Goal: Task Accomplishment & Management: Complete application form

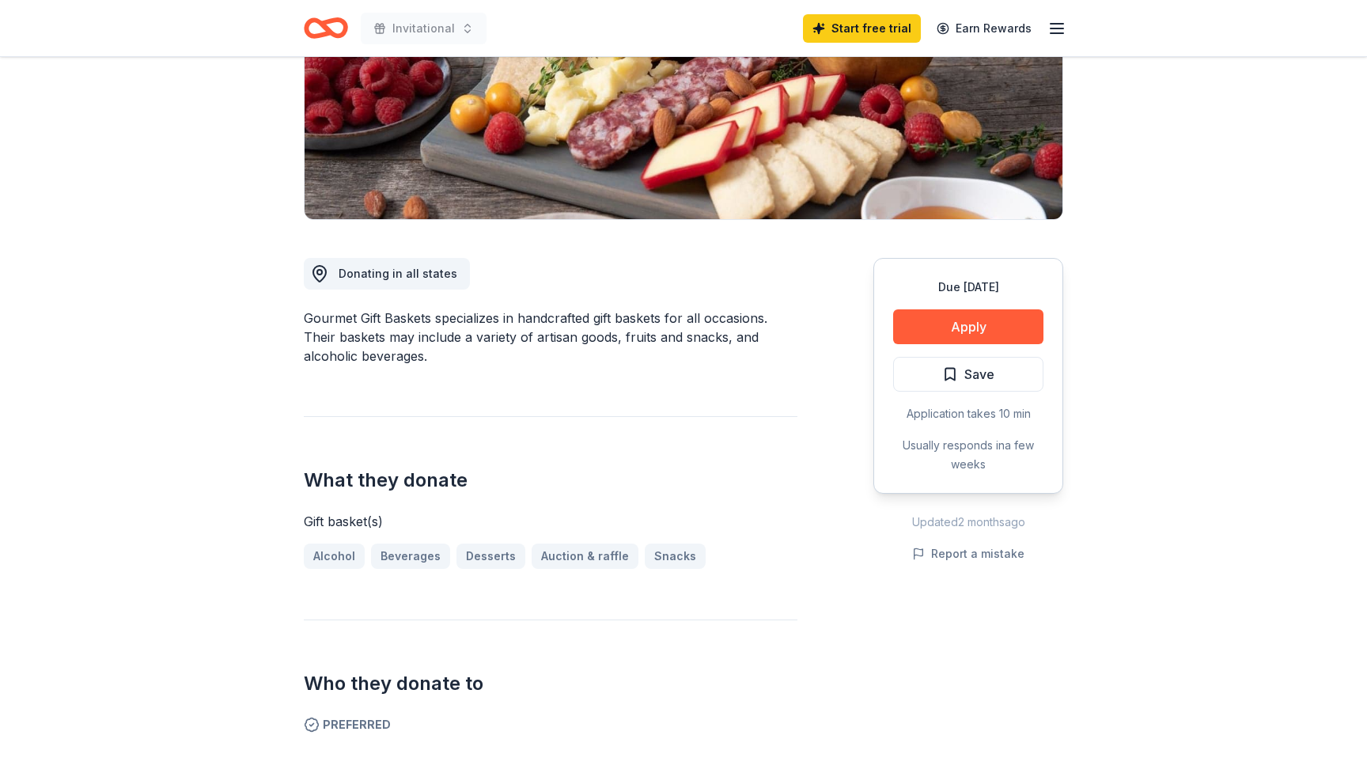
scroll to position [260, 0]
click at [941, 334] on button "Apply" at bounding box center [968, 327] width 150 height 35
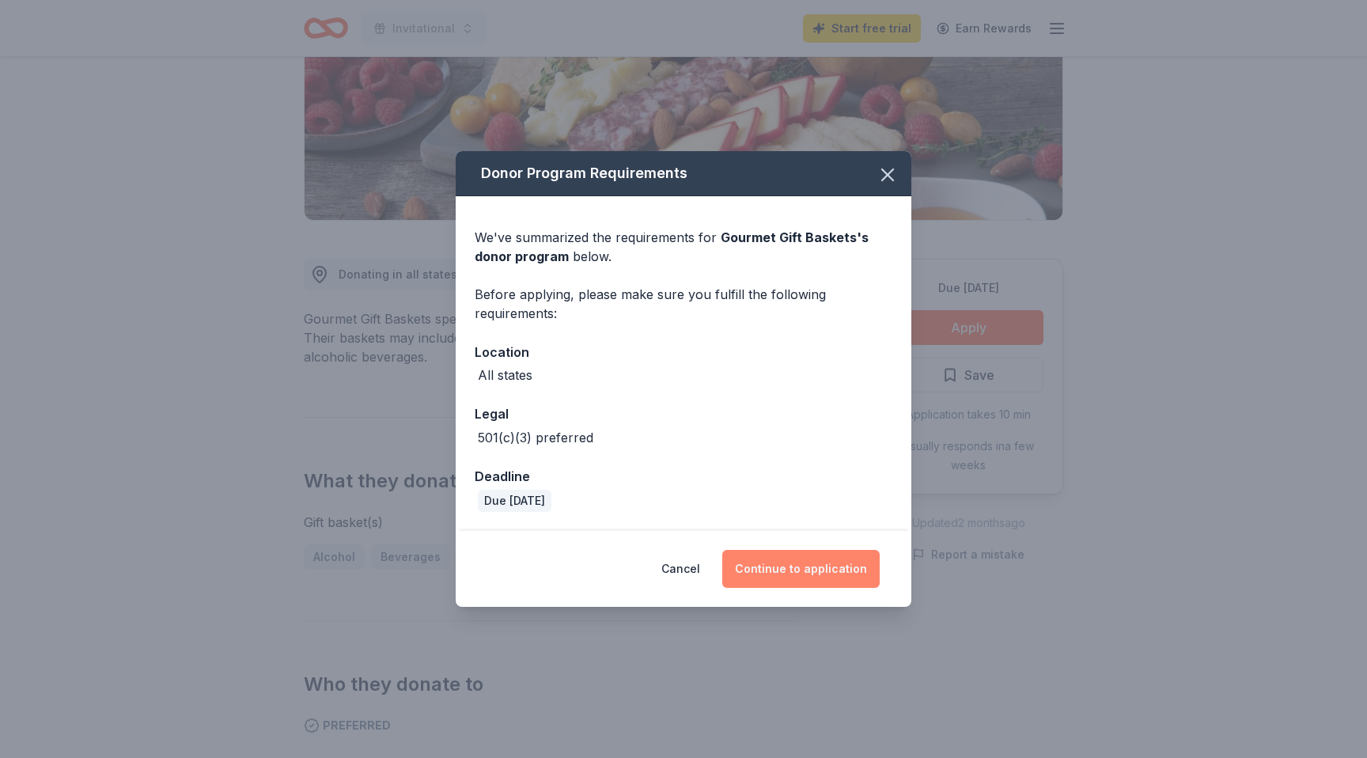
click at [773, 571] on button "Continue to application" at bounding box center [800, 569] width 157 height 38
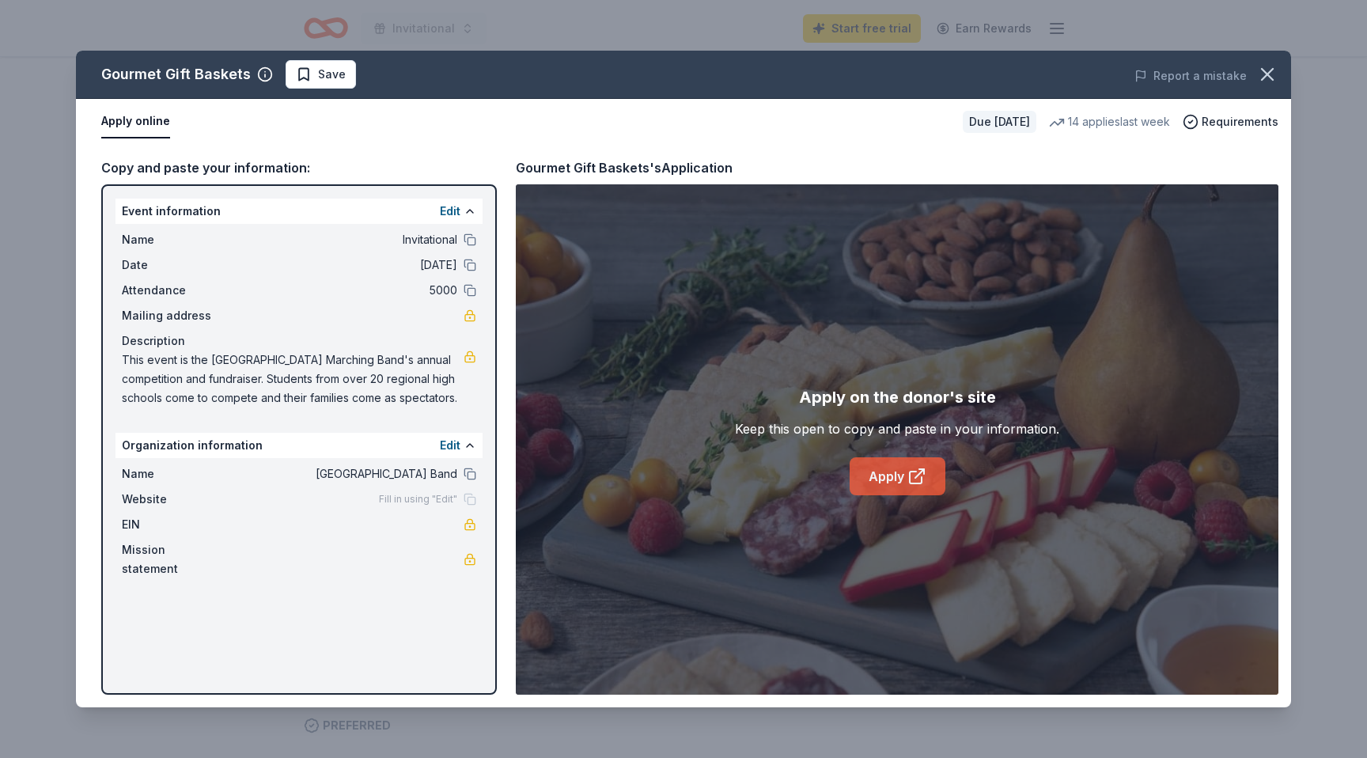
click at [876, 466] on link "Apply" at bounding box center [898, 476] width 96 height 38
click at [1267, 76] on icon "button" at bounding box center [1268, 74] width 22 height 22
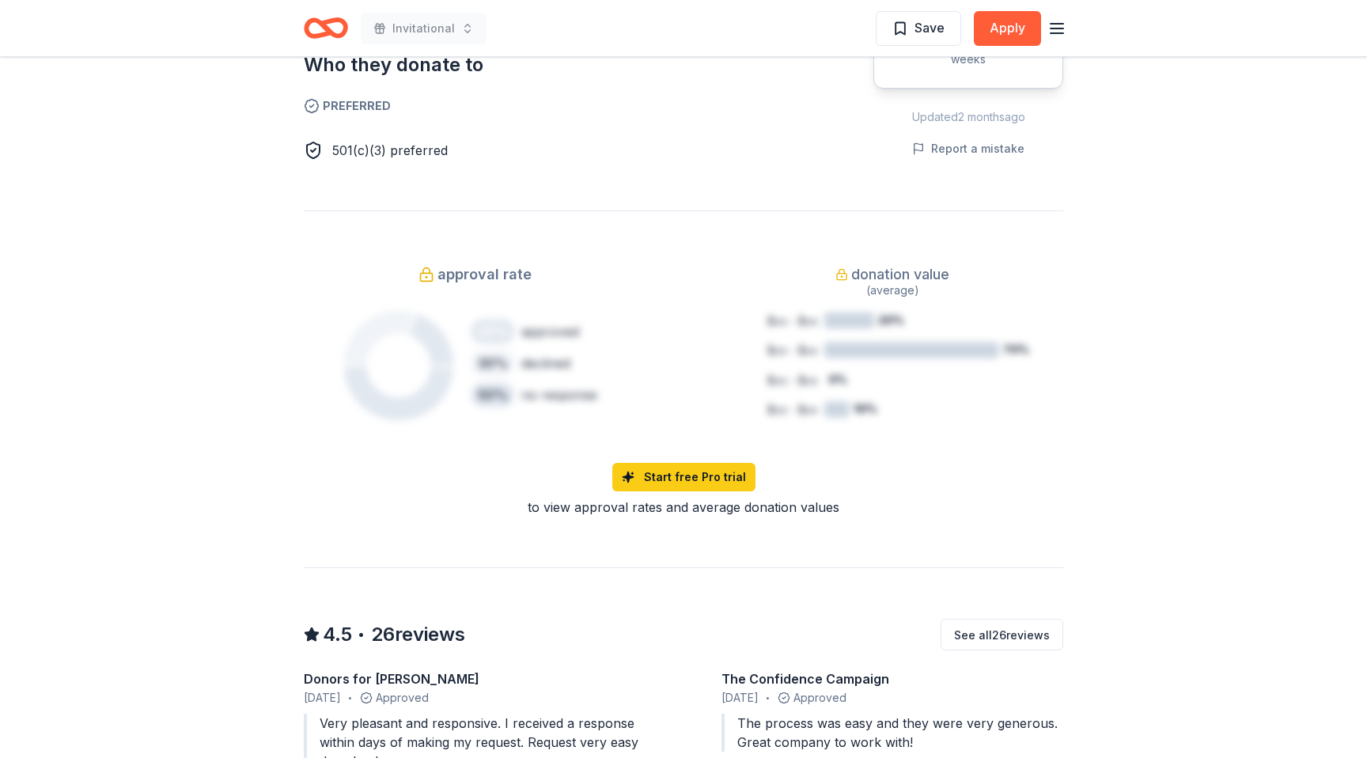
scroll to position [883, 0]
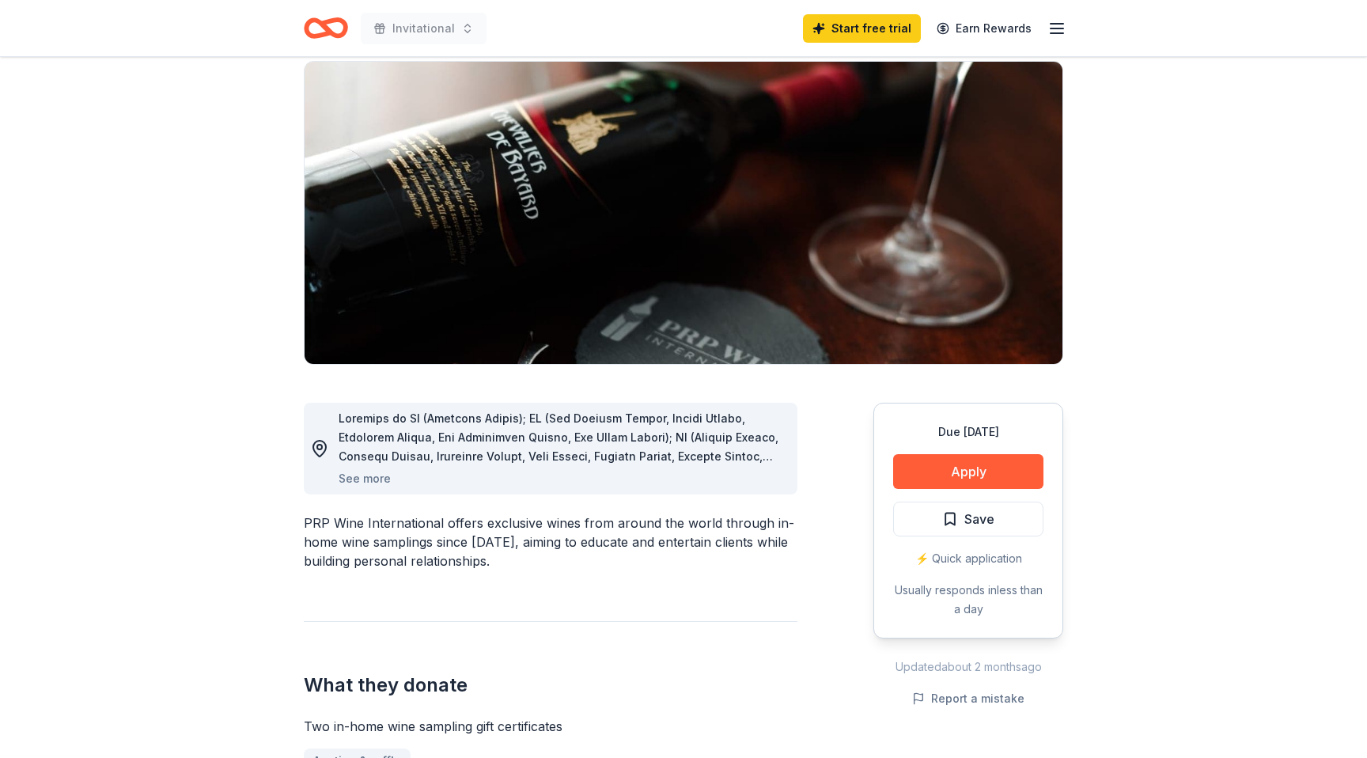
scroll to position [123, 0]
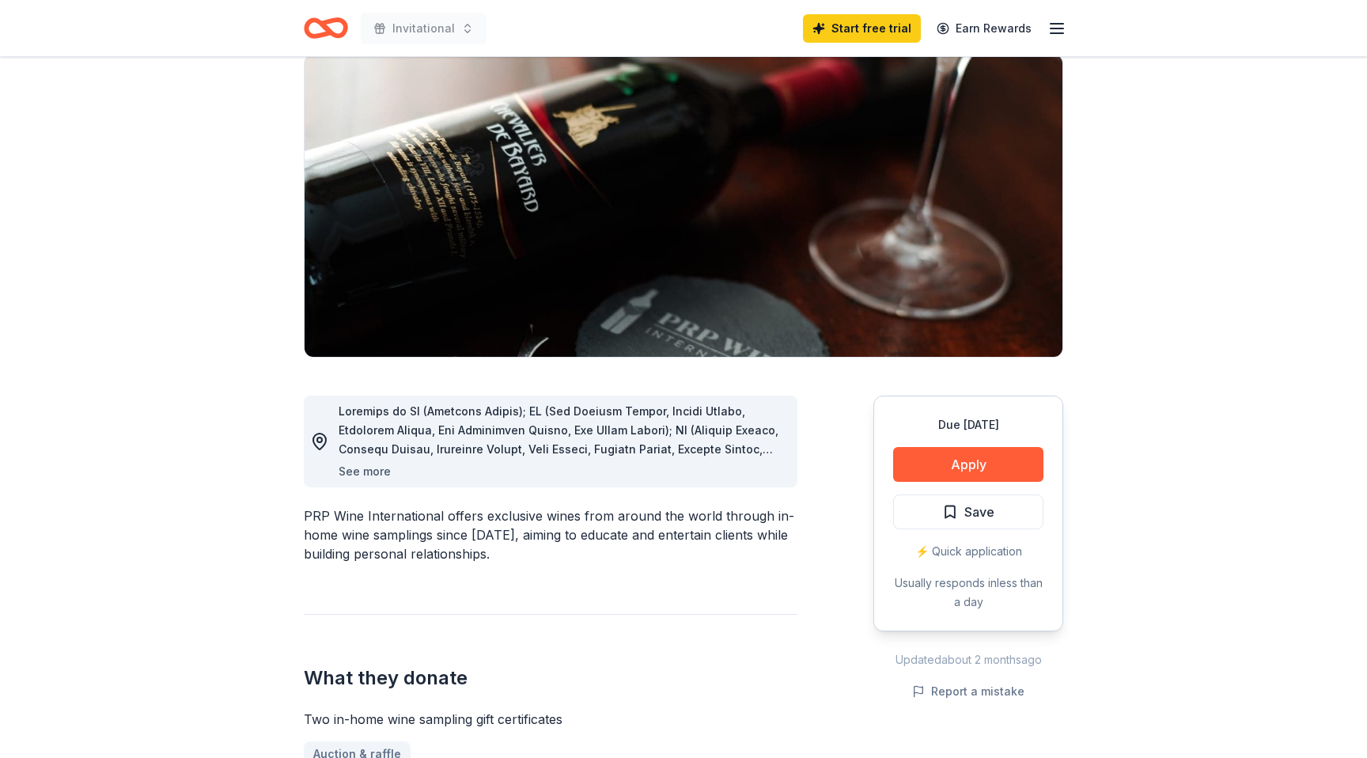
click at [381, 472] on button "See more" at bounding box center [365, 471] width 52 height 19
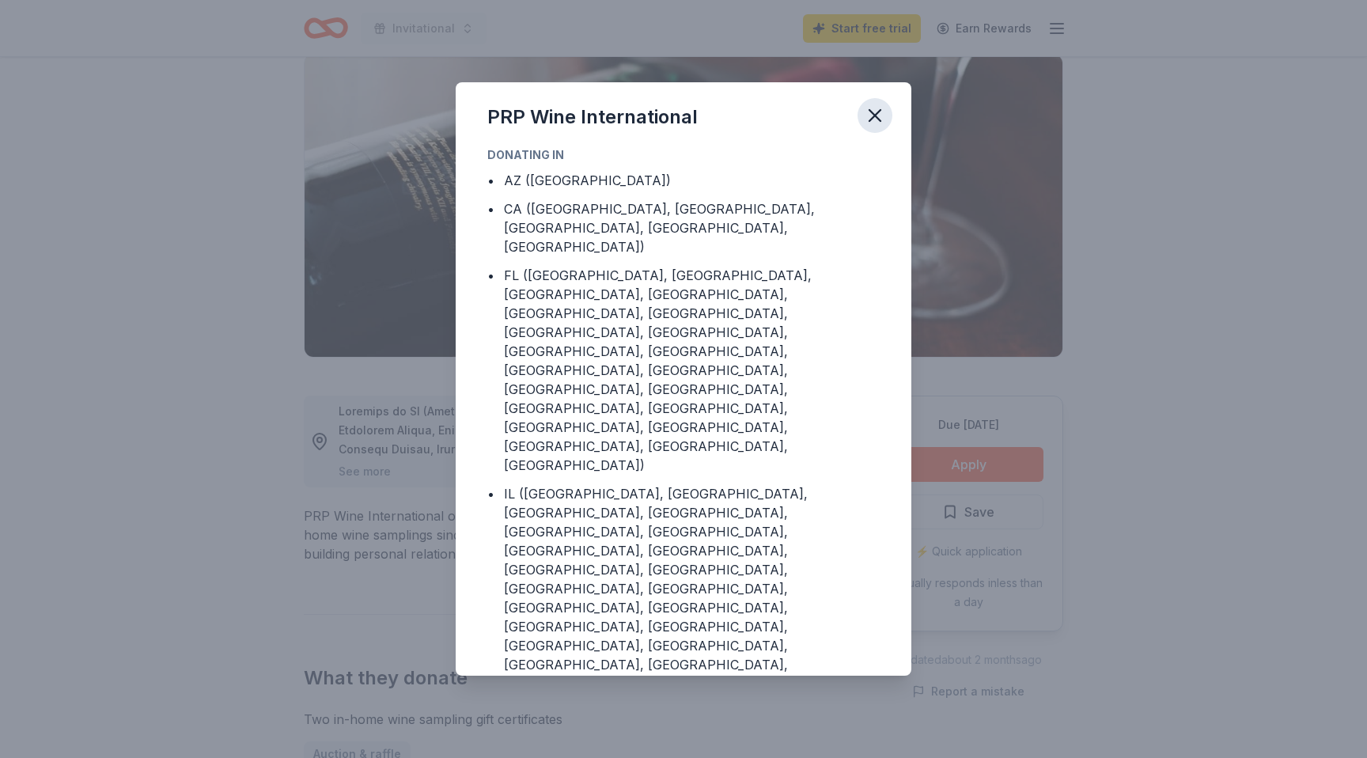
click at [870, 120] on icon "button" at bounding box center [875, 115] width 11 height 11
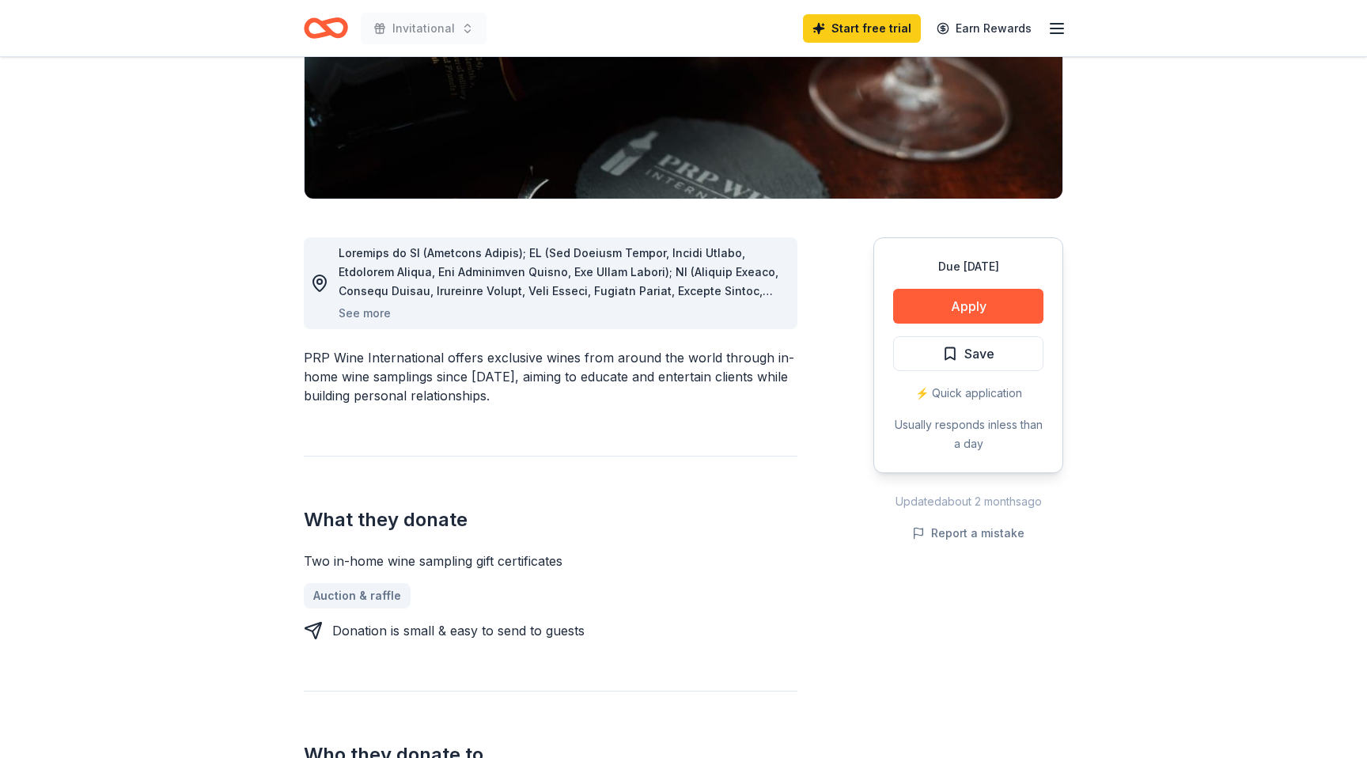
scroll to position [287, 0]
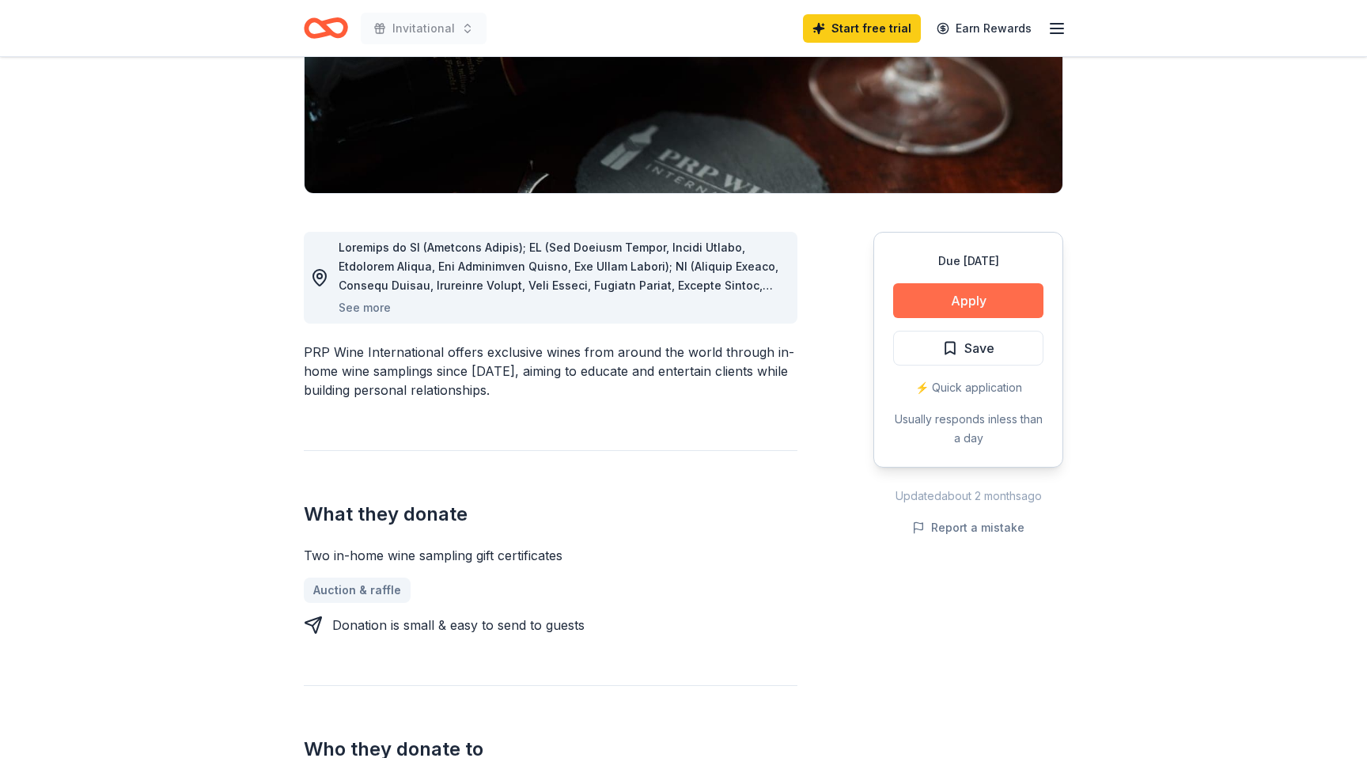
click at [948, 283] on button "Apply" at bounding box center [968, 300] width 150 height 35
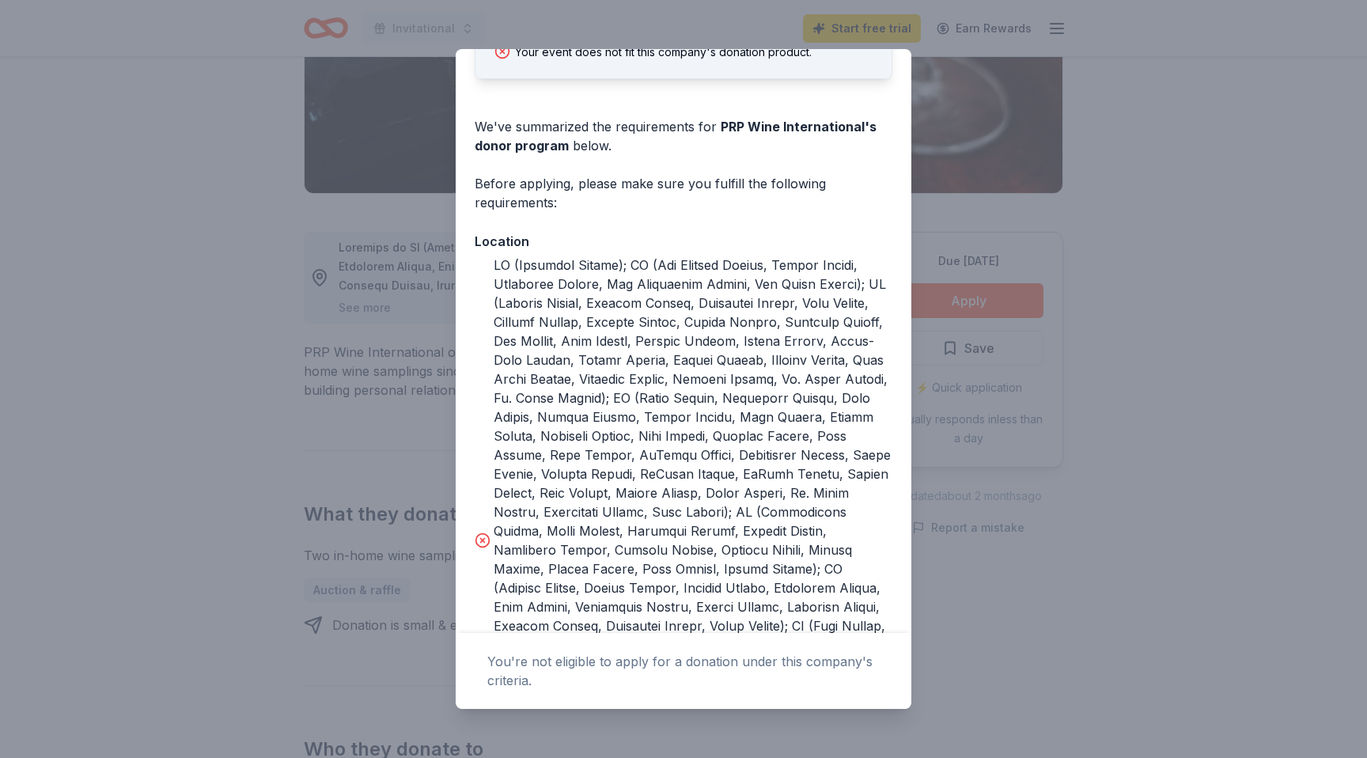
scroll to position [0, 0]
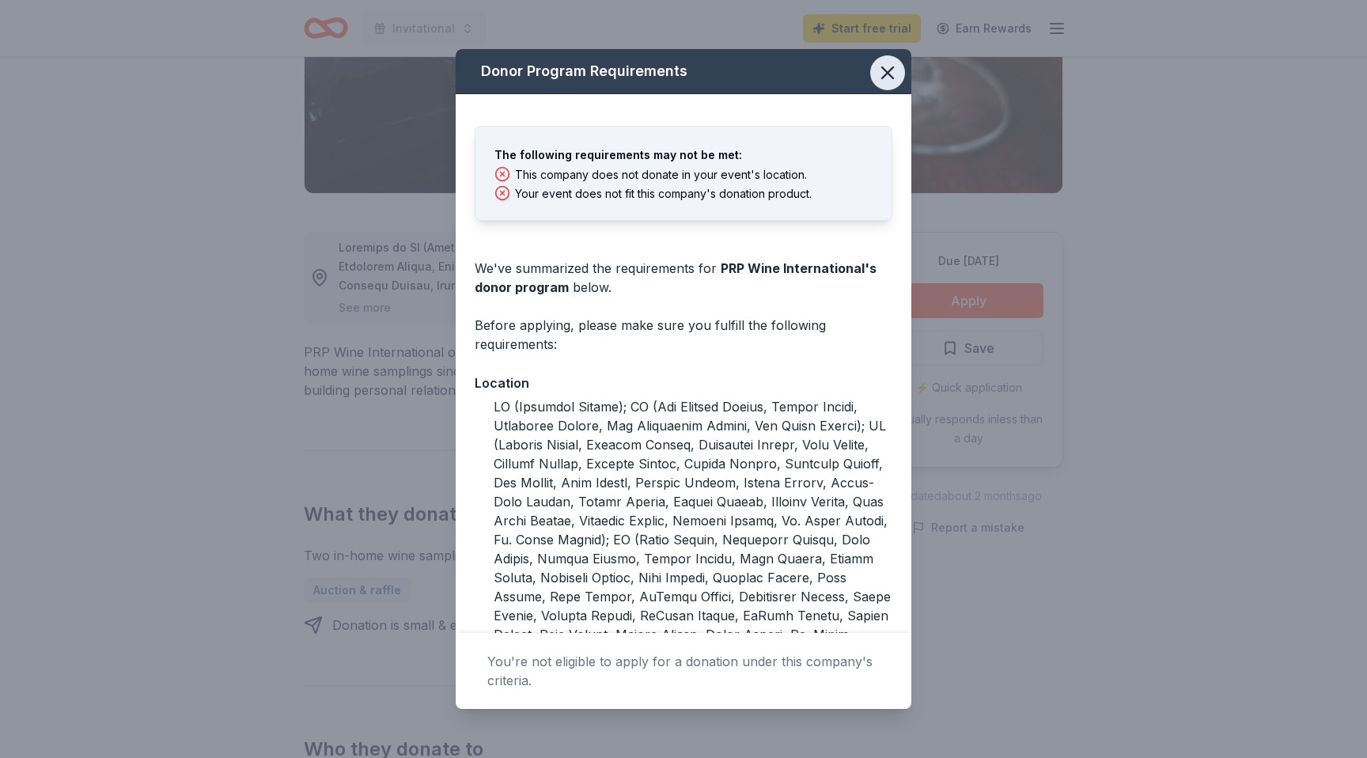
click at [887, 70] on icon "button" at bounding box center [888, 73] width 22 height 22
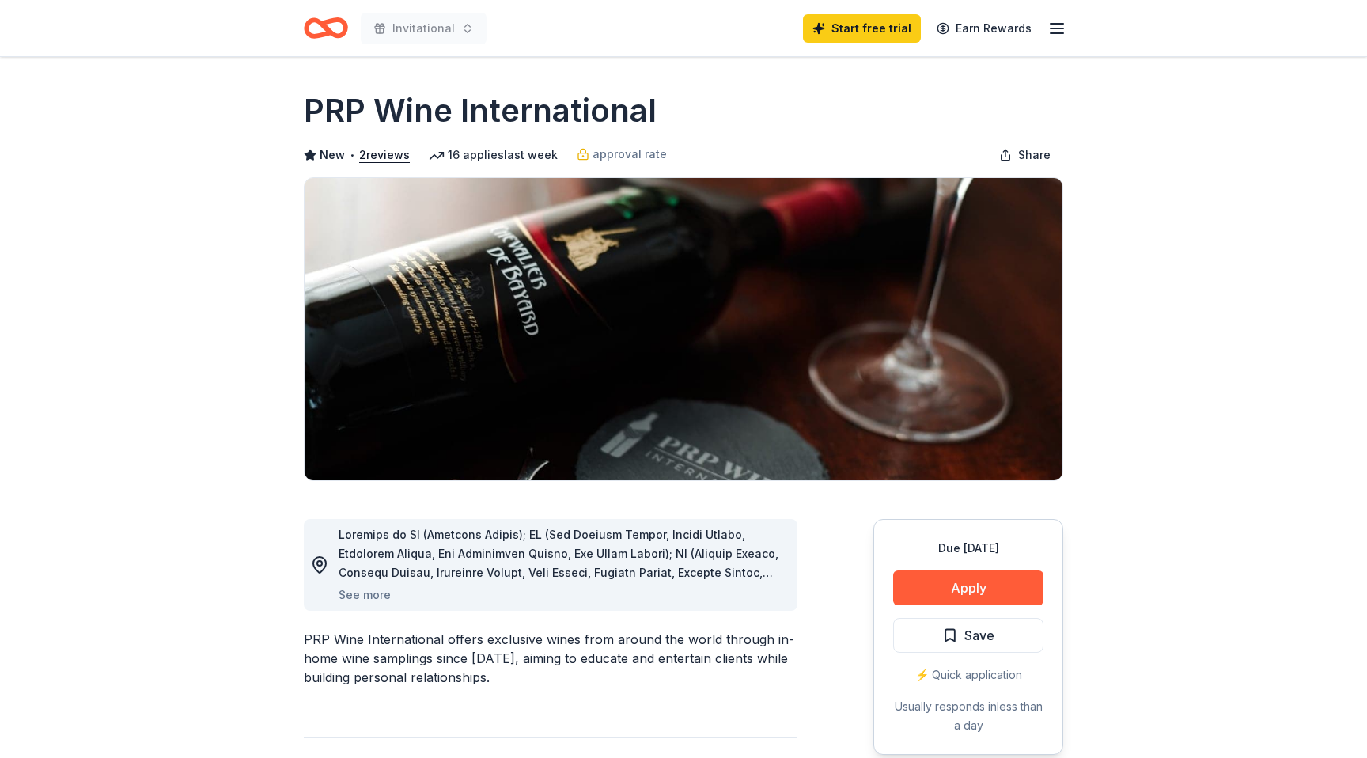
click at [331, 36] on icon "Home" at bounding box center [326, 27] width 44 height 37
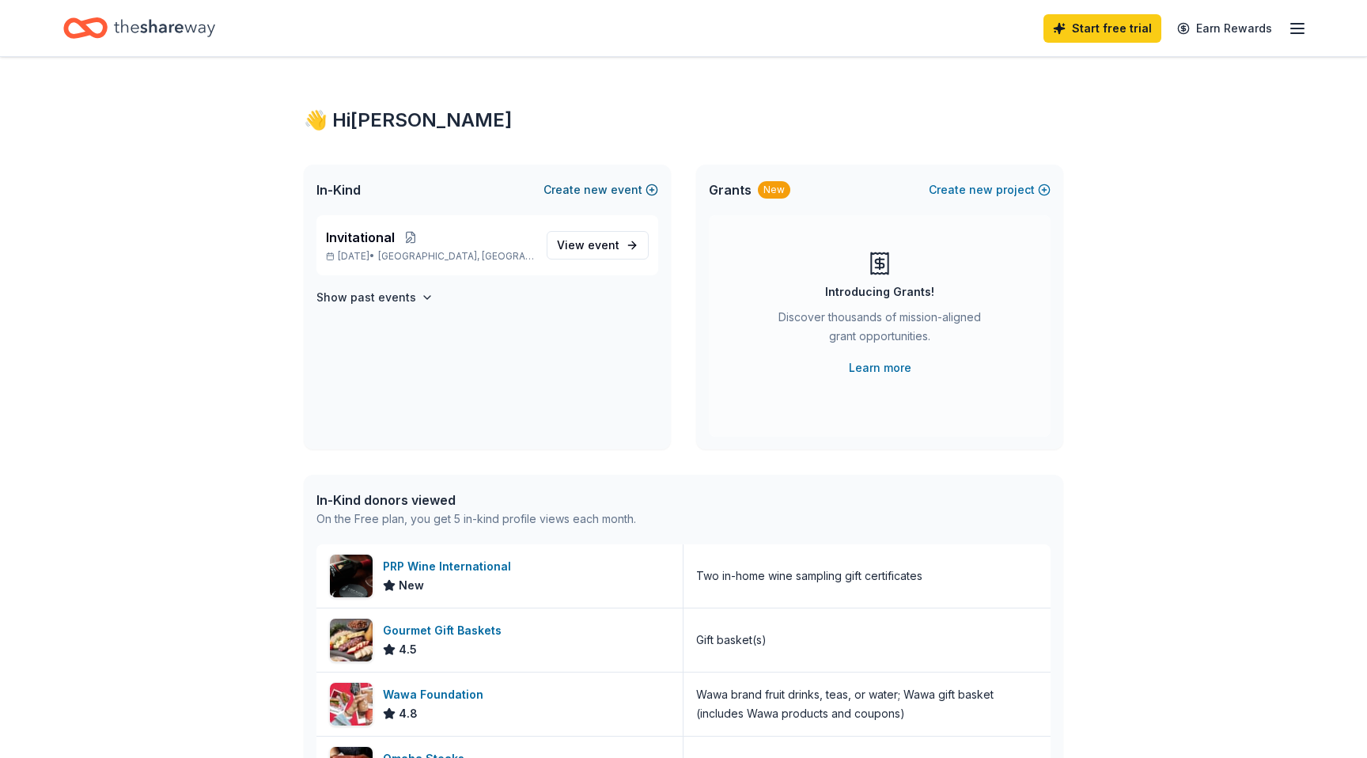
click at [574, 190] on button "Create new event" at bounding box center [601, 189] width 115 height 19
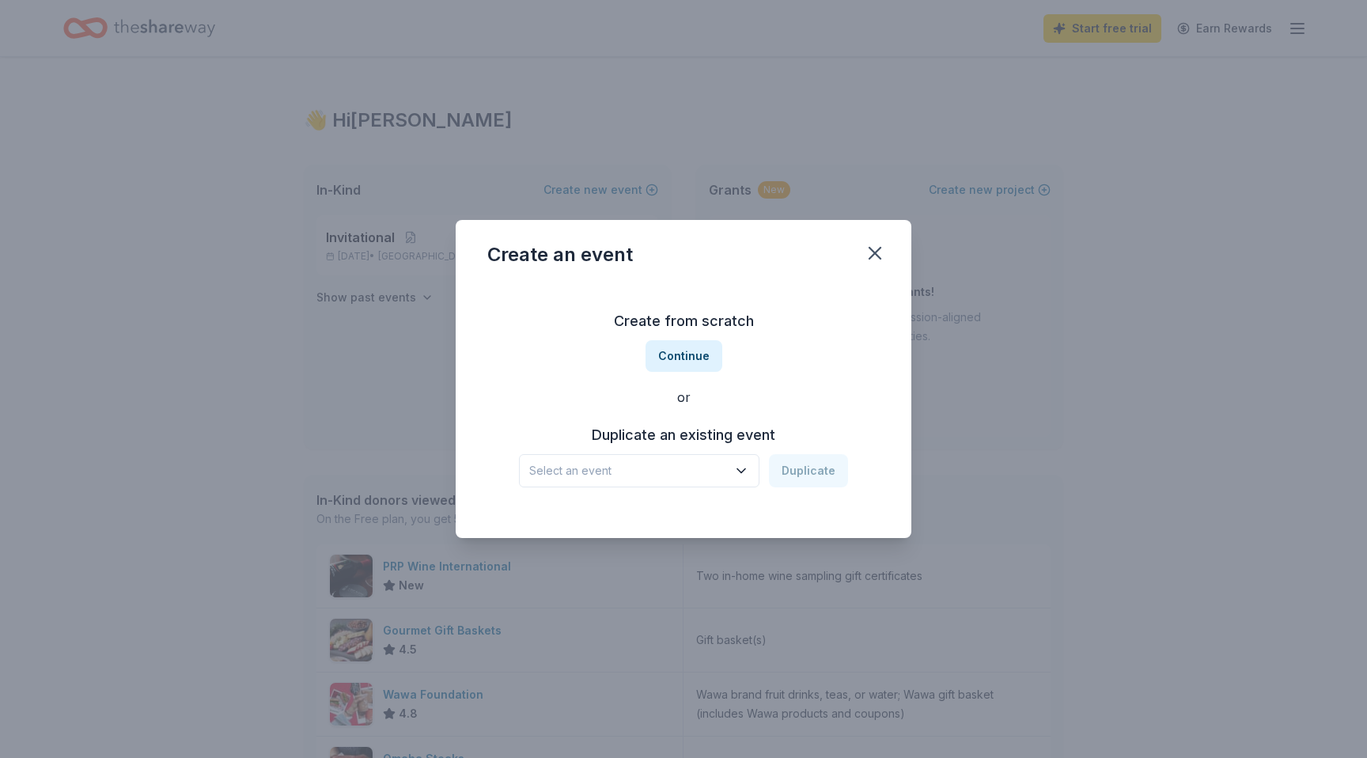
click at [665, 474] on span "Select an event" at bounding box center [628, 470] width 198 height 19
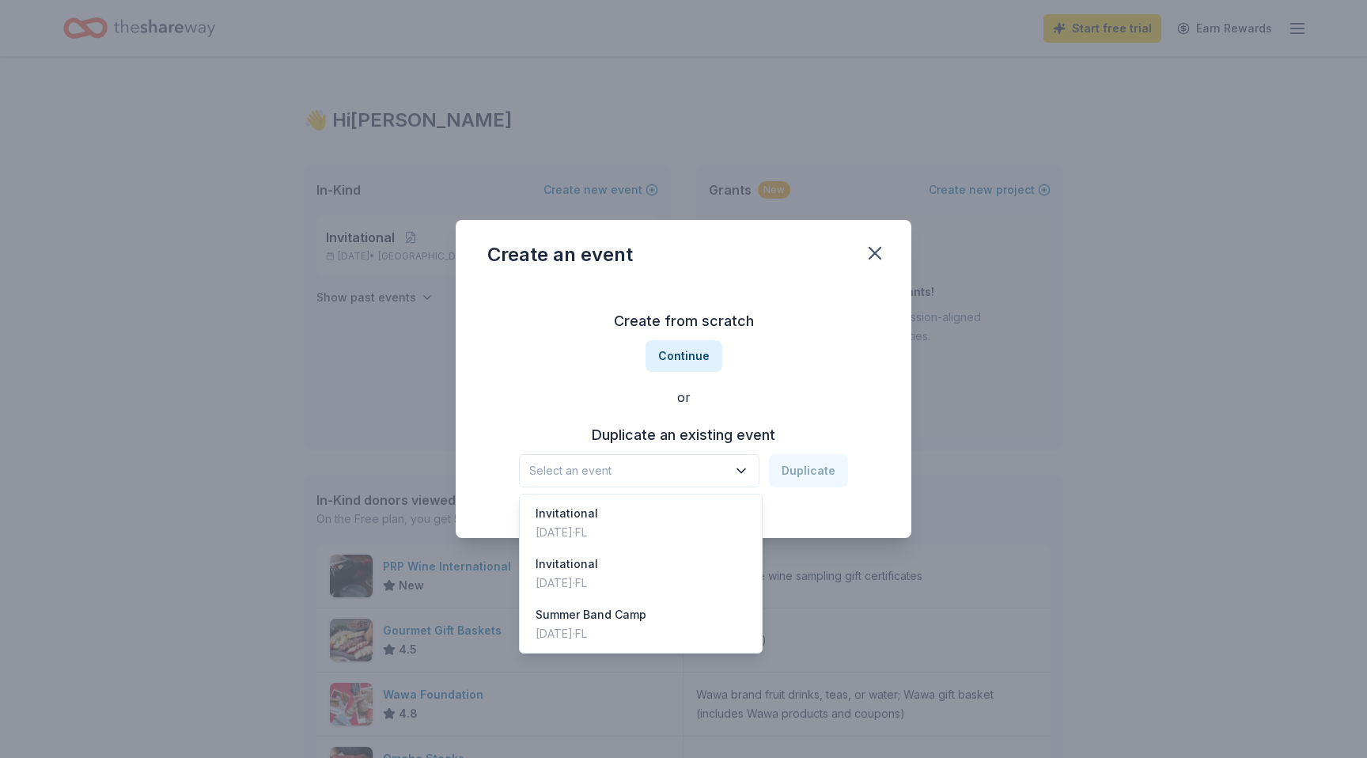
click at [745, 400] on div "Create from scratch Continue or Duplicate an existing event Select an event Dup…" at bounding box center [683, 397] width 392 height 229
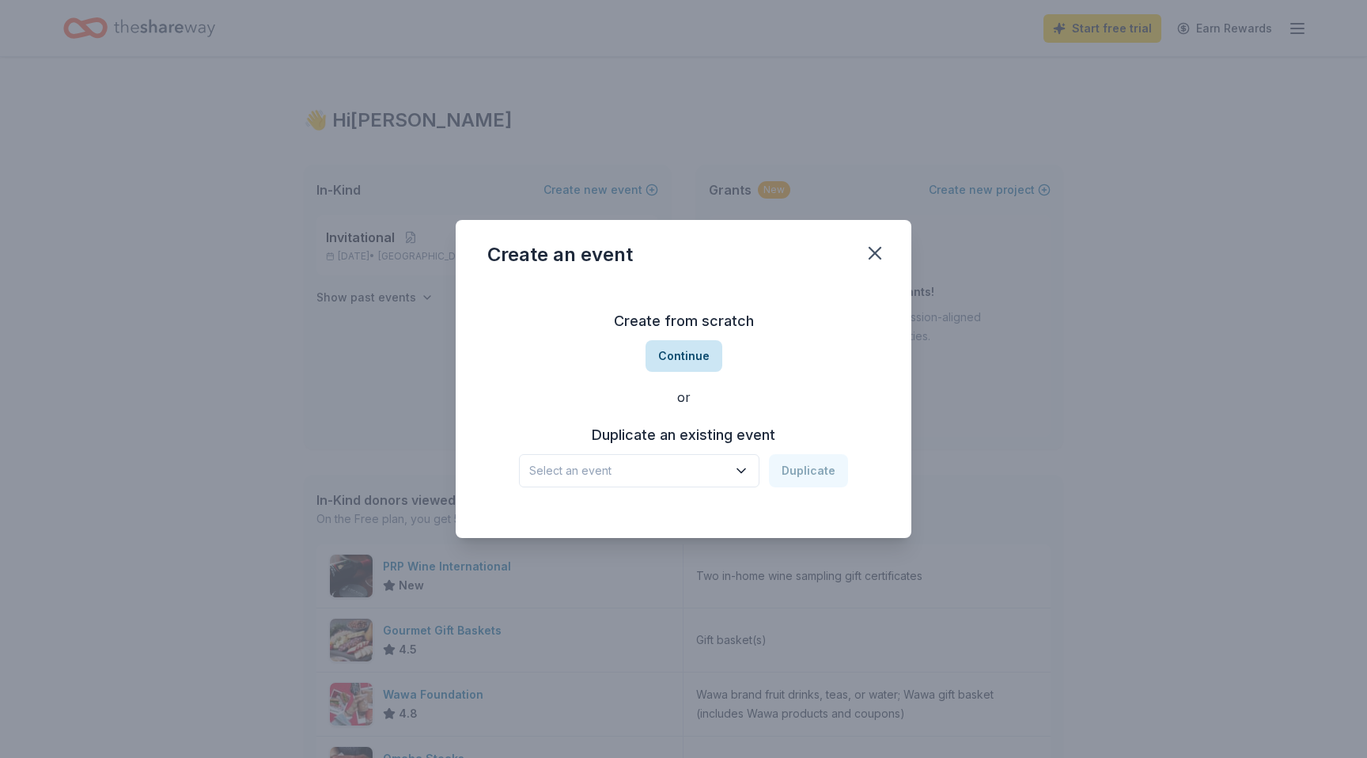
click at [705, 370] on button "Continue" at bounding box center [684, 356] width 77 height 32
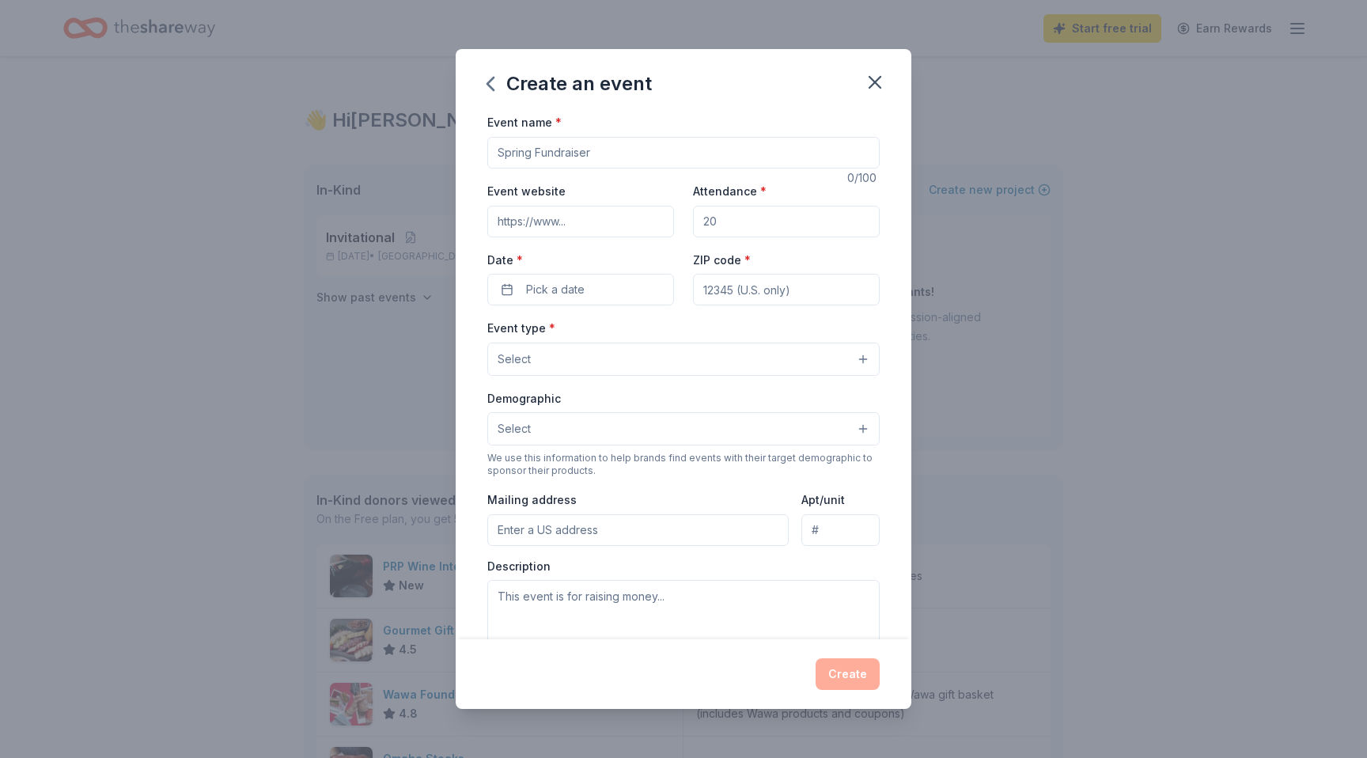
click at [632, 148] on input "Event name *" at bounding box center [683, 153] width 392 height 32
type input "Winter Bliss Silent Auction"
click at [610, 225] on input "Event website" at bounding box center [580, 222] width 187 height 32
type input "www.parkvistaband.com"
click at [739, 230] on input "Attendance *" at bounding box center [786, 222] width 187 height 32
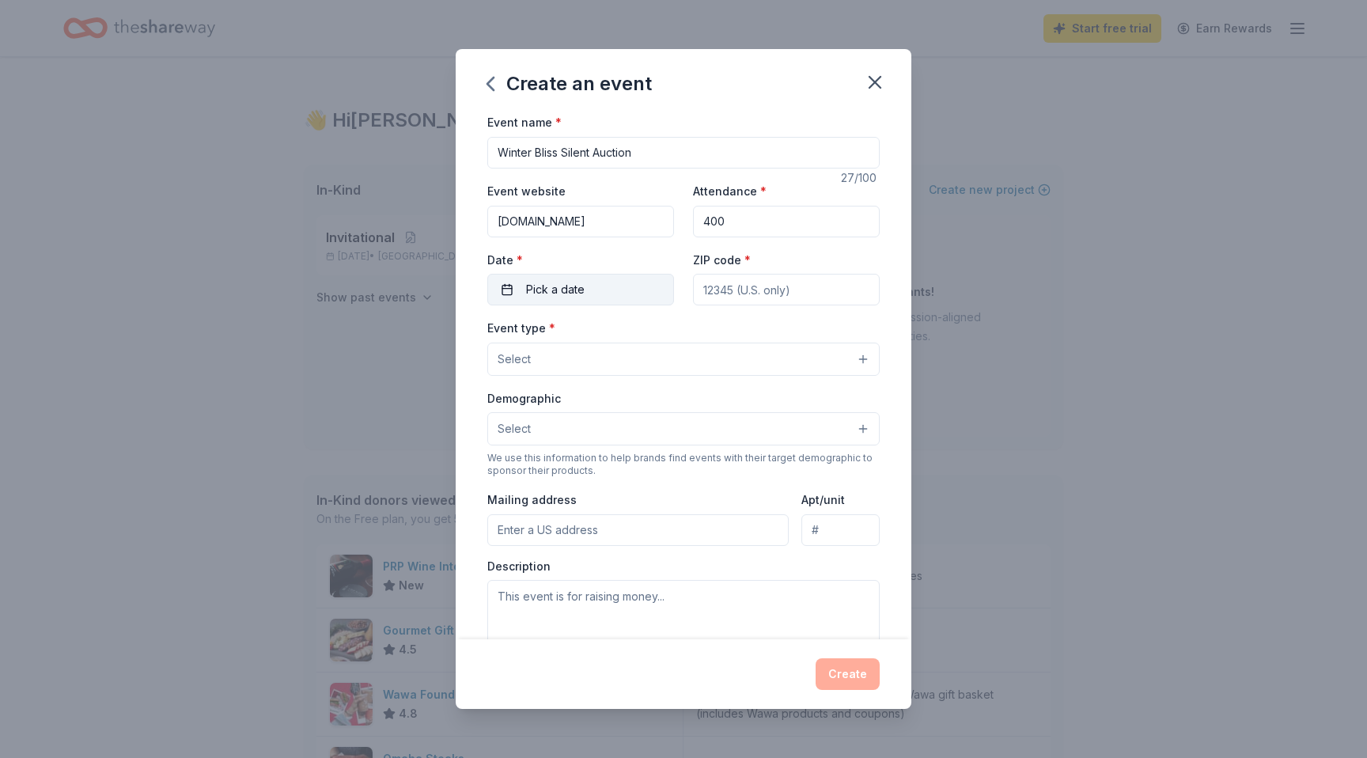
type input "400"
click at [633, 284] on button "Pick a date" at bounding box center [580, 290] width 187 height 32
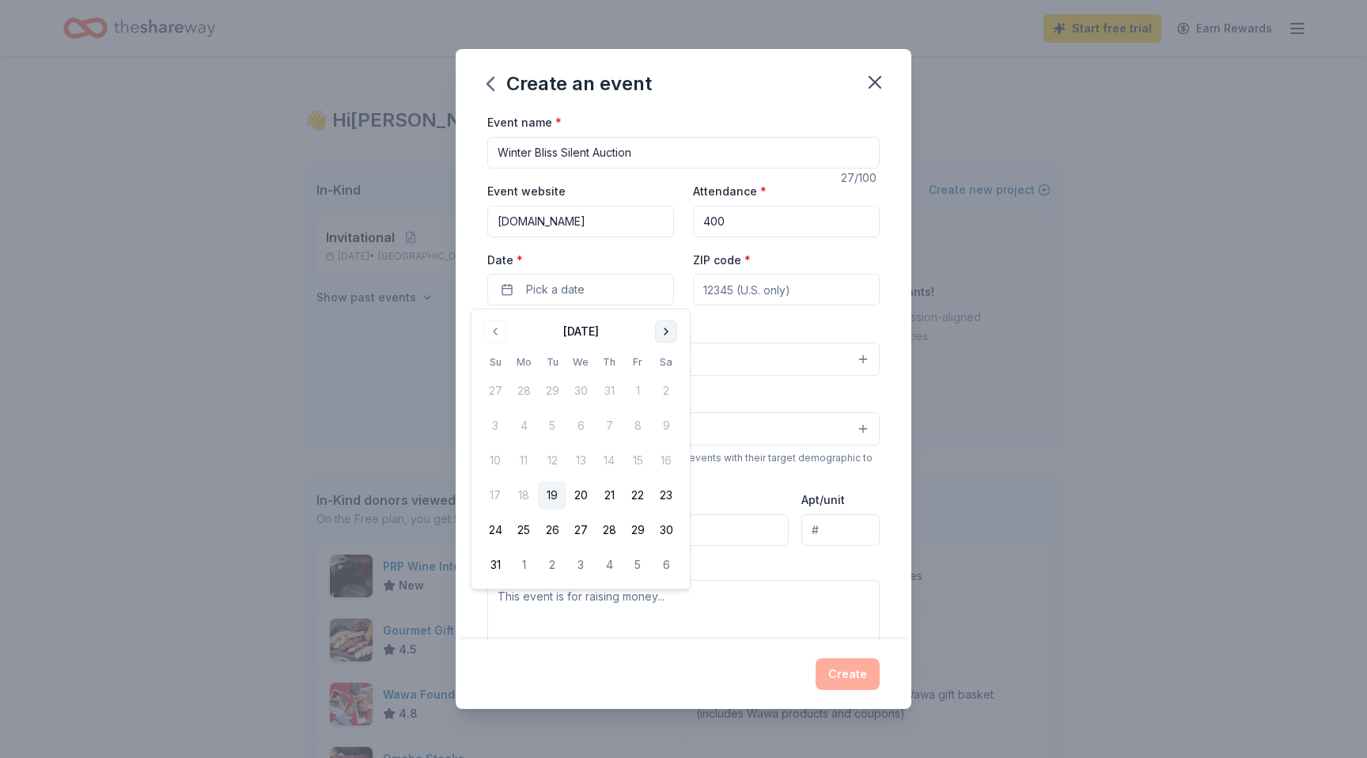
click at [672, 327] on button "Go to next month" at bounding box center [666, 331] width 22 height 22
click at [672, 342] on button "Go to next month" at bounding box center [666, 331] width 22 height 22
click at [643, 432] on button "12" at bounding box center [638, 425] width 28 height 28
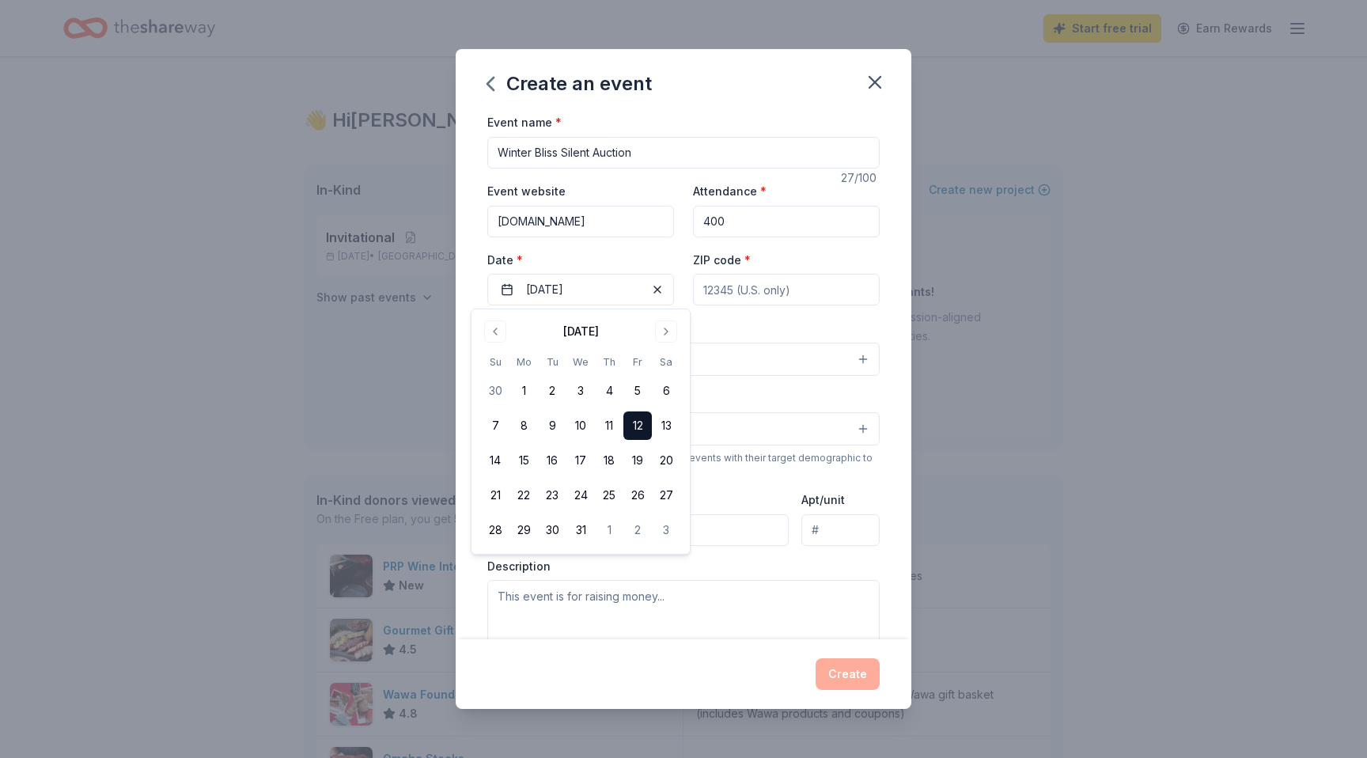
click at [760, 297] on input "ZIP code *" at bounding box center [786, 290] width 187 height 32
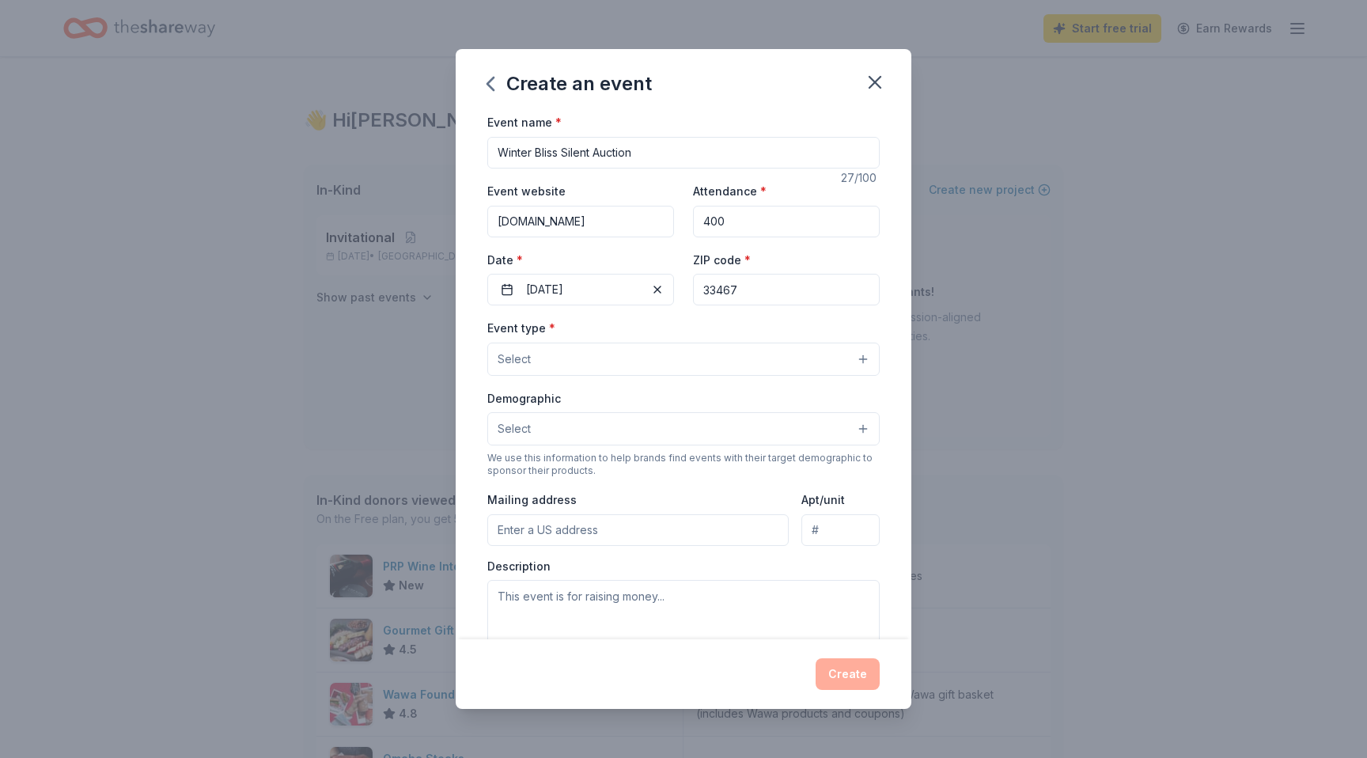
type input "33467"
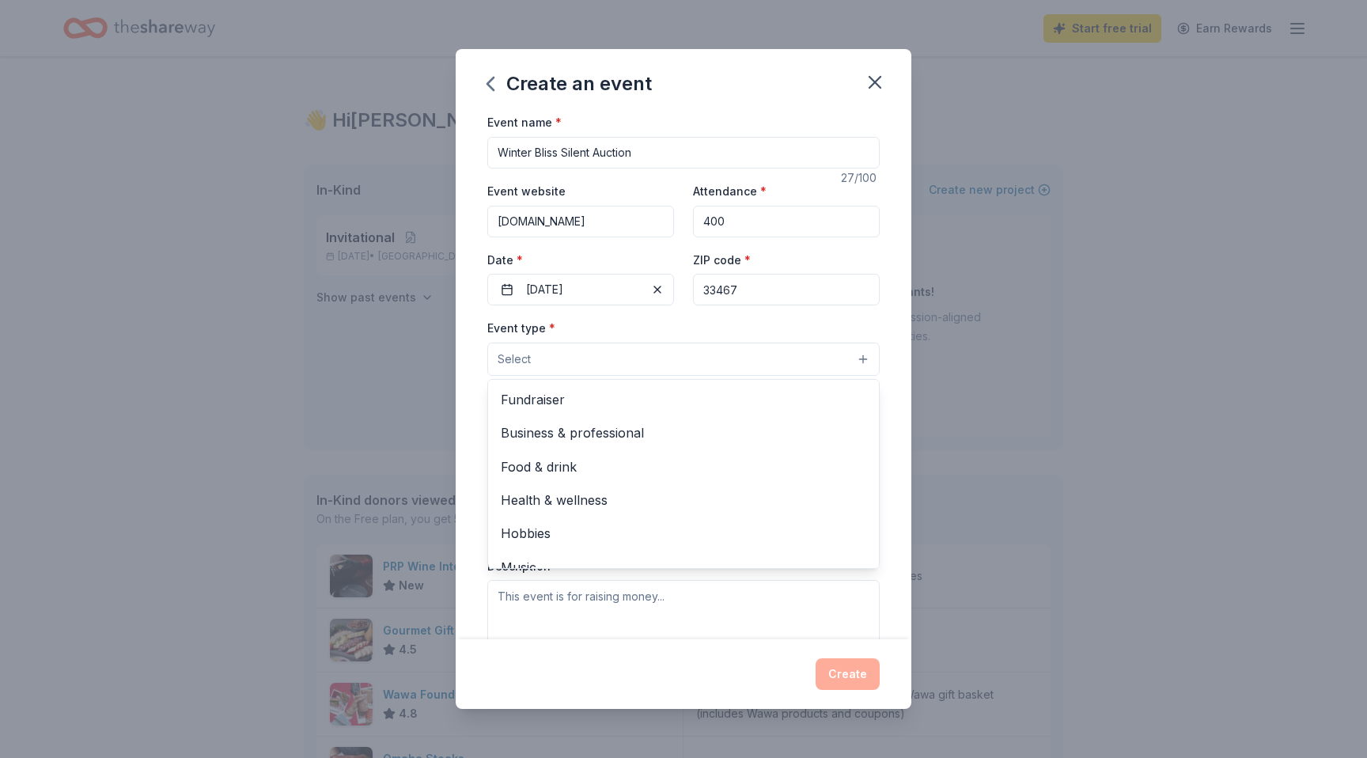
click at [612, 352] on button "Select" at bounding box center [683, 359] width 392 height 33
click at [588, 405] on span "Fundraiser" at bounding box center [684, 399] width 366 height 21
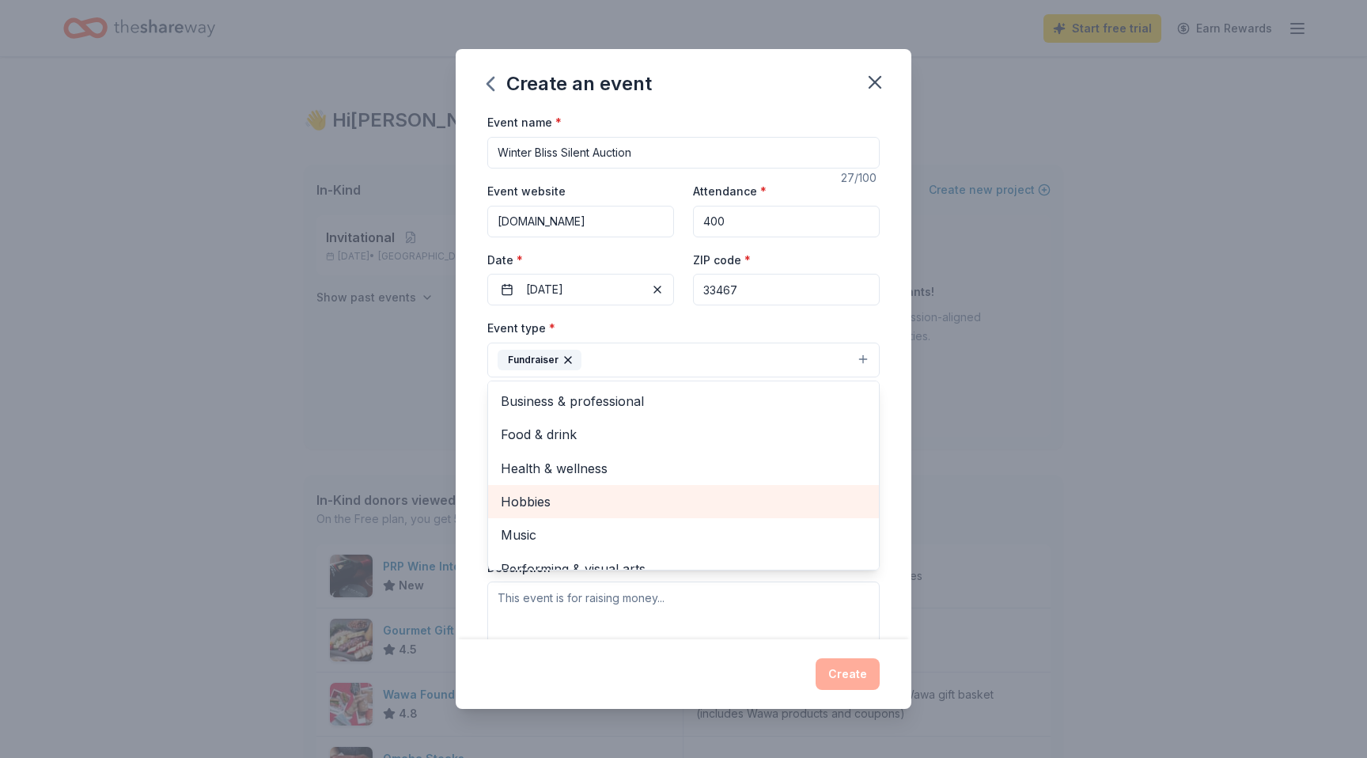
scroll to position [19, 0]
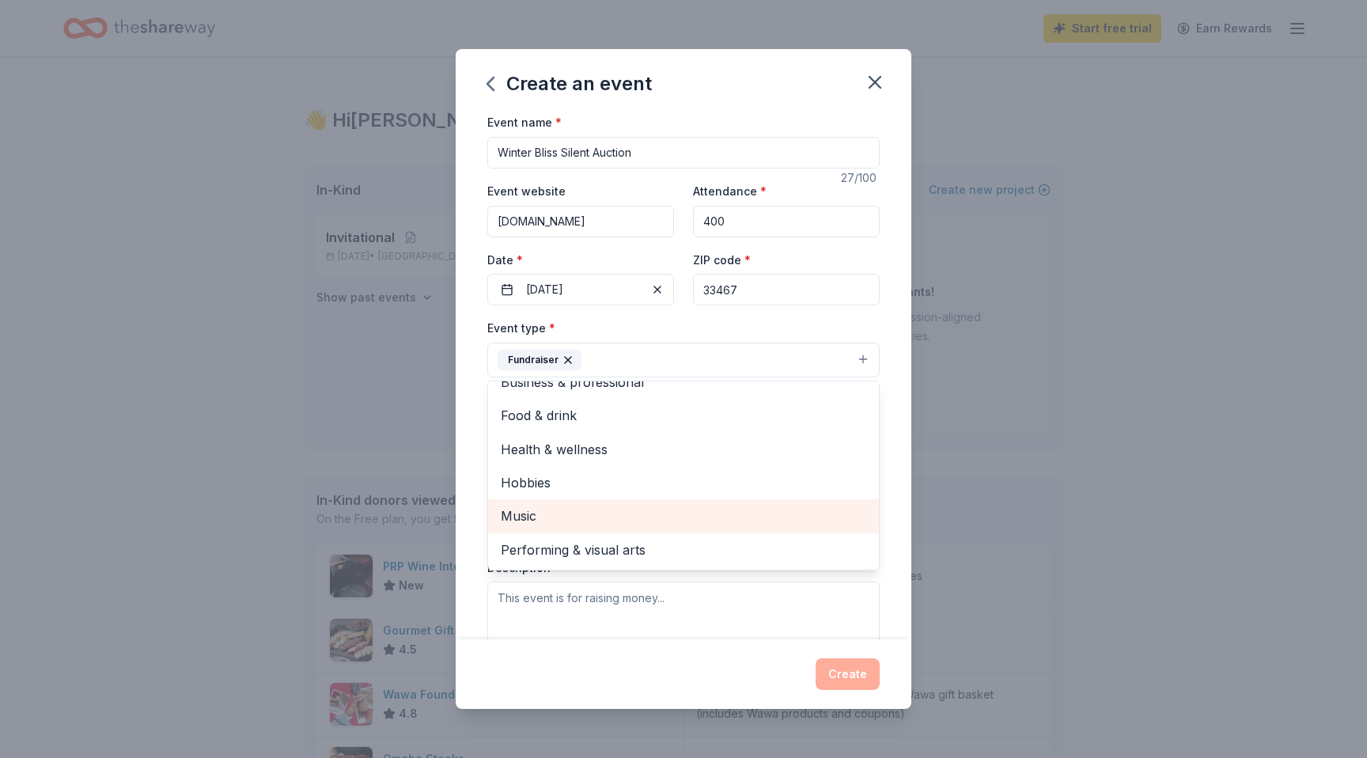
click at [573, 519] on span "Music" at bounding box center [684, 516] width 366 height 21
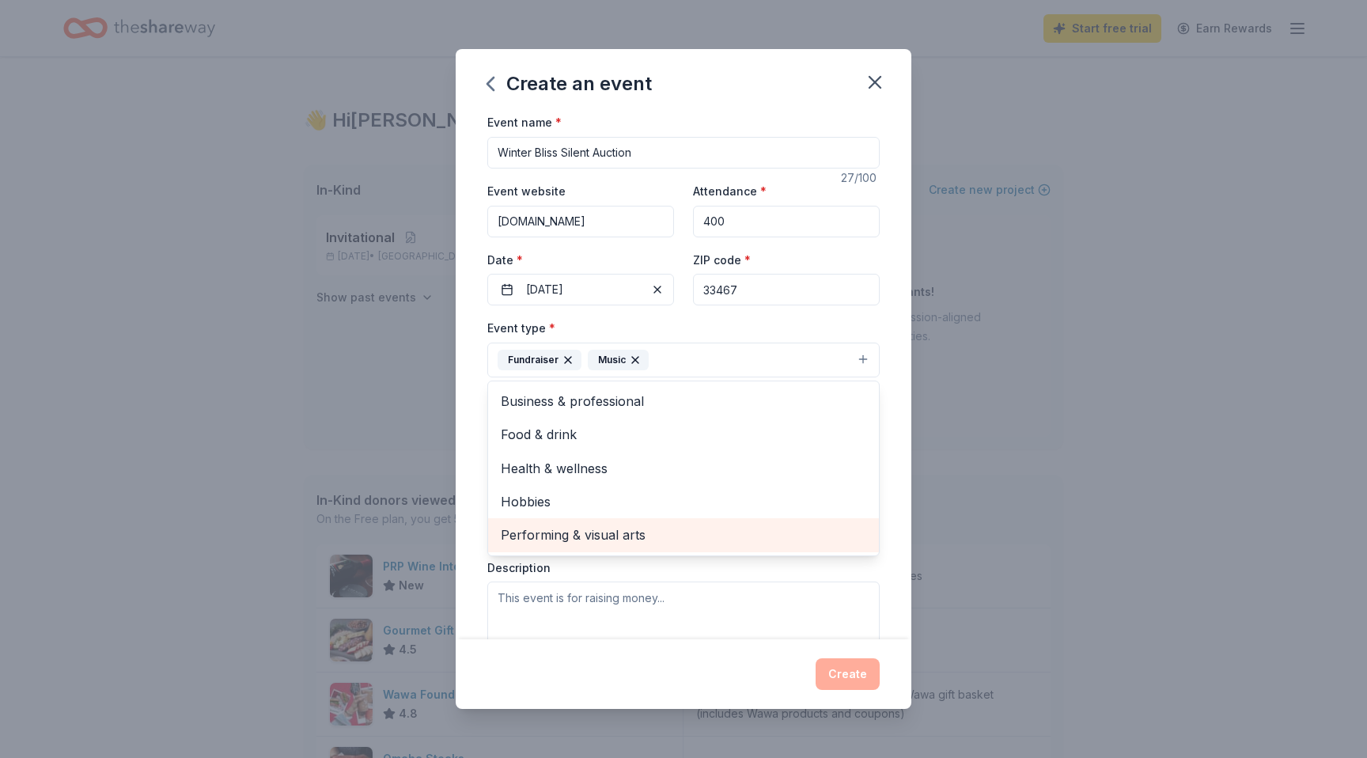
click at [573, 529] on span "Performing & visual arts" at bounding box center [684, 535] width 366 height 21
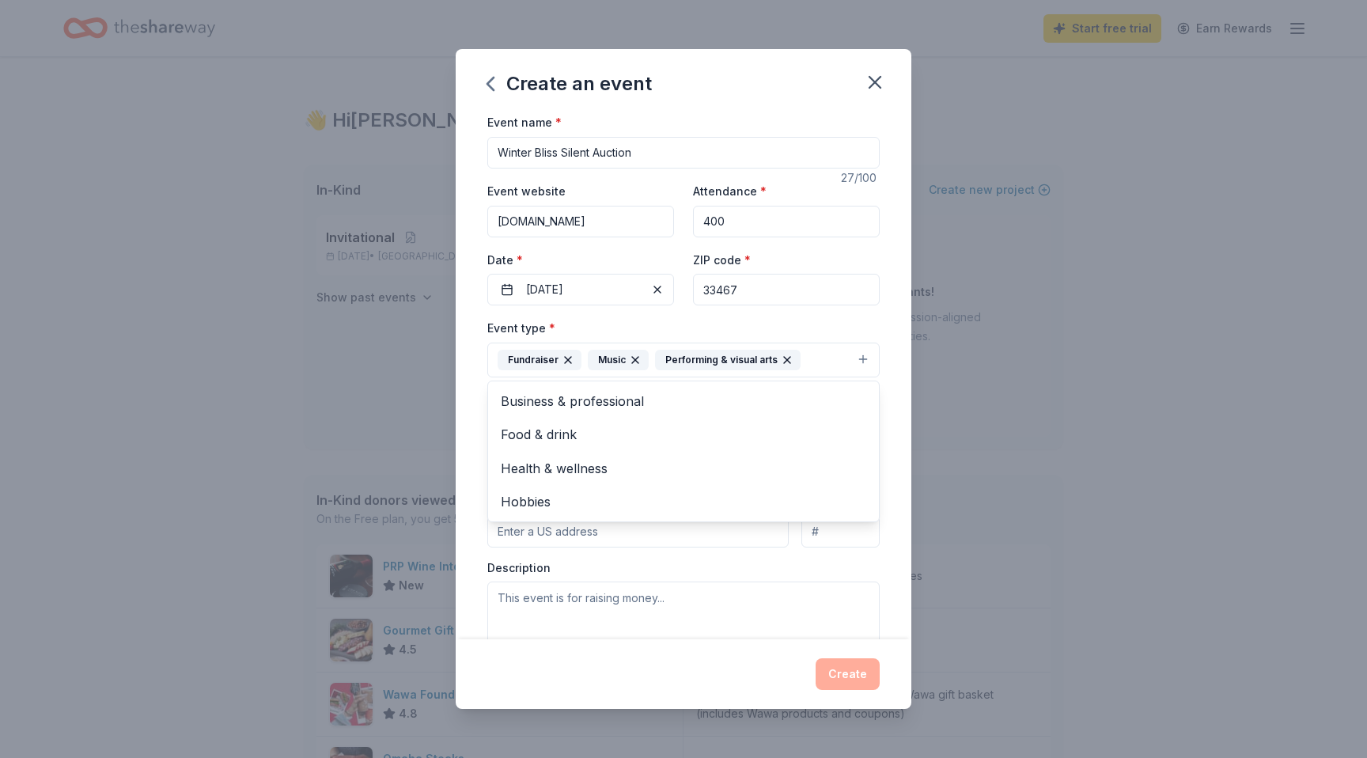
click at [889, 355] on div "Event name * Winter Bliss Silent Auction 27 /100 Event website www.parkvistaban…" at bounding box center [684, 375] width 456 height 526
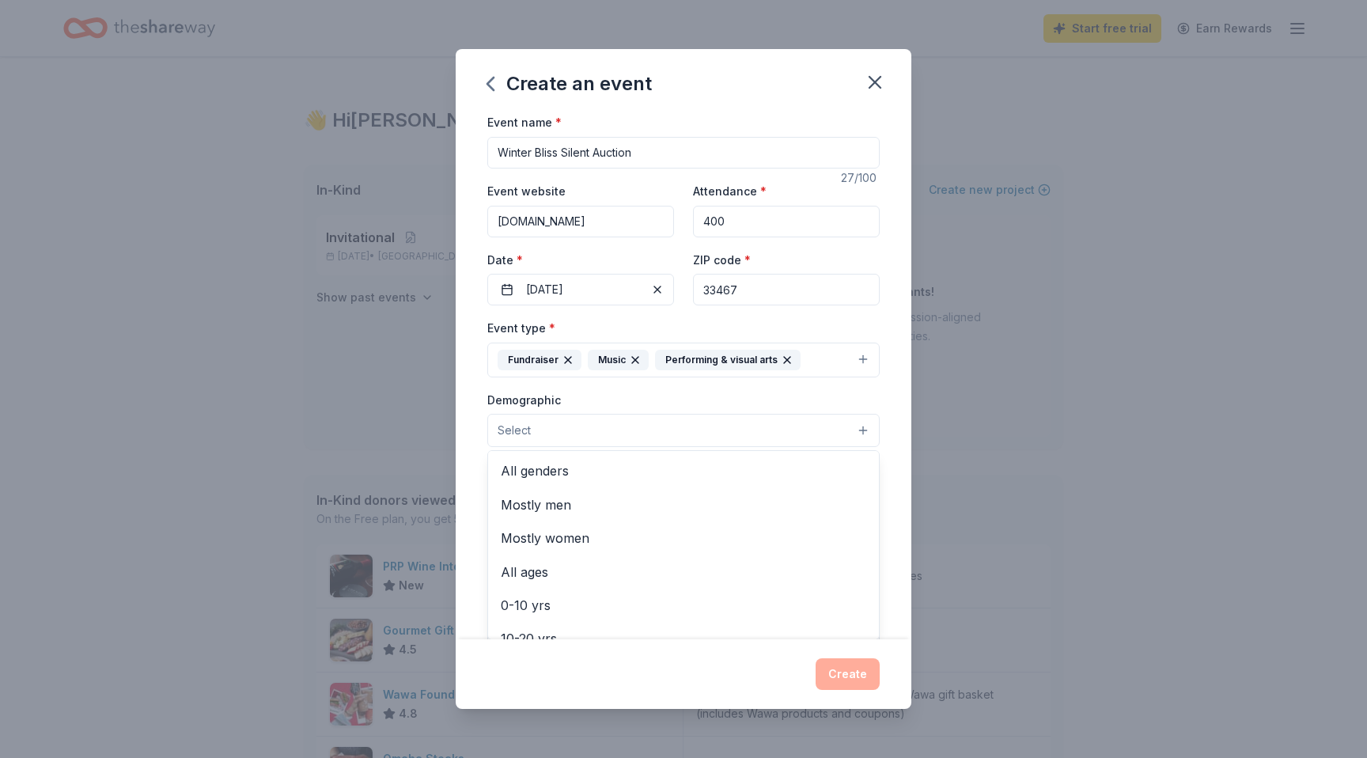
click at [753, 425] on button "Select" at bounding box center [683, 430] width 392 height 33
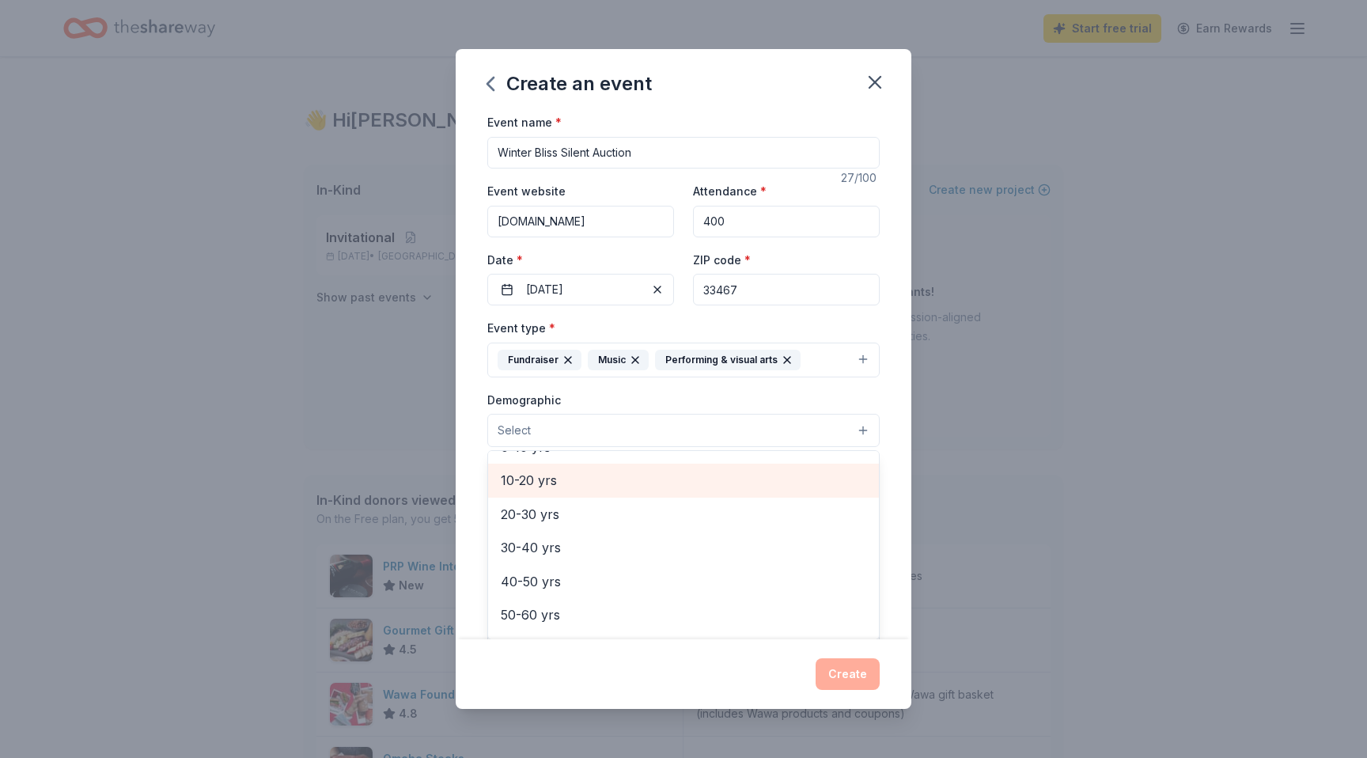
click at [621, 486] on span "10-20 yrs" at bounding box center [684, 480] width 366 height 21
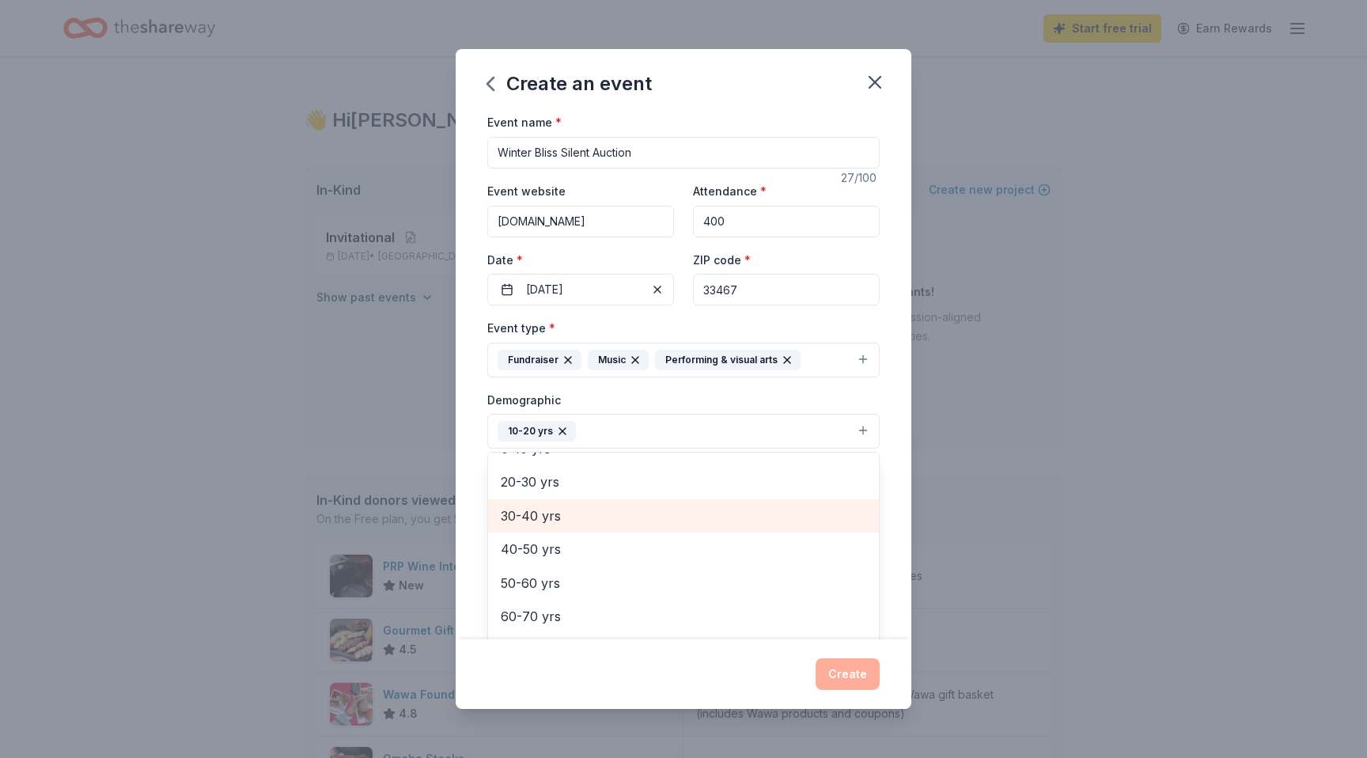
click at [605, 514] on span "30-40 yrs" at bounding box center [684, 516] width 366 height 21
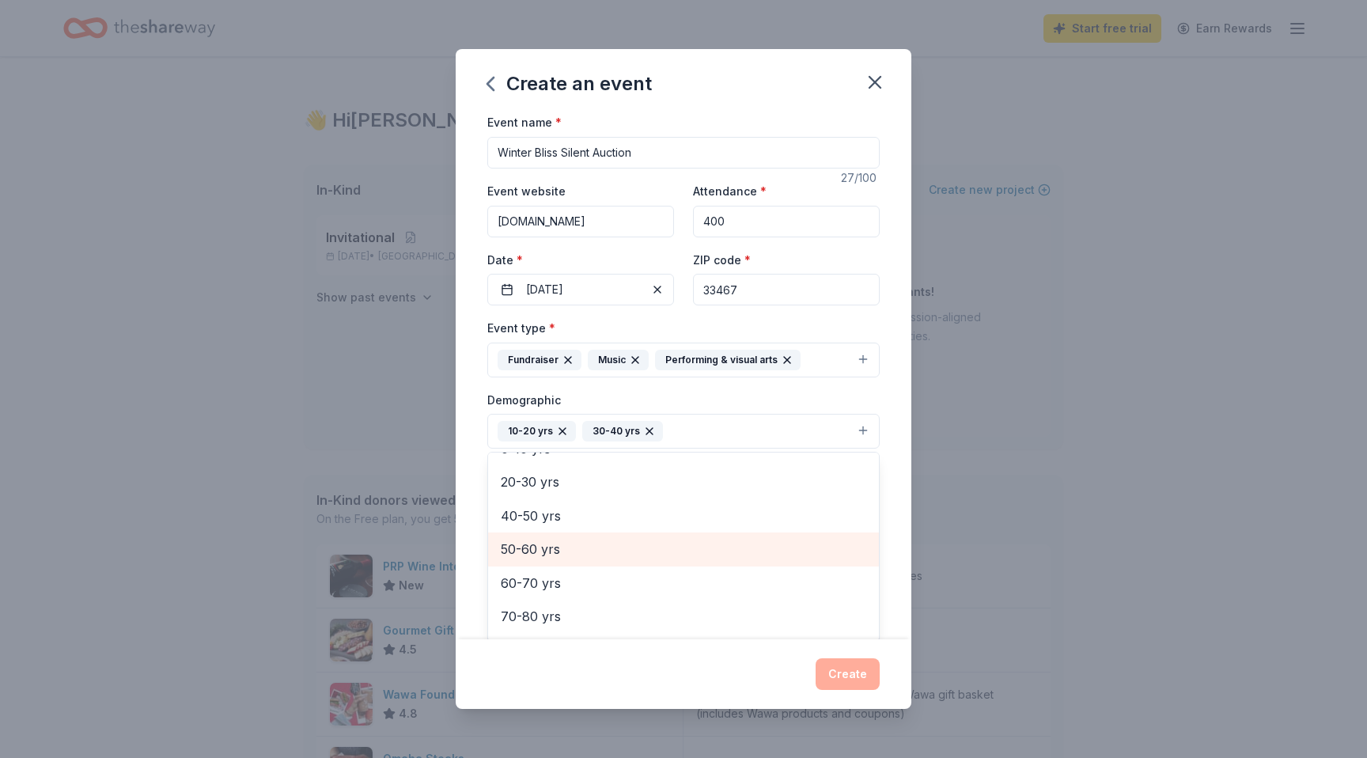
click at [584, 548] on span "50-60 yrs" at bounding box center [684, 549] width 366 height 21
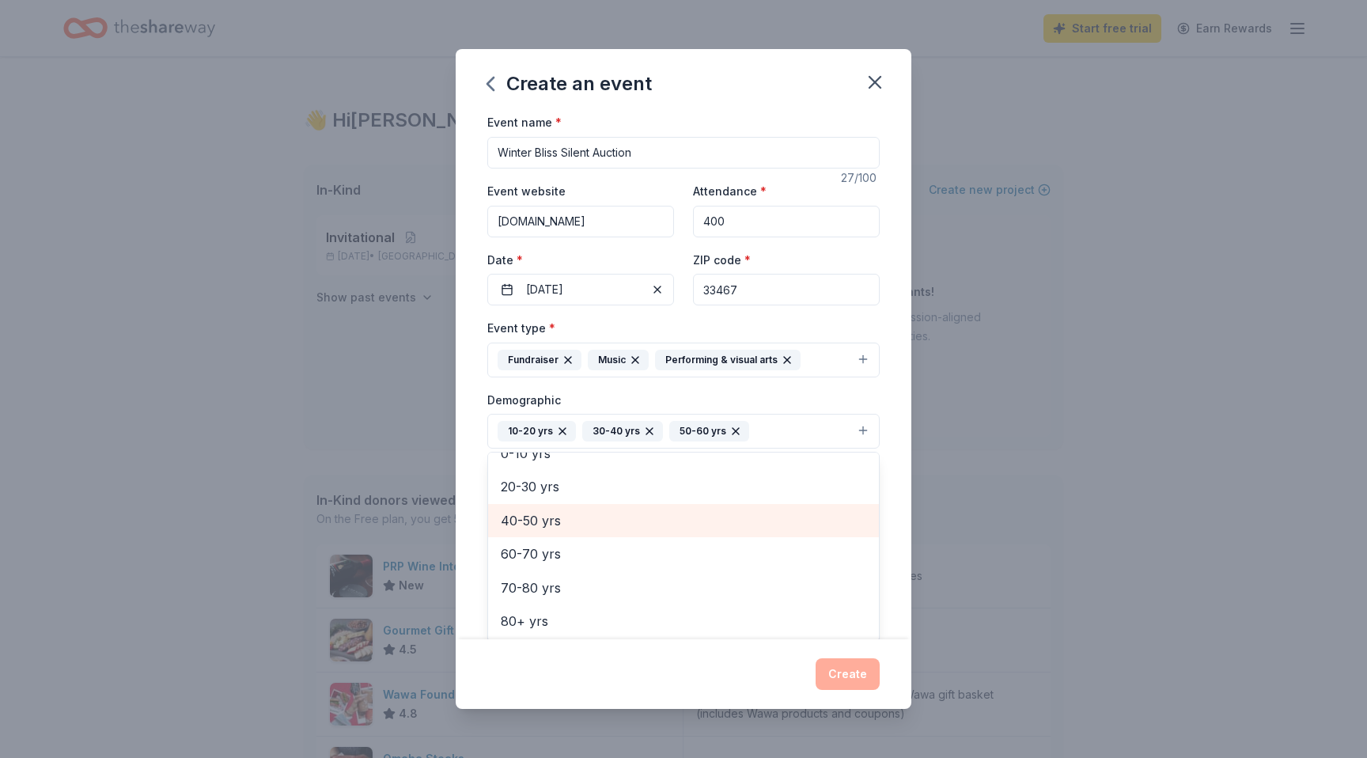
click at [588, 525] on span "40-50 yrs" at bounding box center [684, 520] width 366 height 21
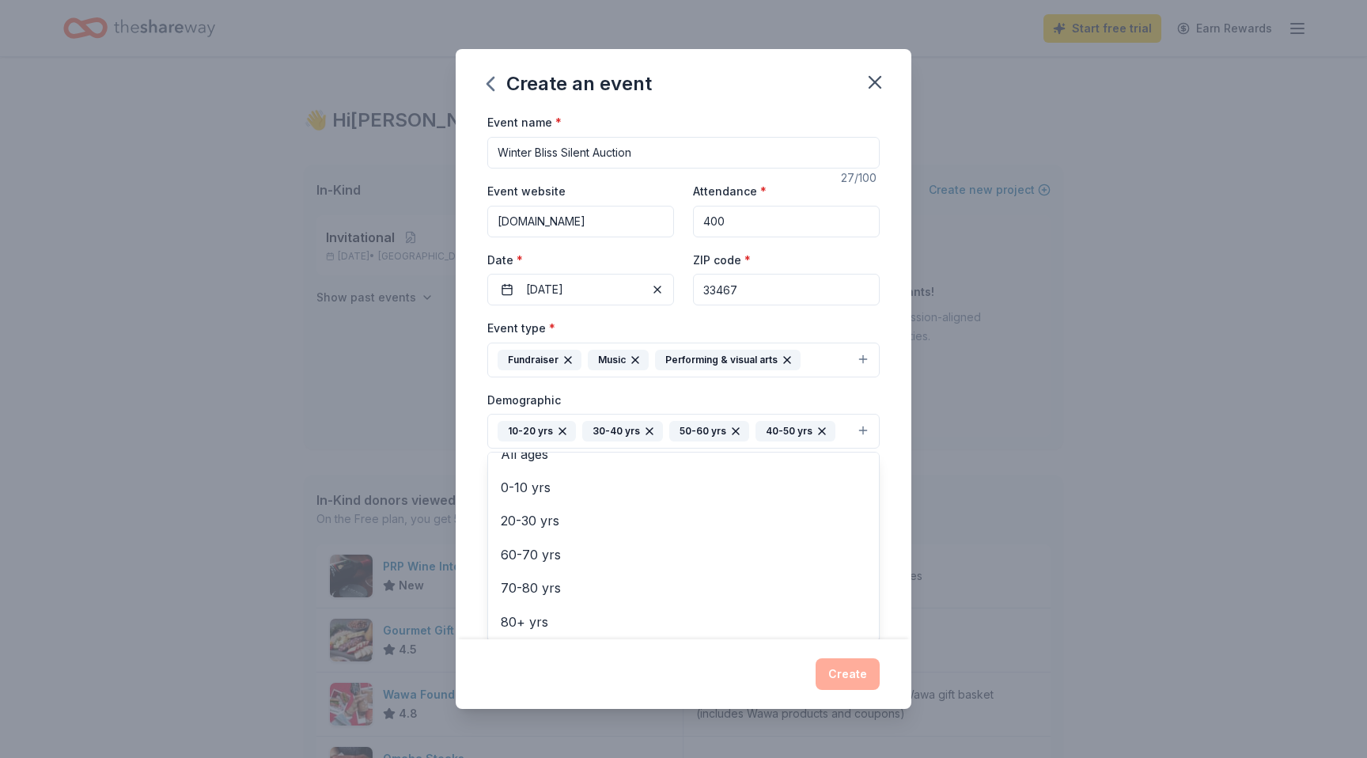
click at [900, 472] on div "Event name * Winter Bliss Silent Auction 27 /100 Event website www.parkvistaban…" at bounding box center [684, 375] width 456 height 526
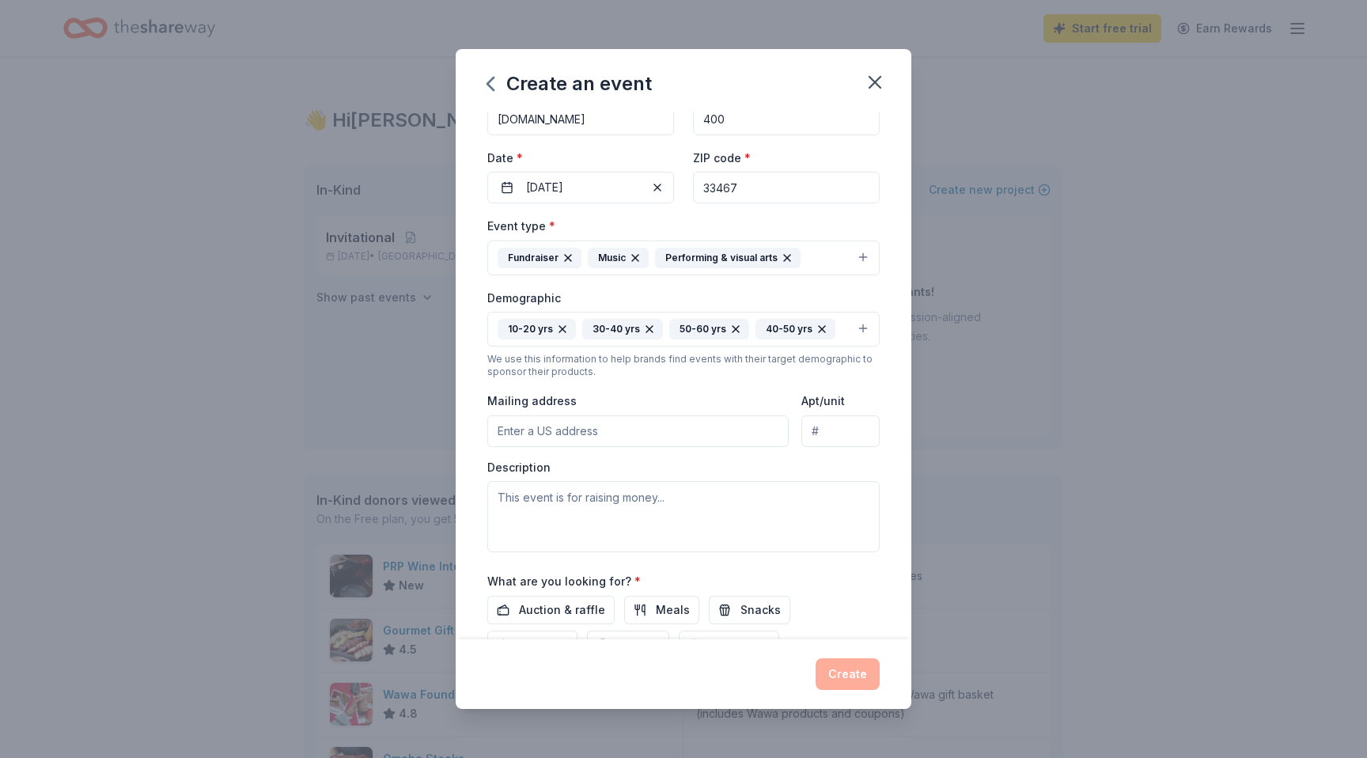
scroll to position [128, 0]
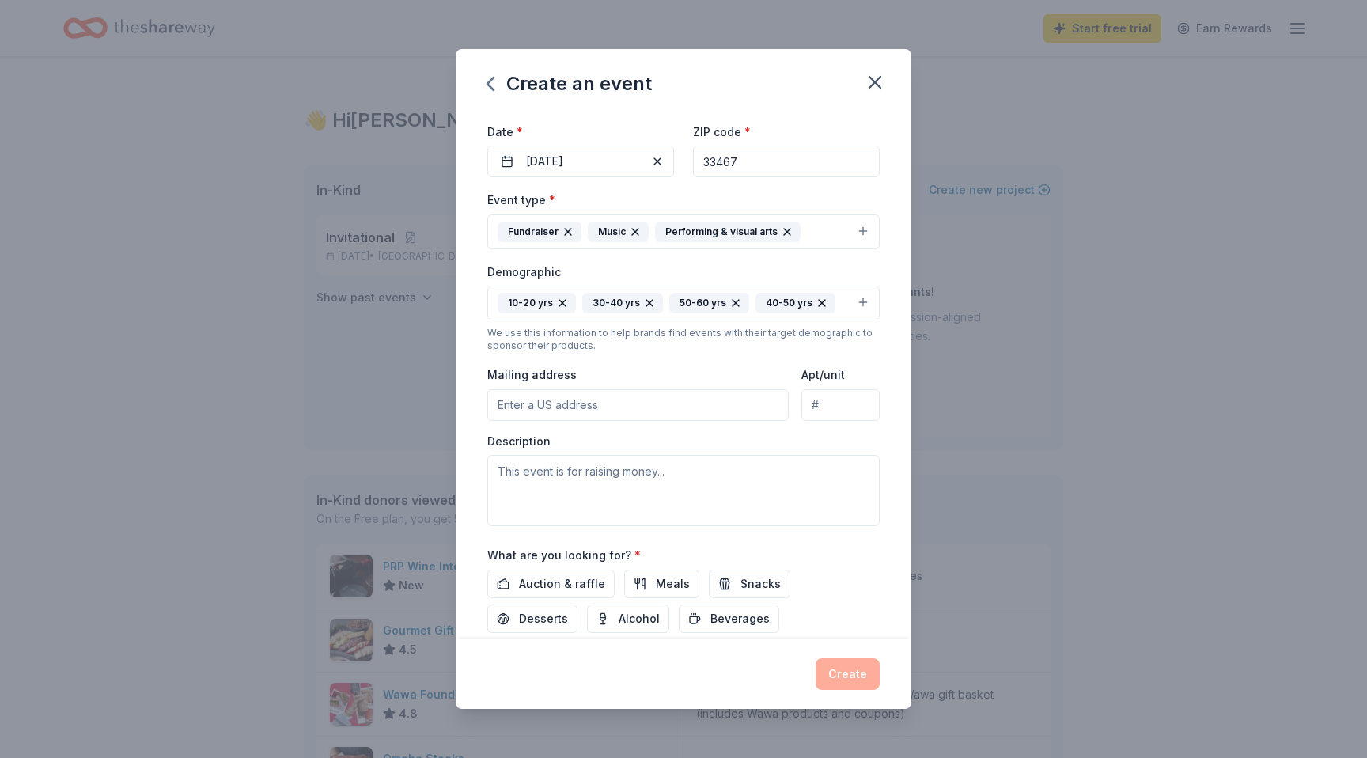
click at [747, 408] on input "Mailing address" at bounding box center [637, 405] width 301 height 32
type input "7"
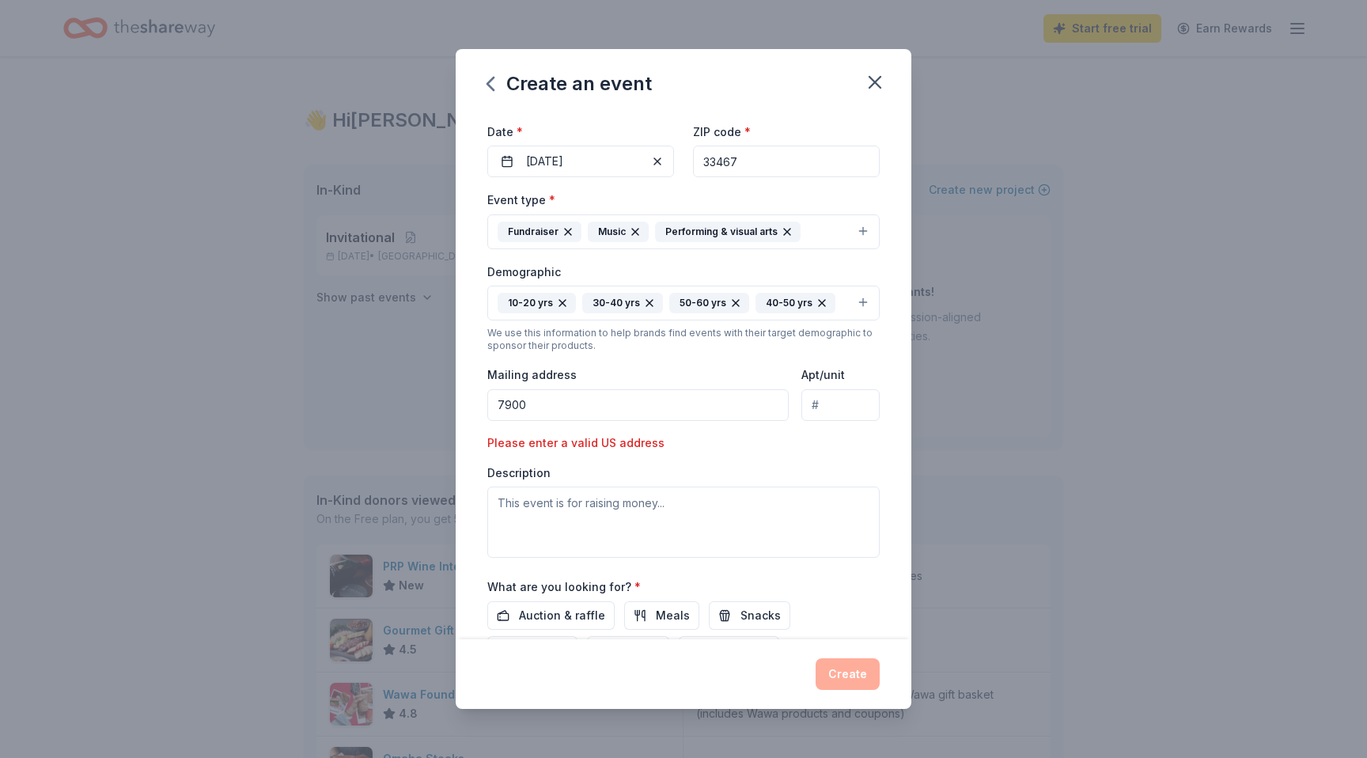
click at [695, 400] on input "7900" at bounding box center [637, 405] width 301 height 32
click at [642, 403] on input "7900 Jog Road, Lake W" at bounding box center [637, 405] width 301 height 32
type input "7900 Jog Road, Lake Worth, FL 33467"
click at [851, 457] on div "Event type * Fundraiser Music Performing & visual arts Demographic 10-20 yrs 30…" at bounding box center [683, 374] width 392 height 368
click at [678, 513] on textarea at bounding box center [683, 522] width 392 height 71
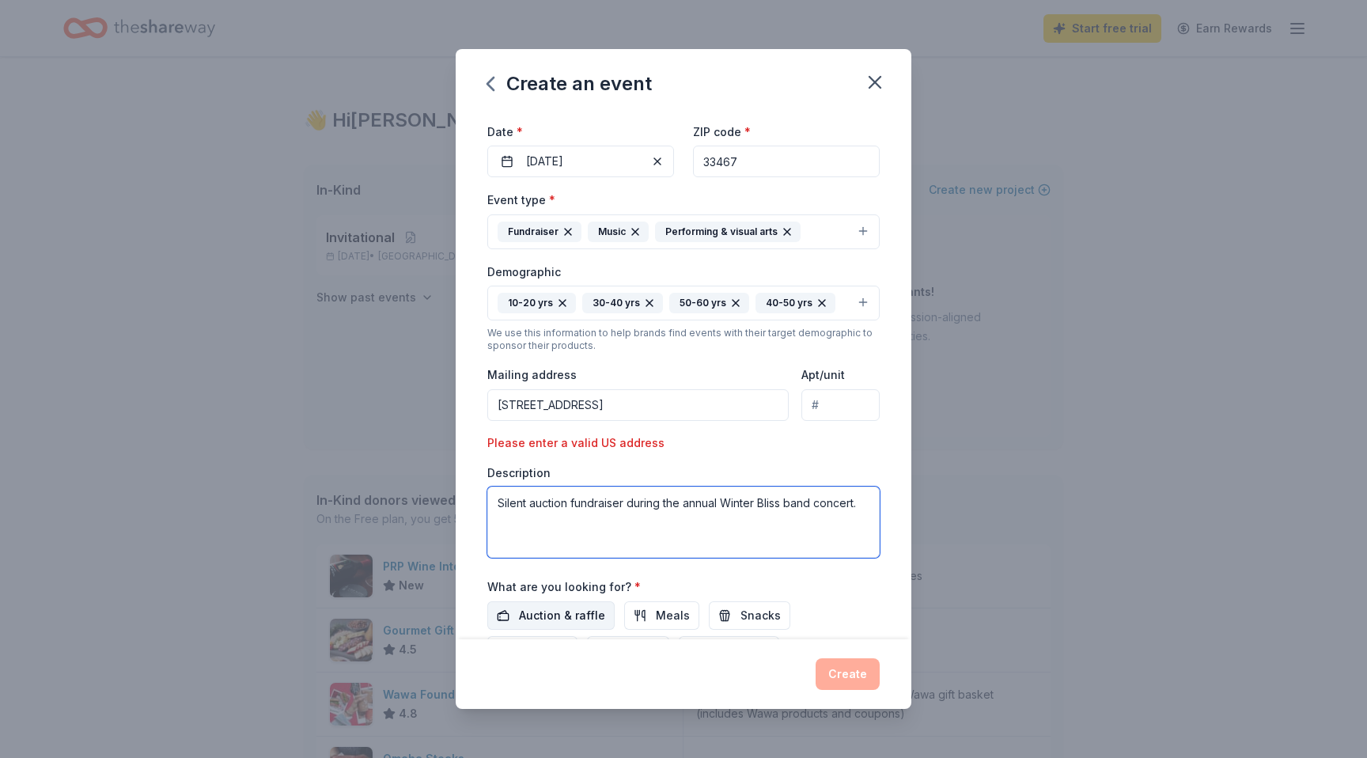
type textarea "Silent auction fundraiser during the annual Winter Bliss band concert."
click at [553, 611] on span "Auction & raffle" at bounding box center [562, 615] width 86 height 19
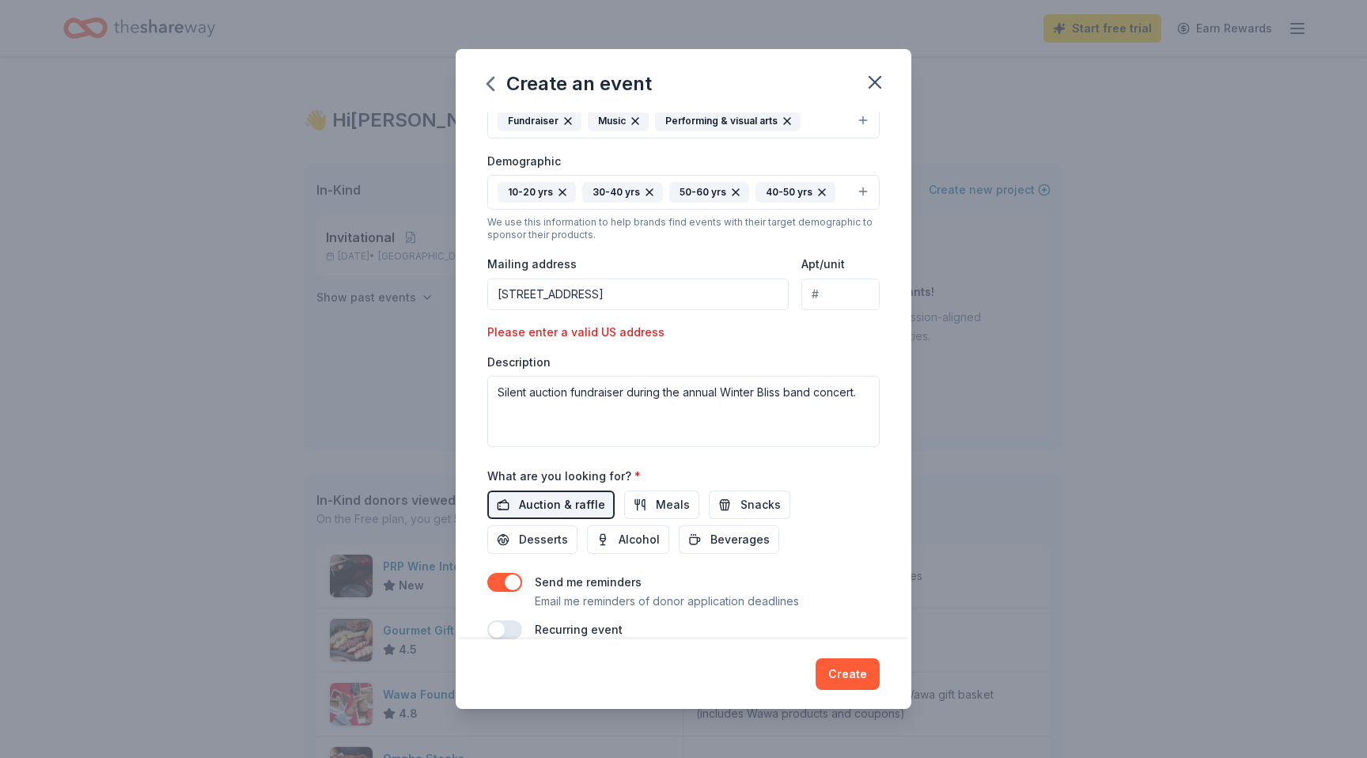
scroll to position [264, 0]
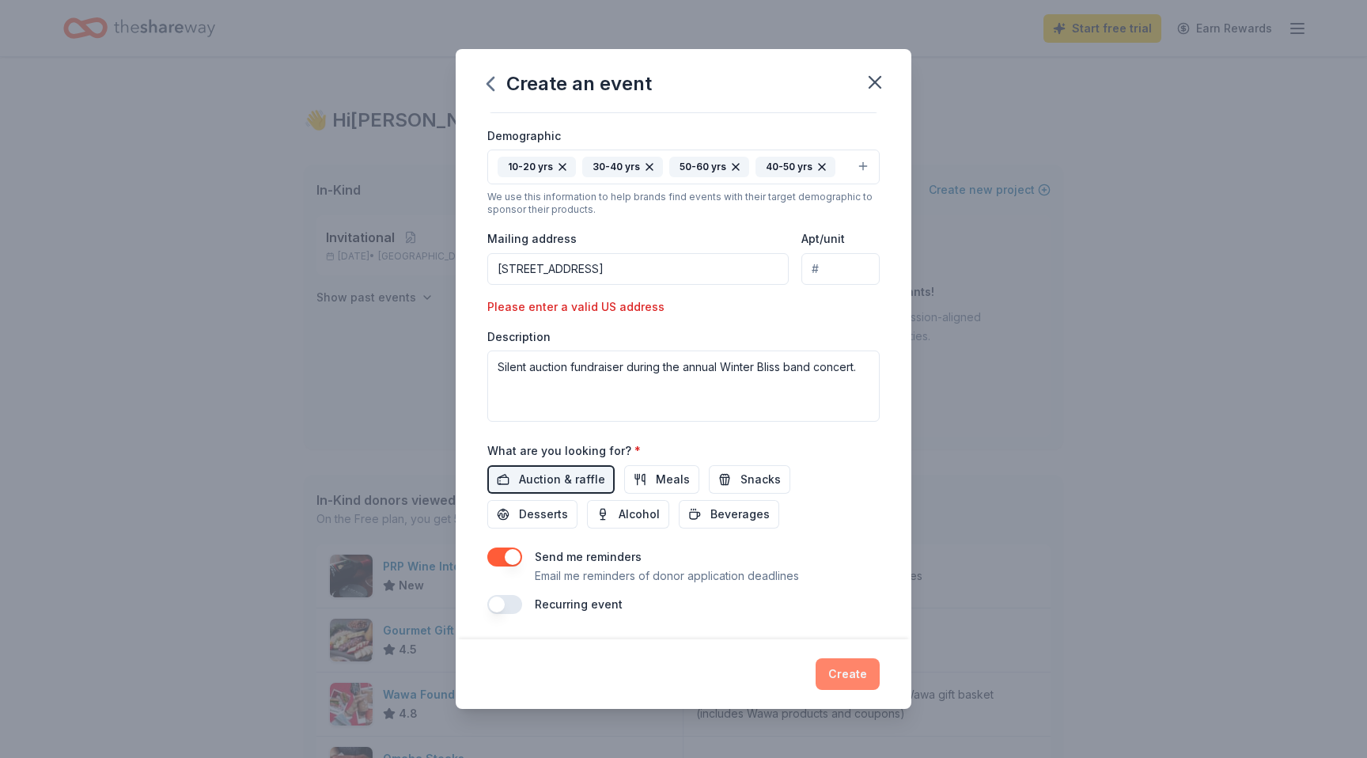
click at [864, 676] on button "Create" at bounding box center [848, 674] width 64 height 32
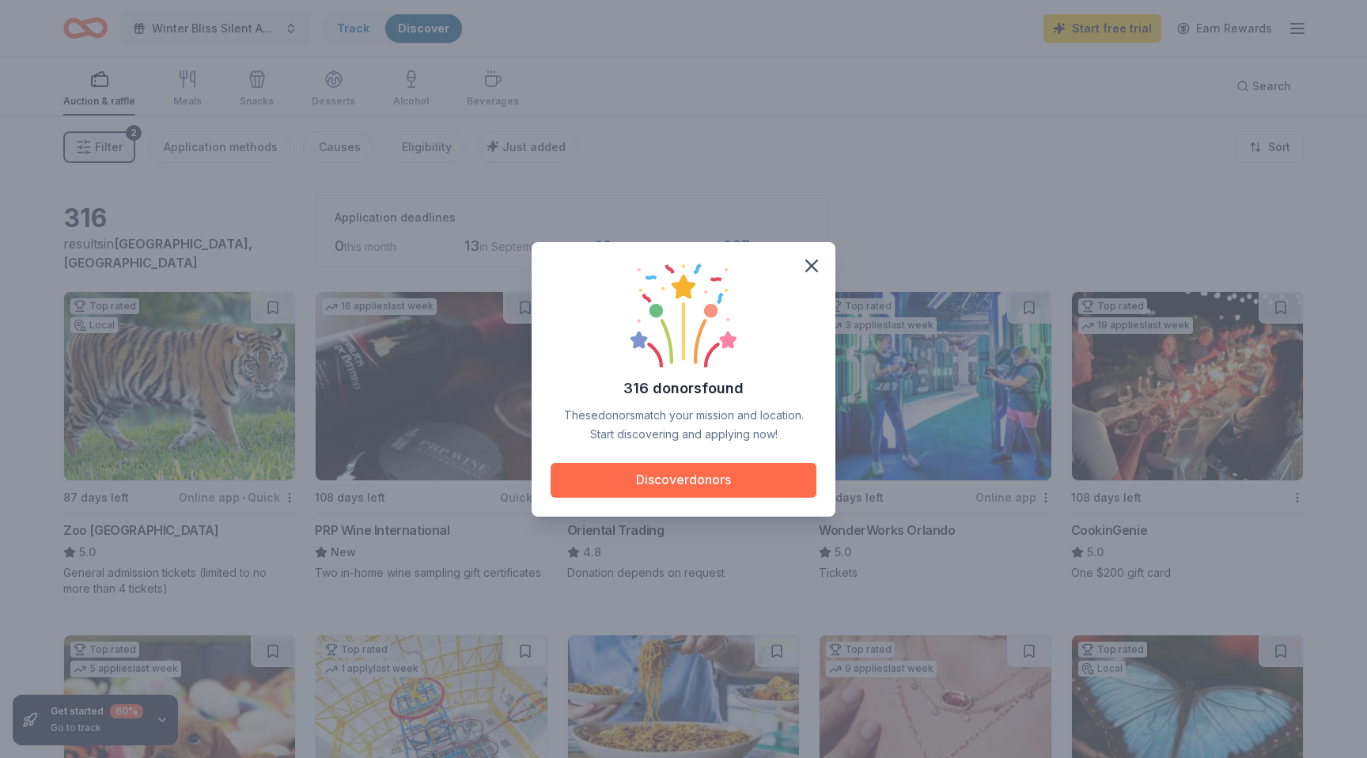
click at [611, 479] on button "Discover donors" at bounding box center [684, 480] width 266 height 35
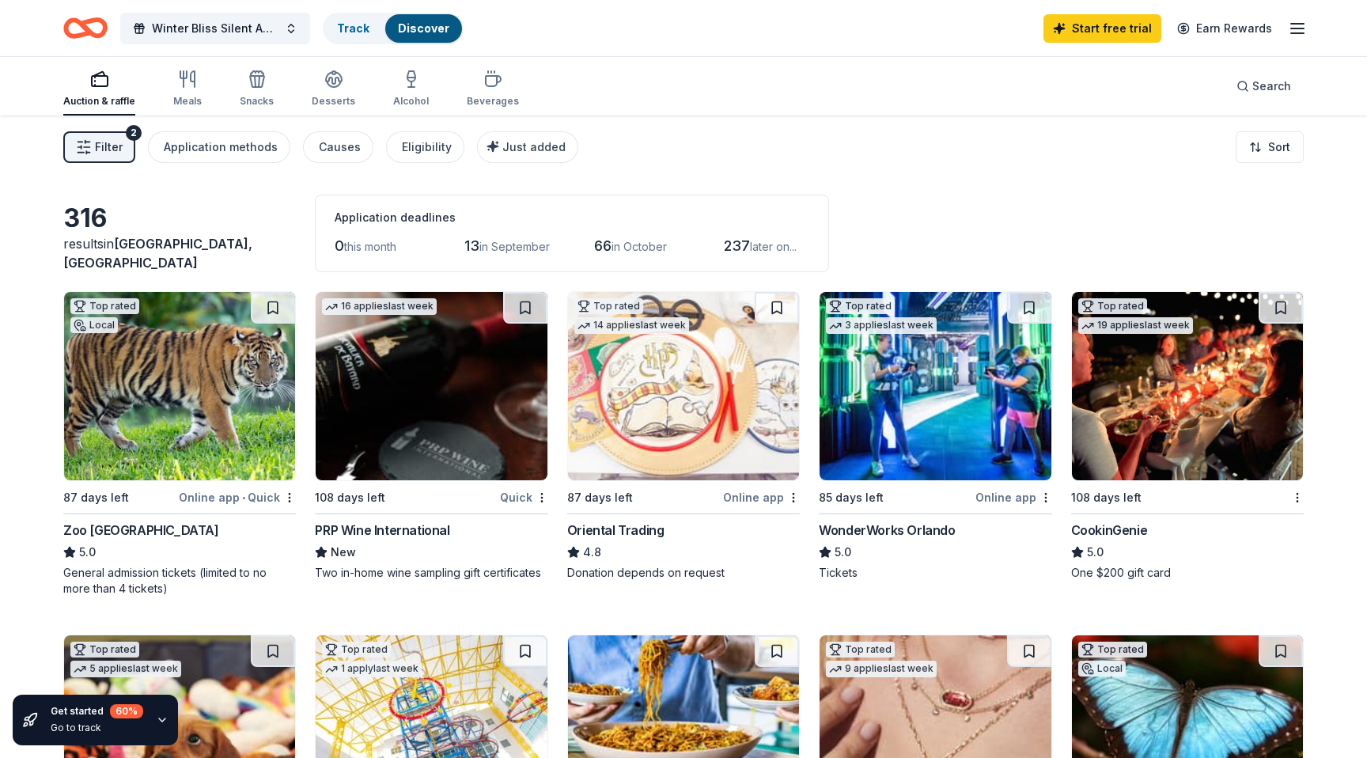
click at [500, 420] on img at bounding box center [431, 386] width 231 height 188
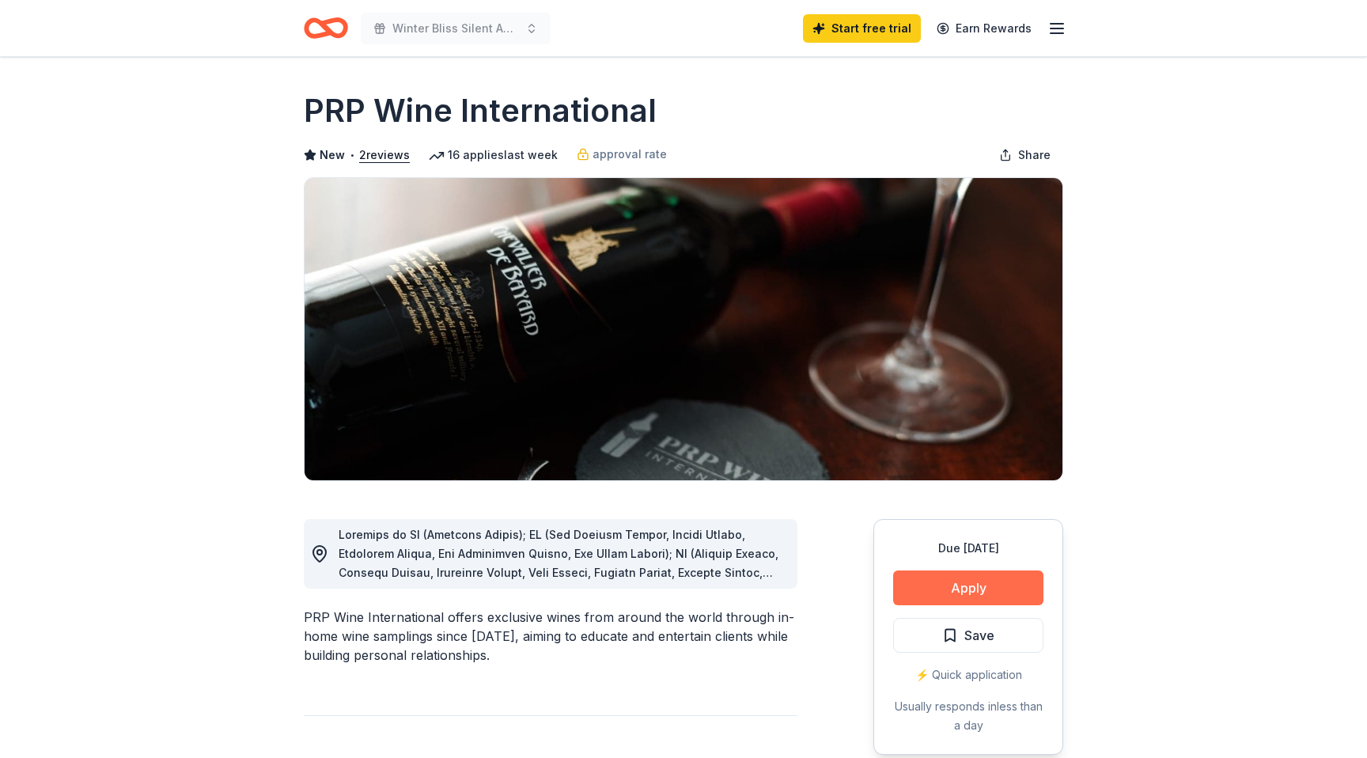
click at [929, 574] on button "Apply" at bounding box center [968, 588] width 150 height 35
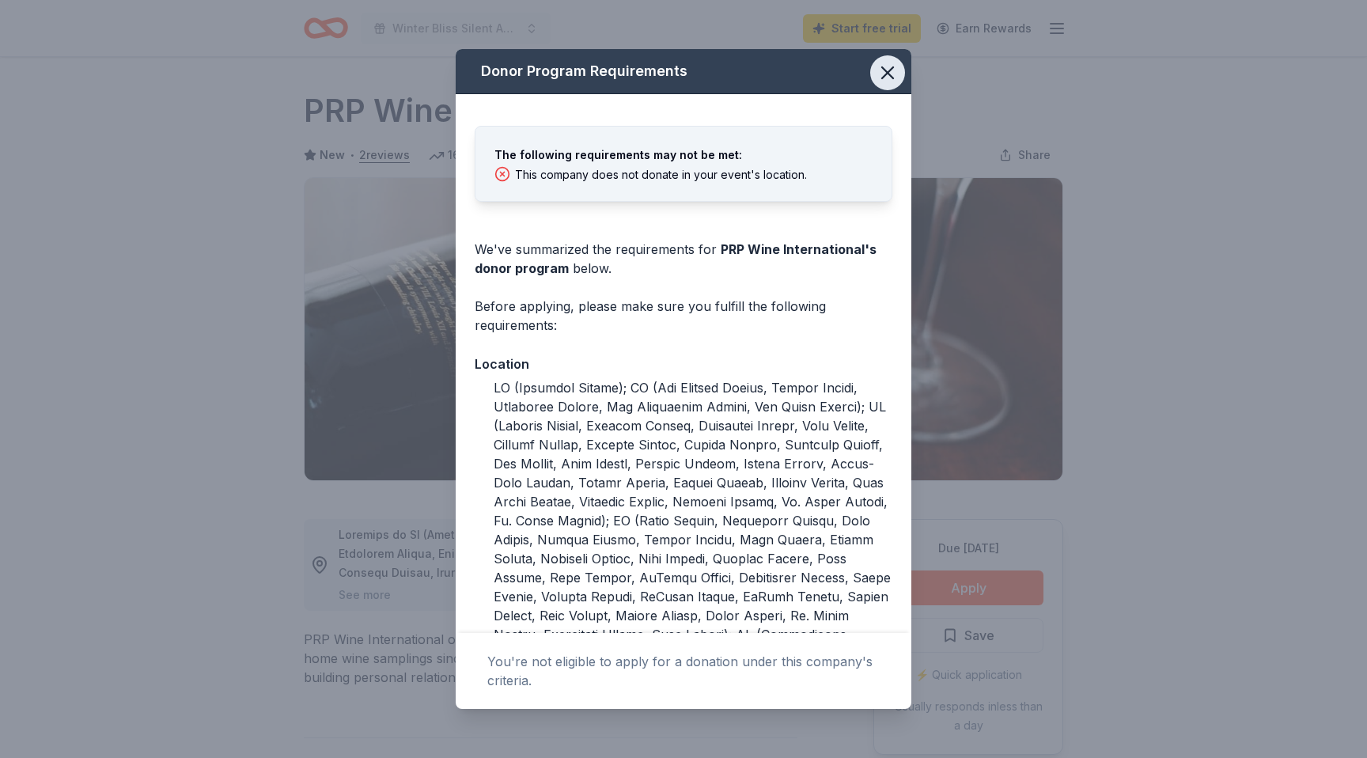
click at [893, 69] on icon "button" at bounding box center [888, 73] width 22 height 22
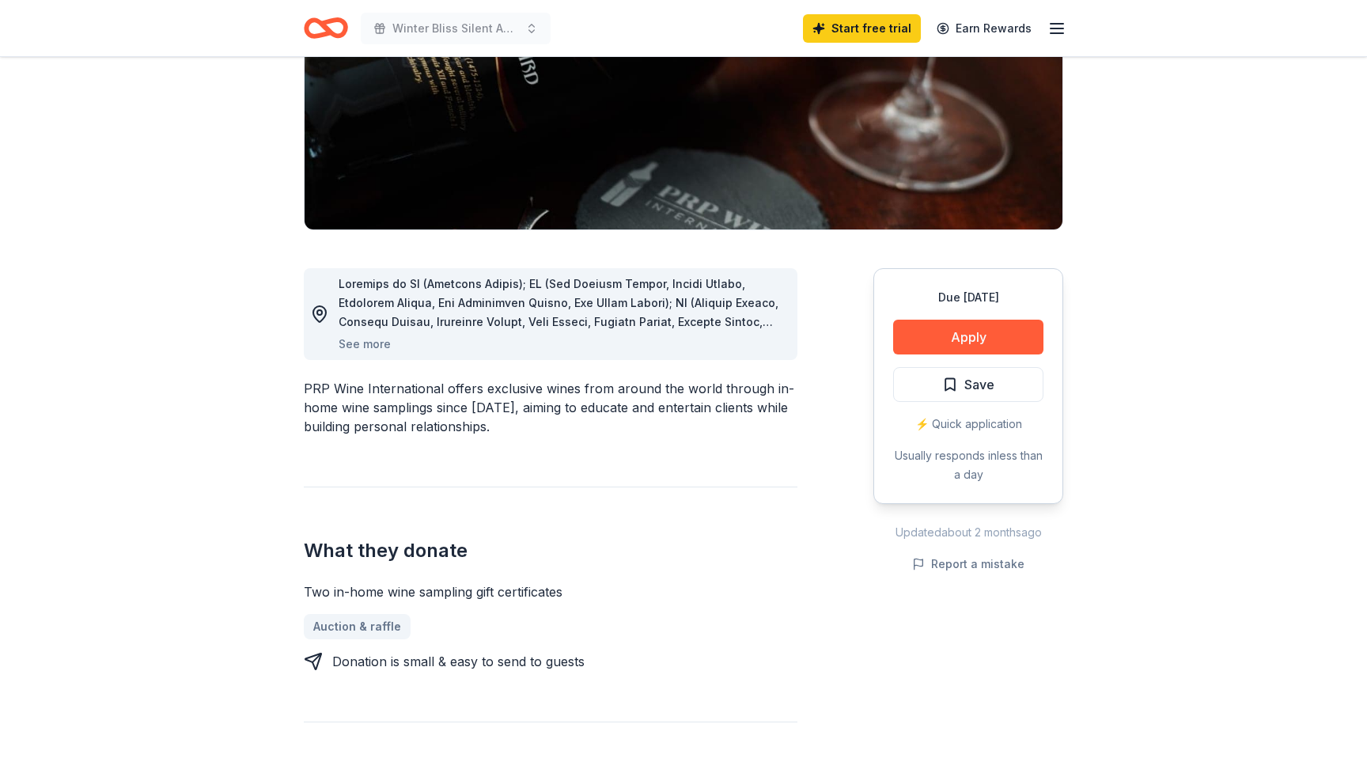
scroll to position [261, 0]
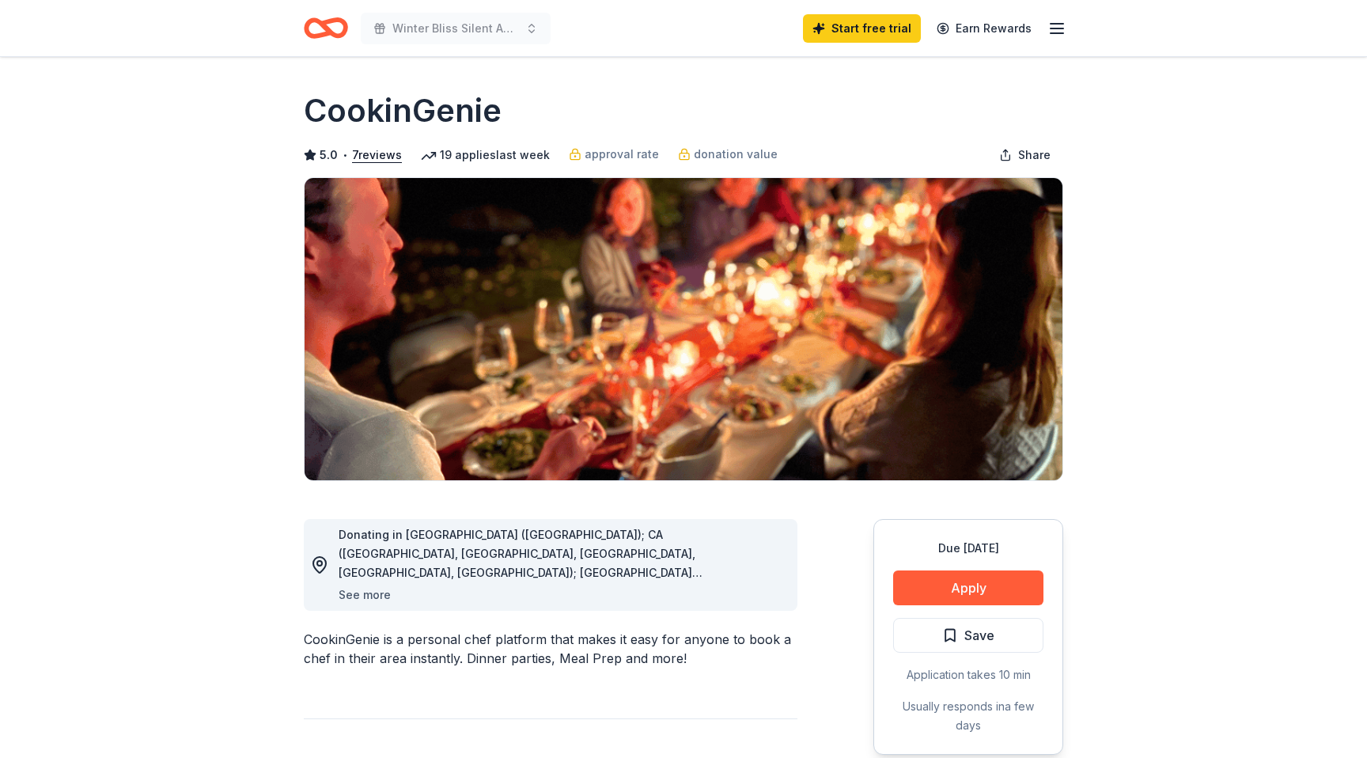
click at [361, 596] on button "See more" at bounding box center [365, 595] width 52 height 19
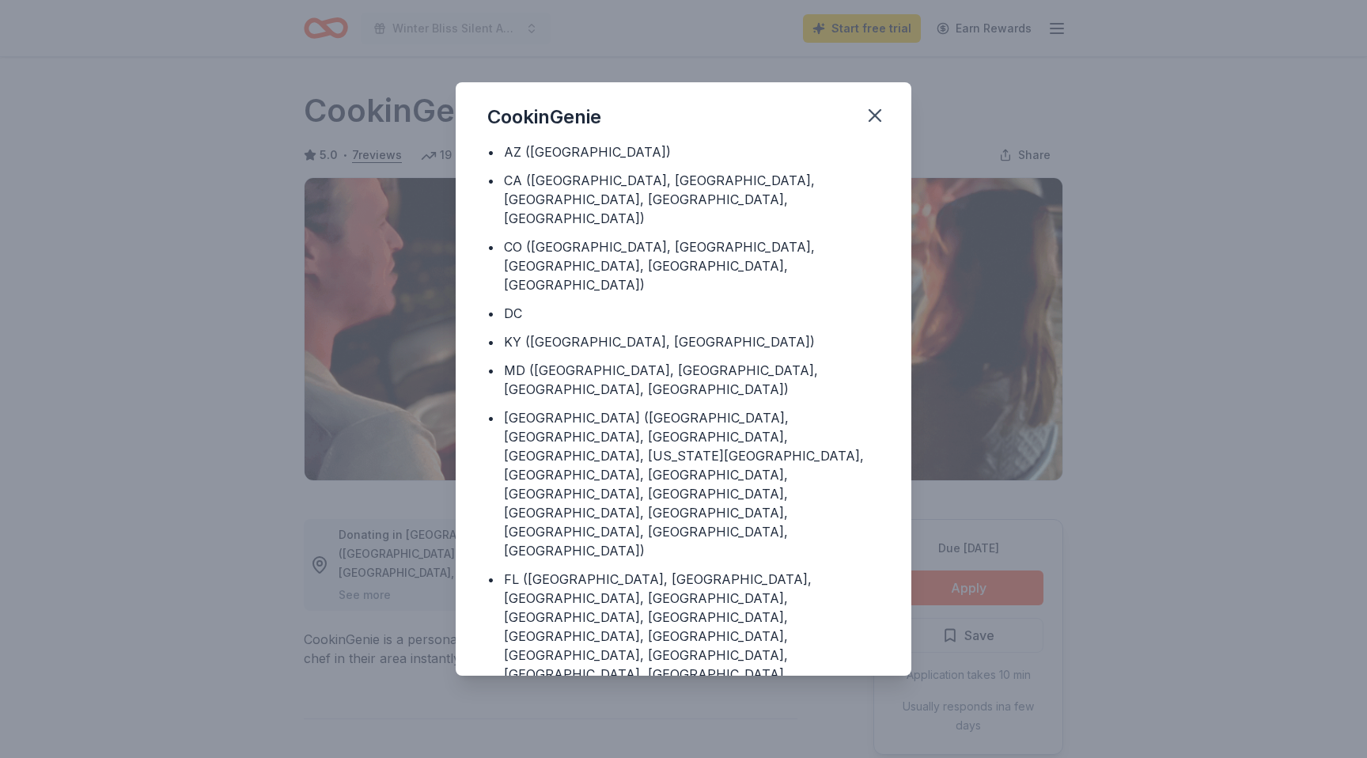
scroll to position [58, 0]
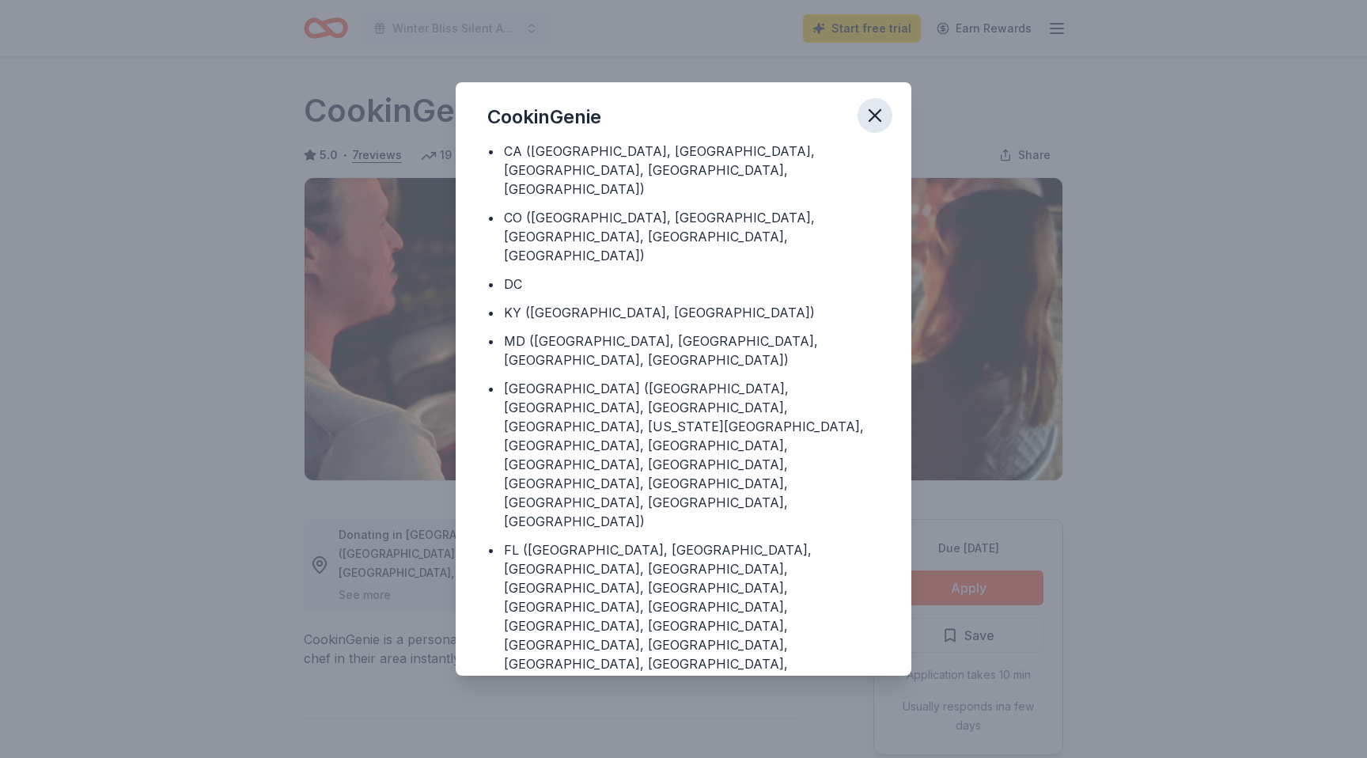
click at [875, 112] on icon "button" at bounding box center [875, 115] width 22 height 22
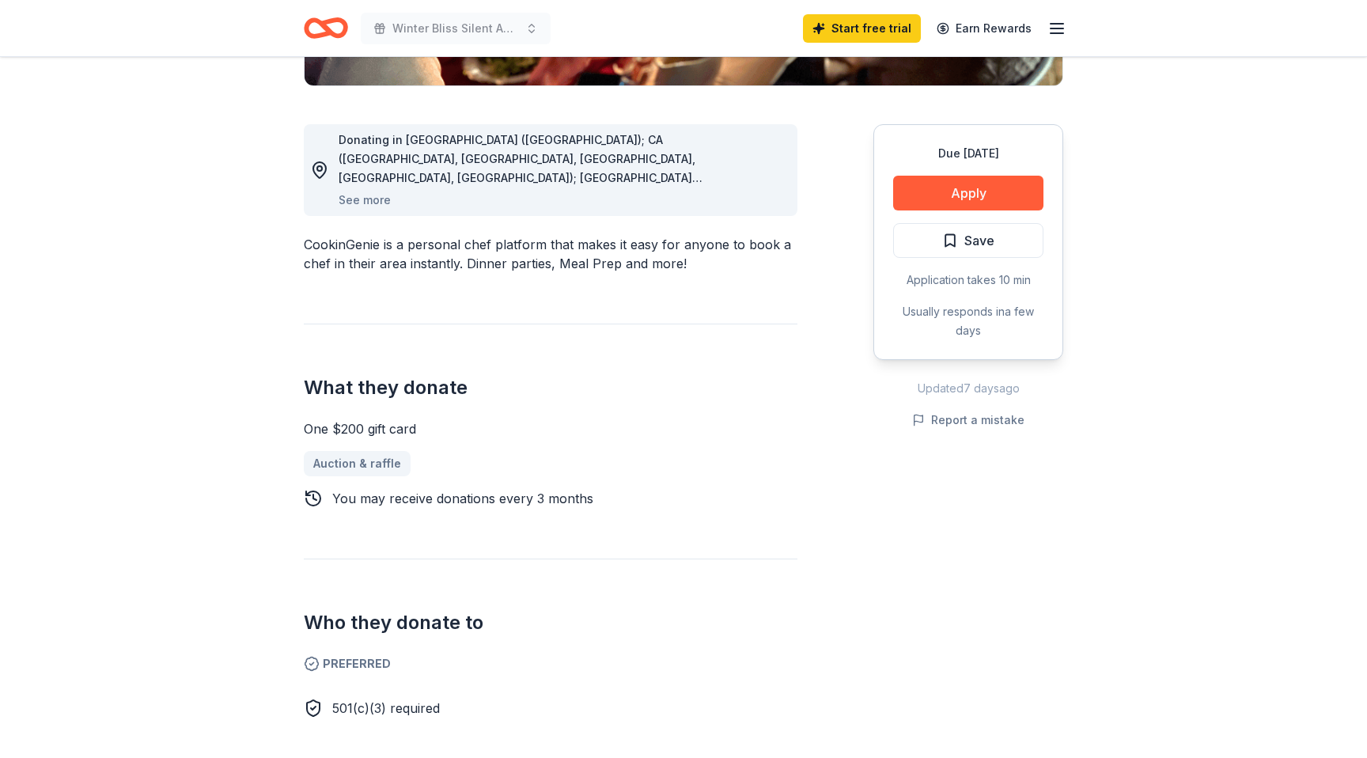
scroll to position [408, 0]
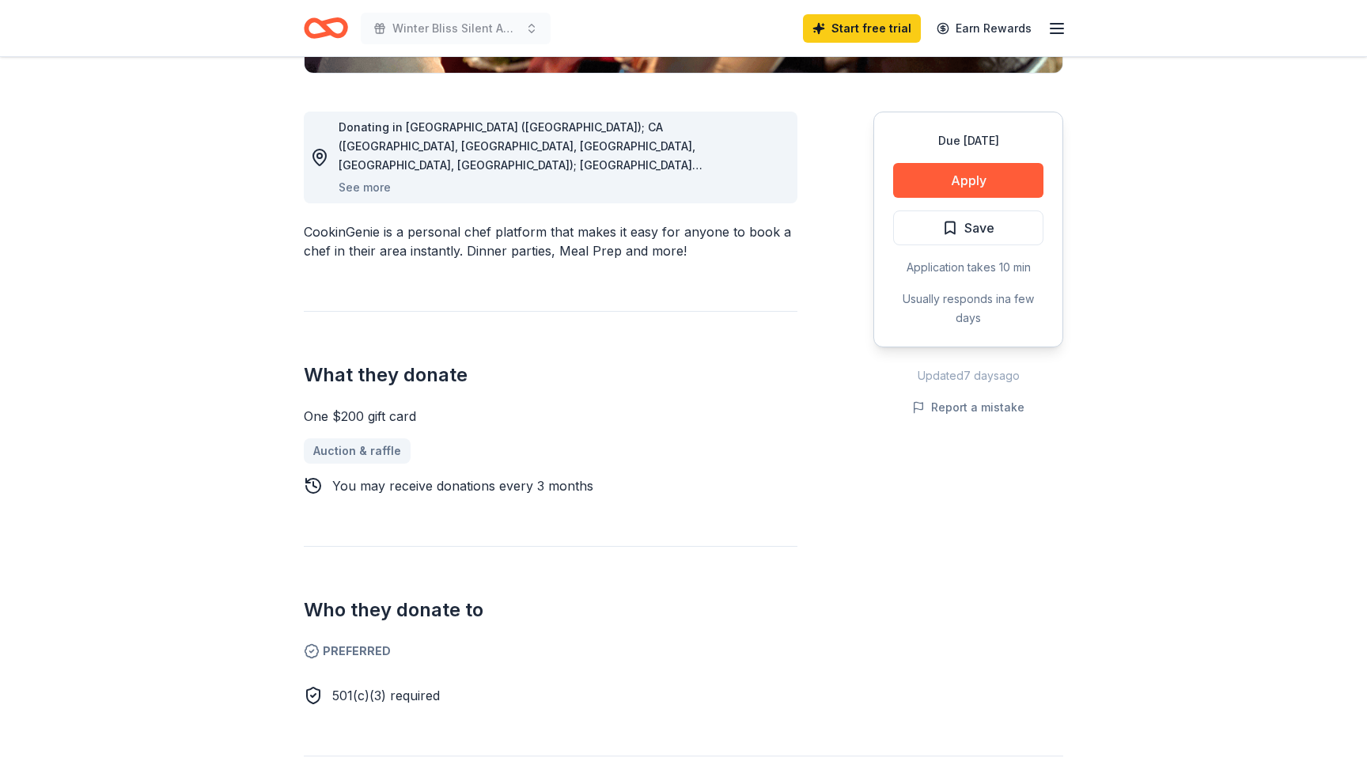
click at [959, 199] on div "Due [DATE] Apply Save Application takes 10 min Usually responds in a few days" at bounding box center [969, 230] width 190 height 236
click at [972, 184] on button "Apply" at bounding box center [968, 180] width 150 height 35
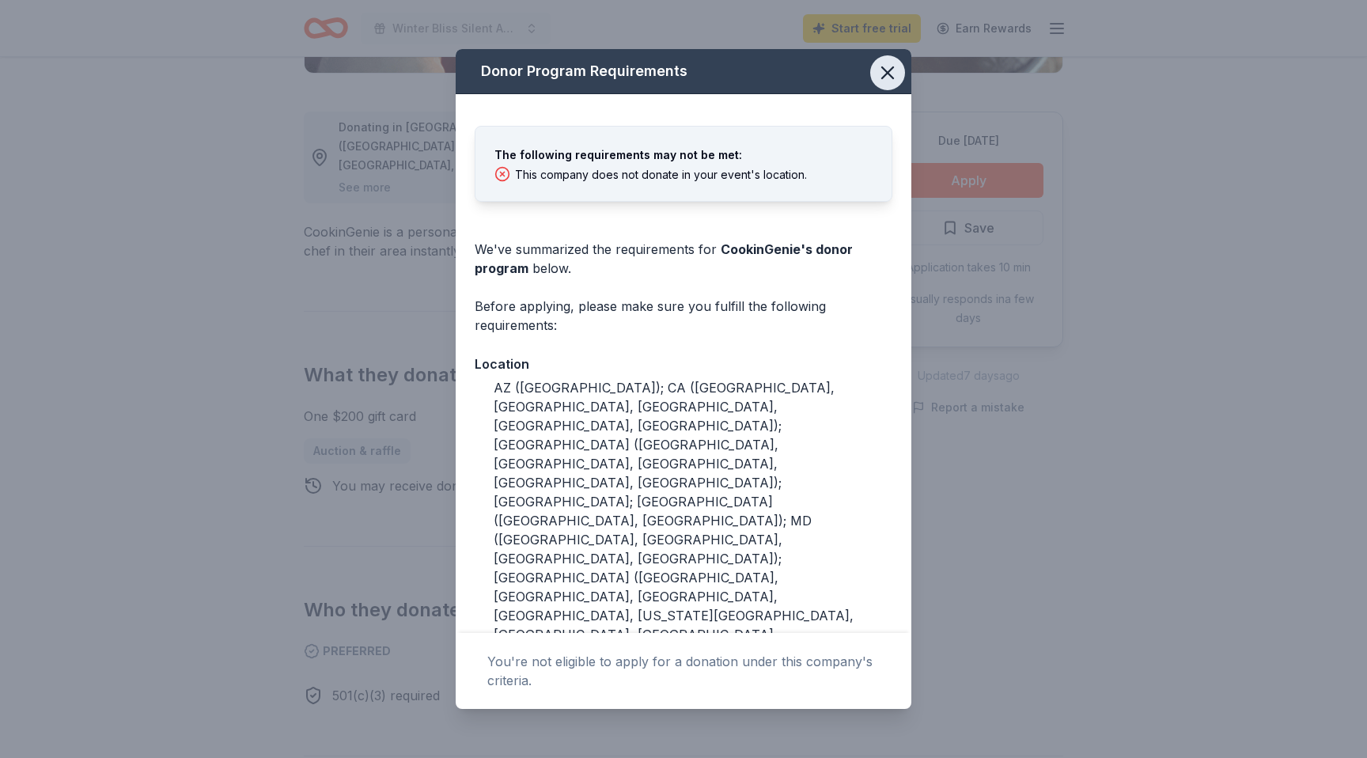
click at [895, 72] on icon "button" at bounding box center [888, 73] width 22 height 22
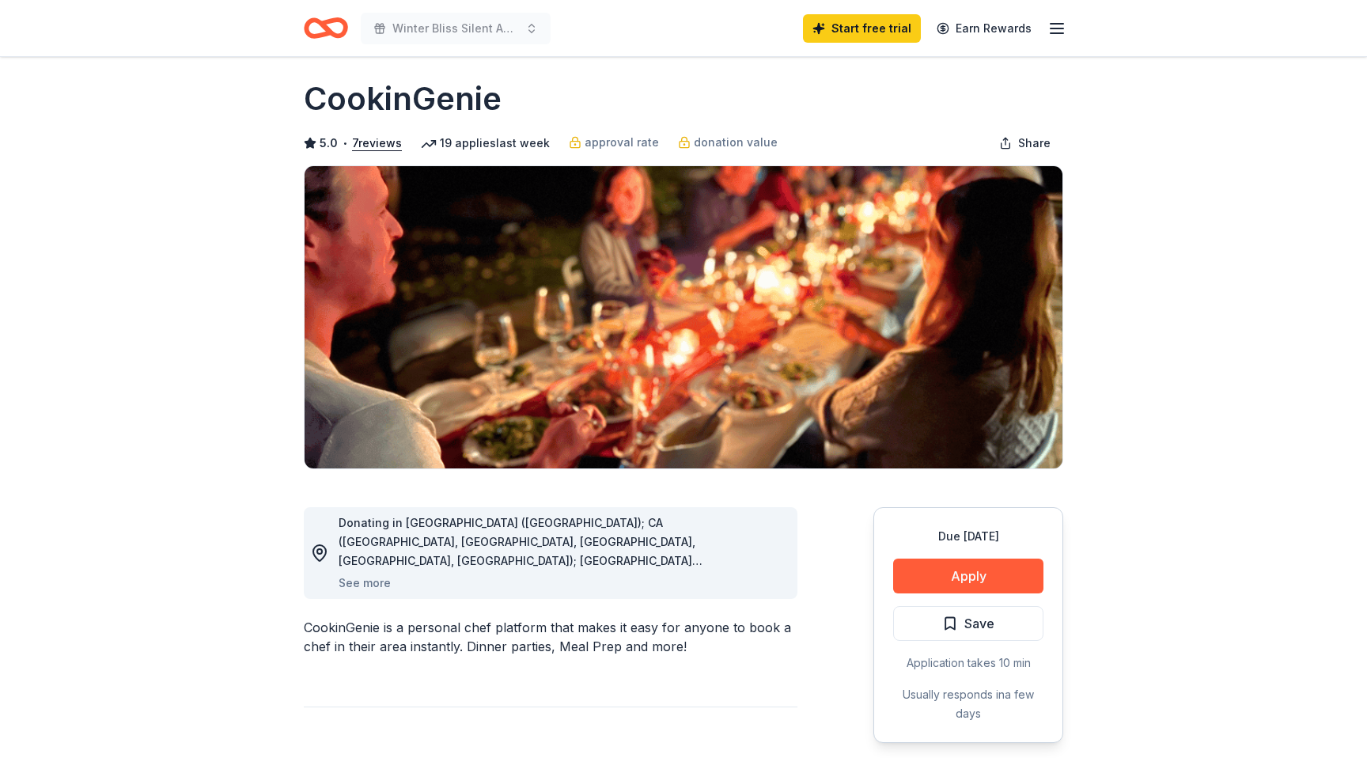
scroll to position [0, 0]
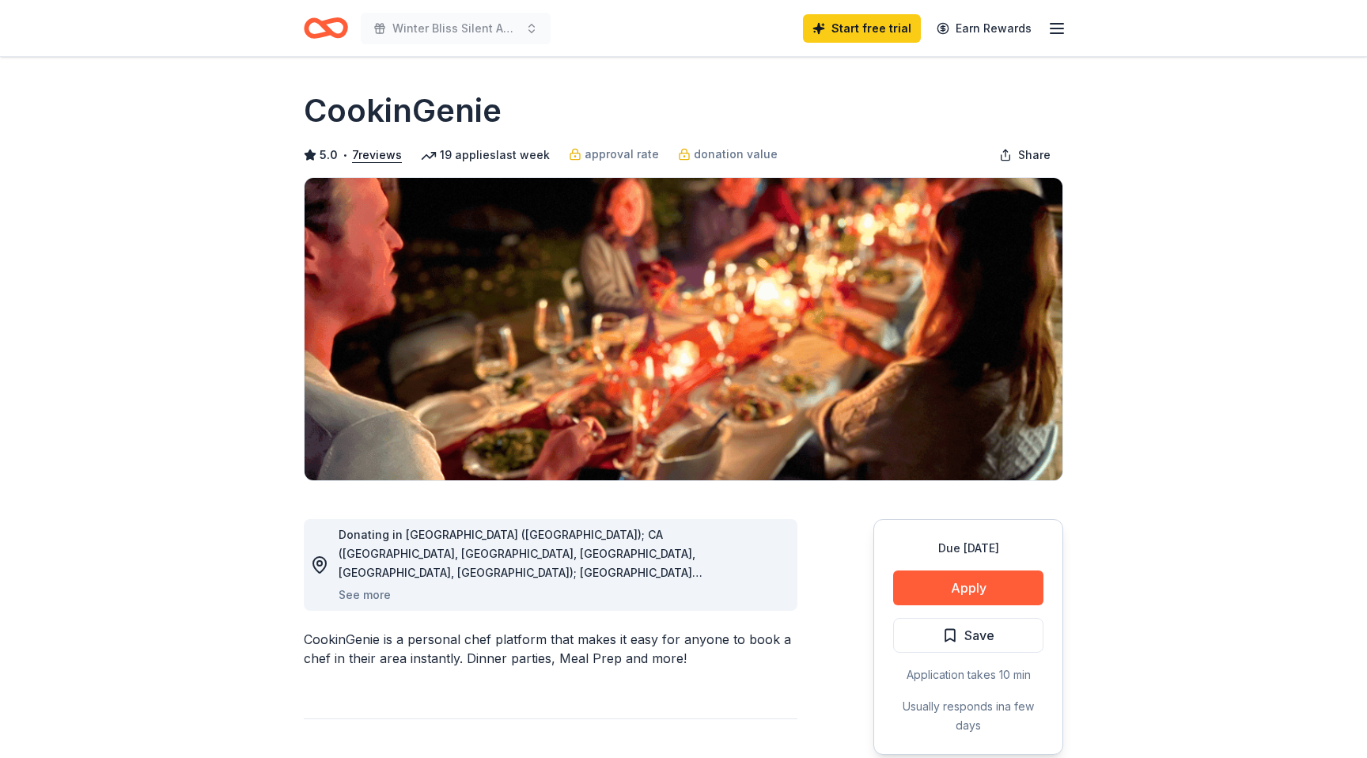
click at [321, 34] on icon "Home" at bounding box center [318, 28] width 25 height 16
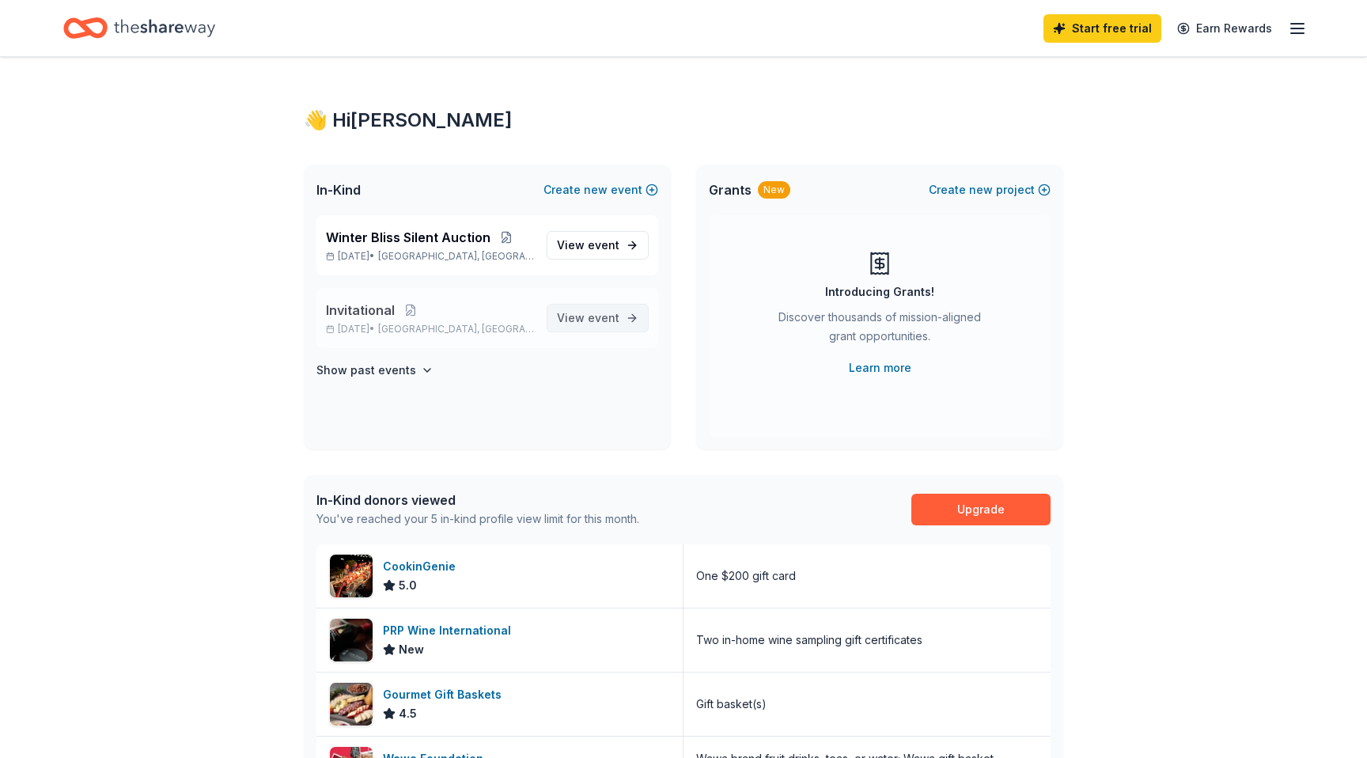
click at [567, 322] on span "View event" at bounding box center [588, 318] width 63 height 19
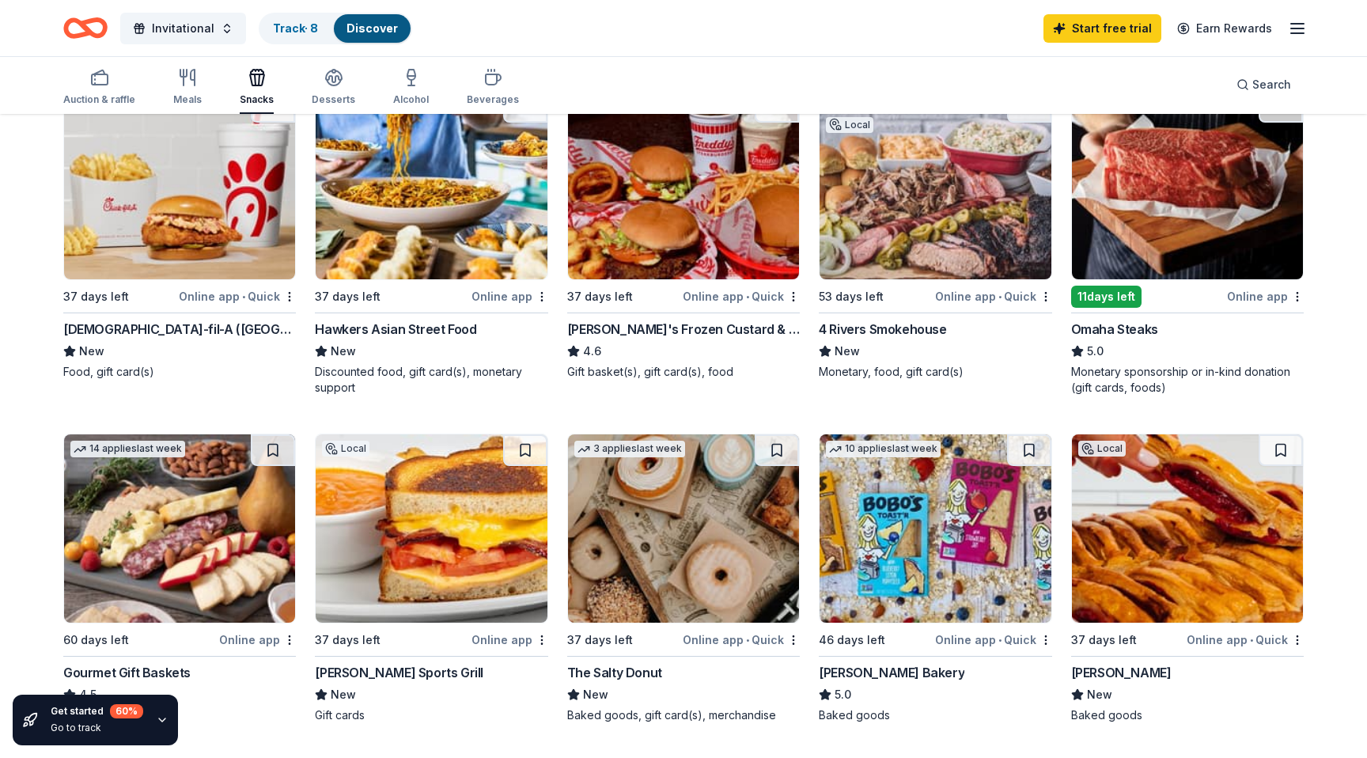
scroll to position [204, 0]
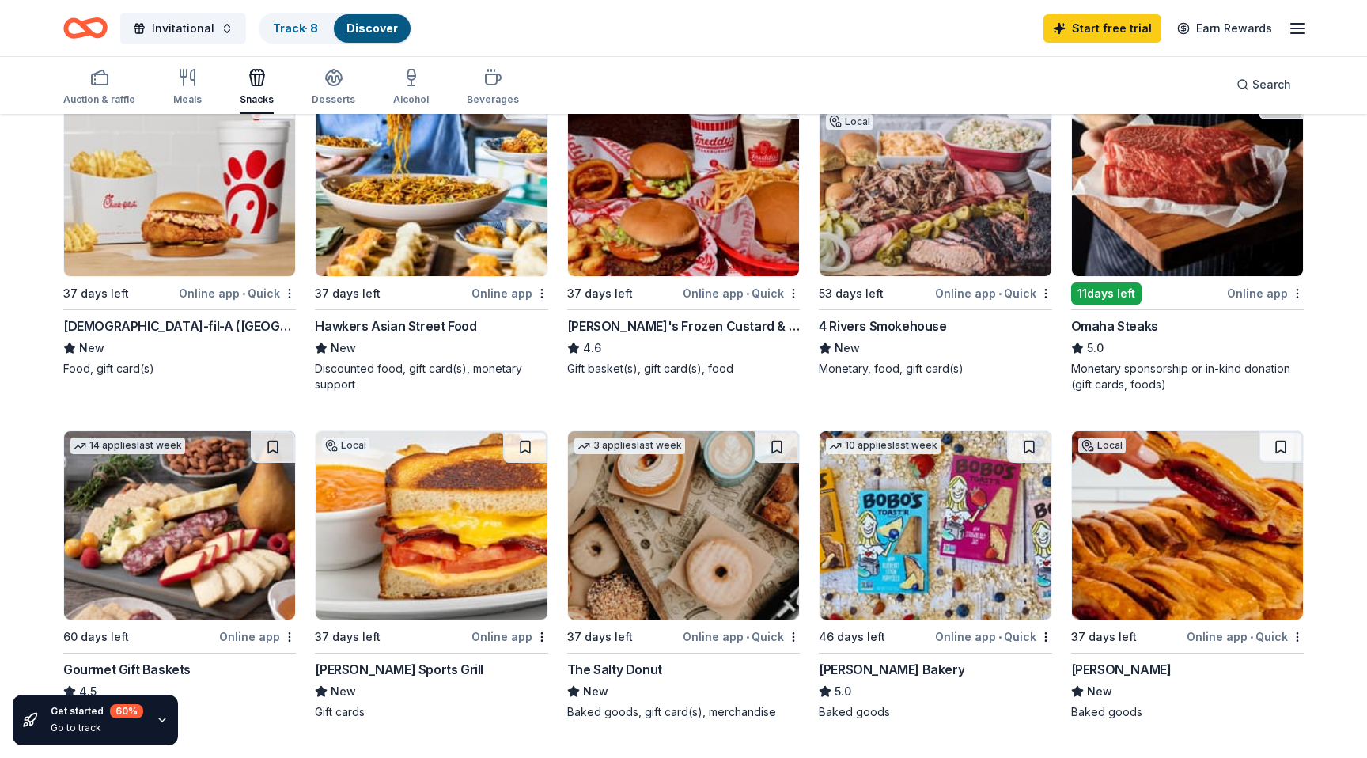
click at [263, 218] on img at bounding box center [179, 182] width 231 height 188
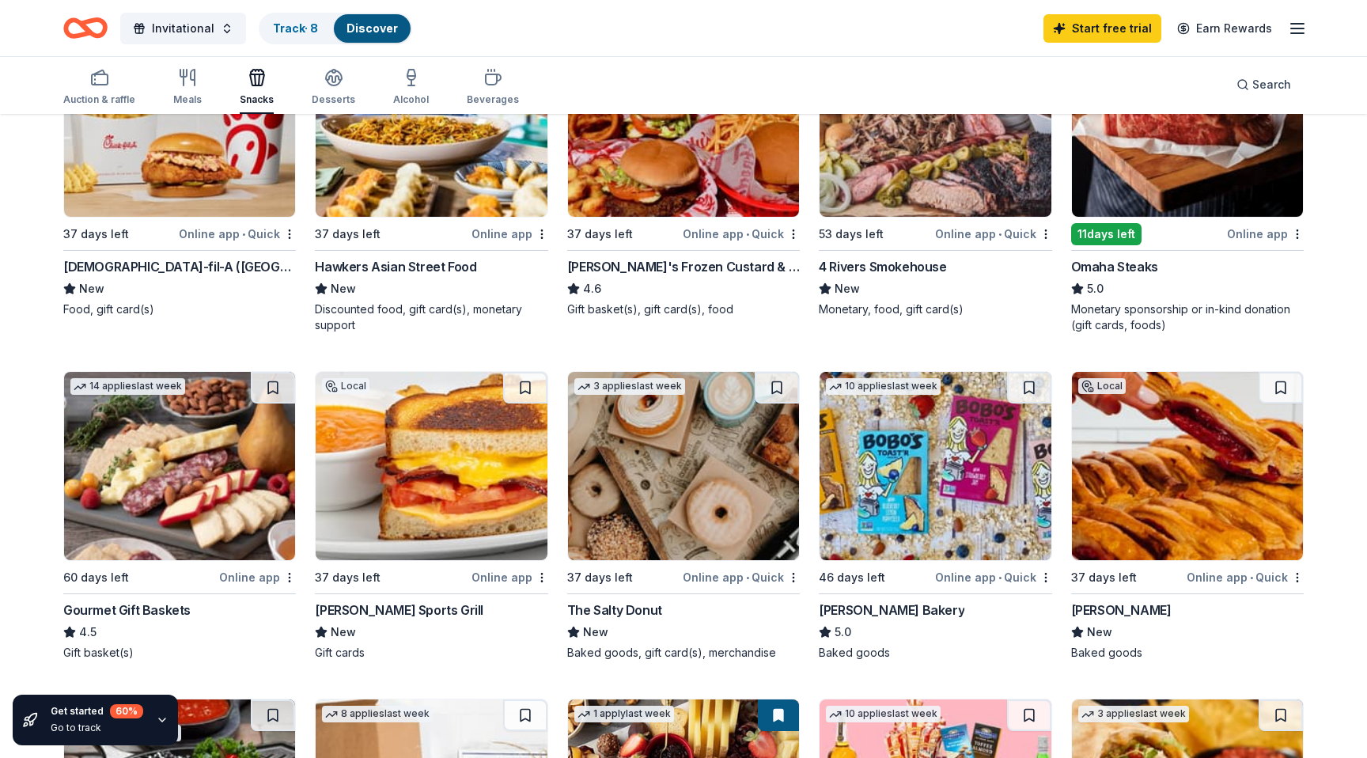
scroll to position [267, 0]
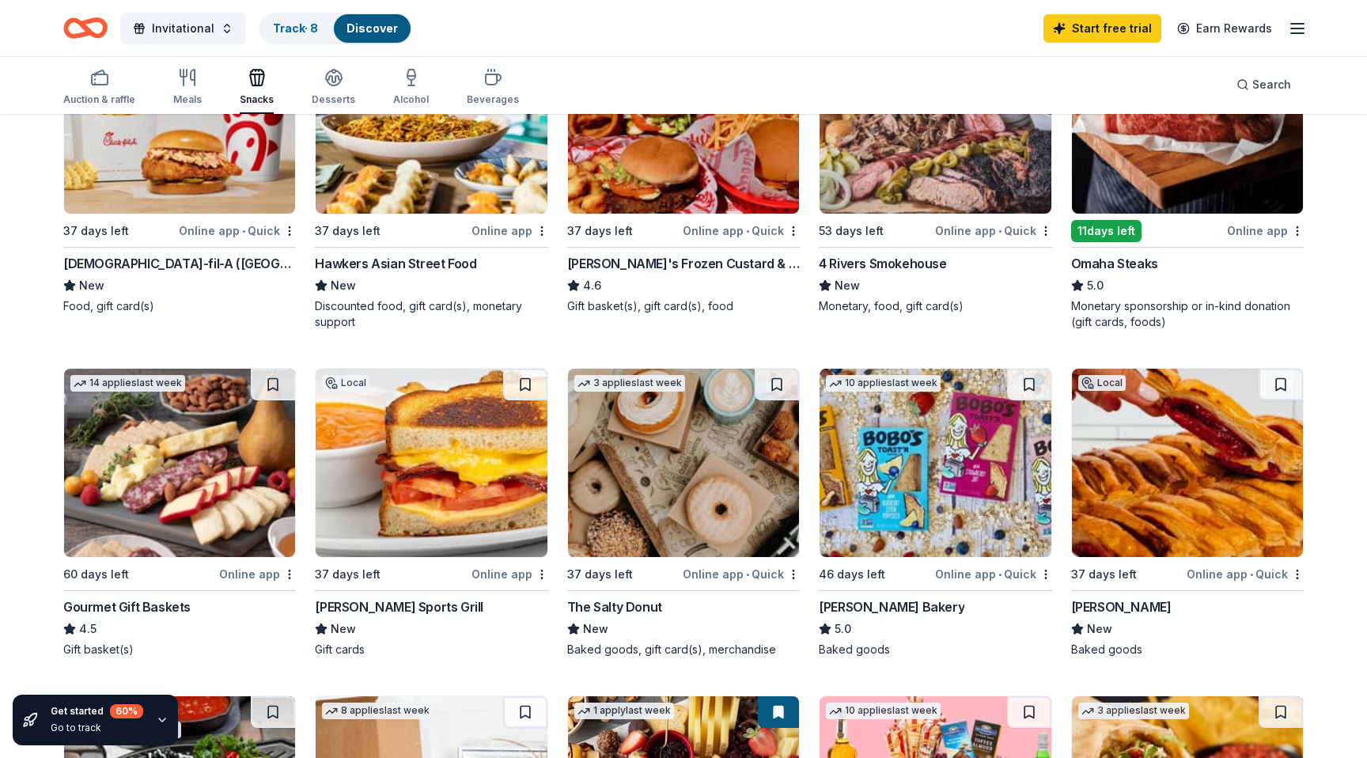
click at [1229, 195] on img at bounding box center [1187, 119] width 231 height 188
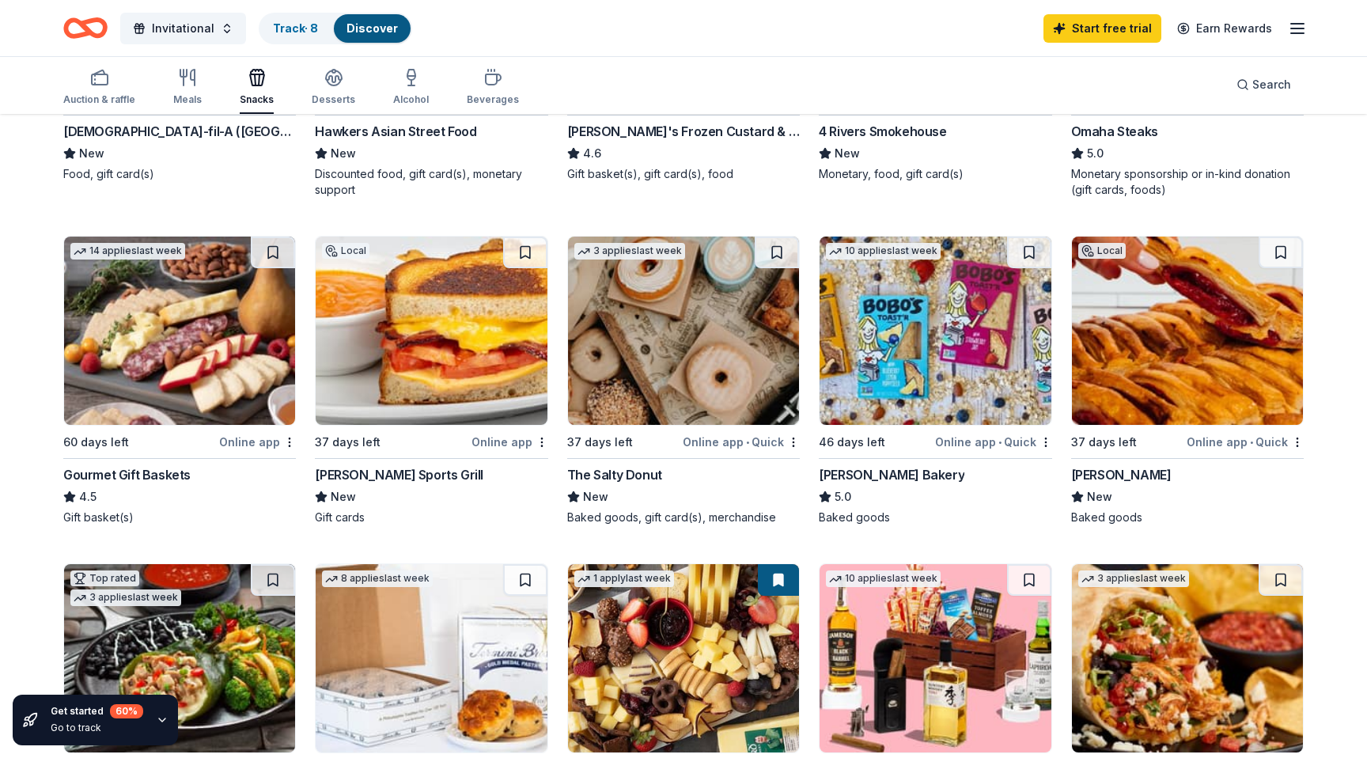
scroll to position [416, 0]
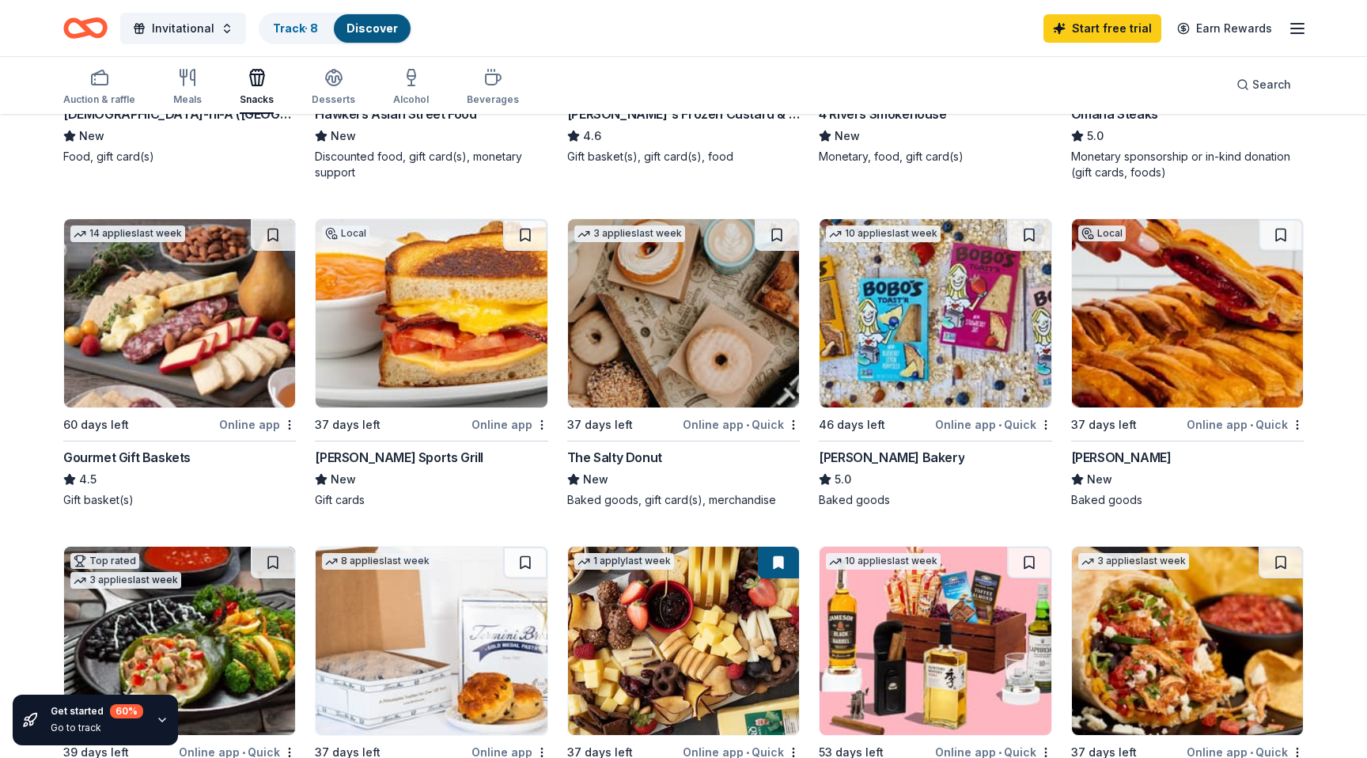
click at [486, 303] on img at bounding box center [431, 313] width 231 height 188
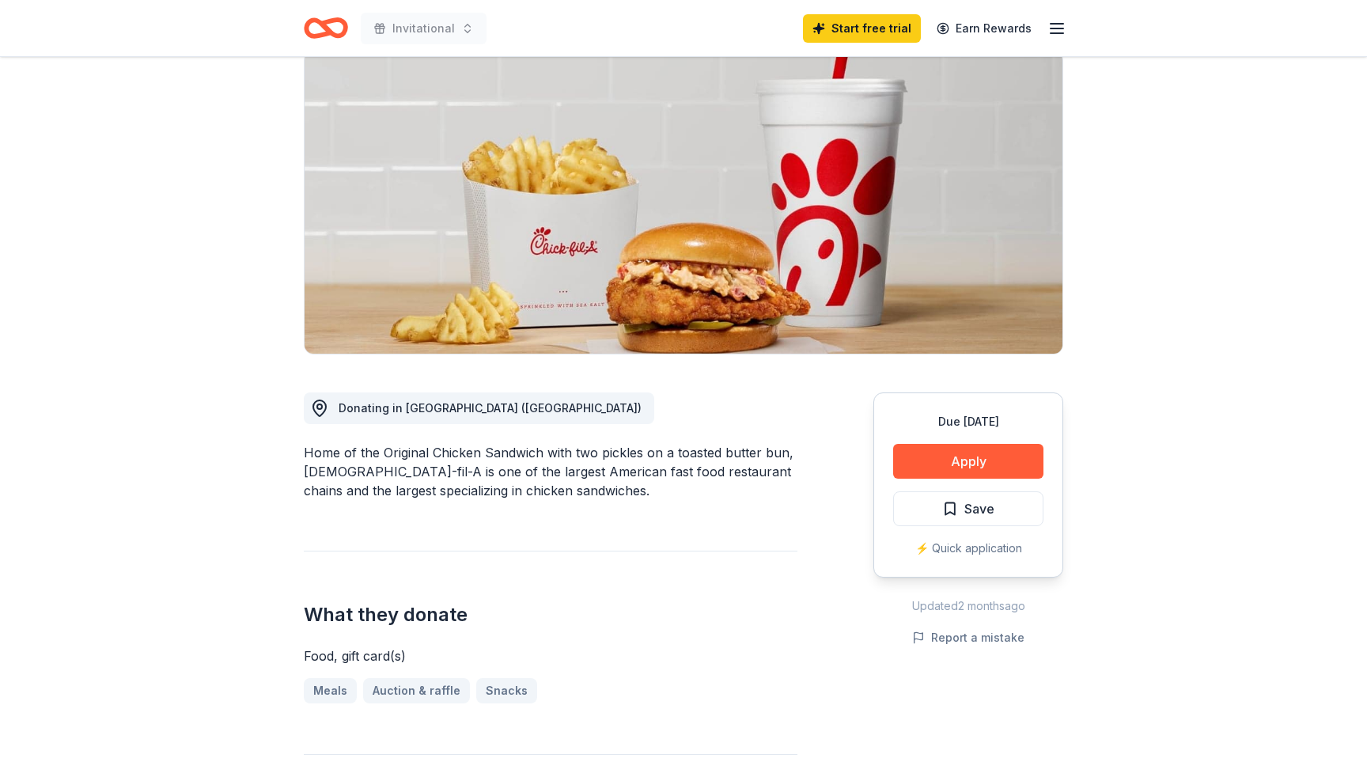
scroll to position [184, 0]
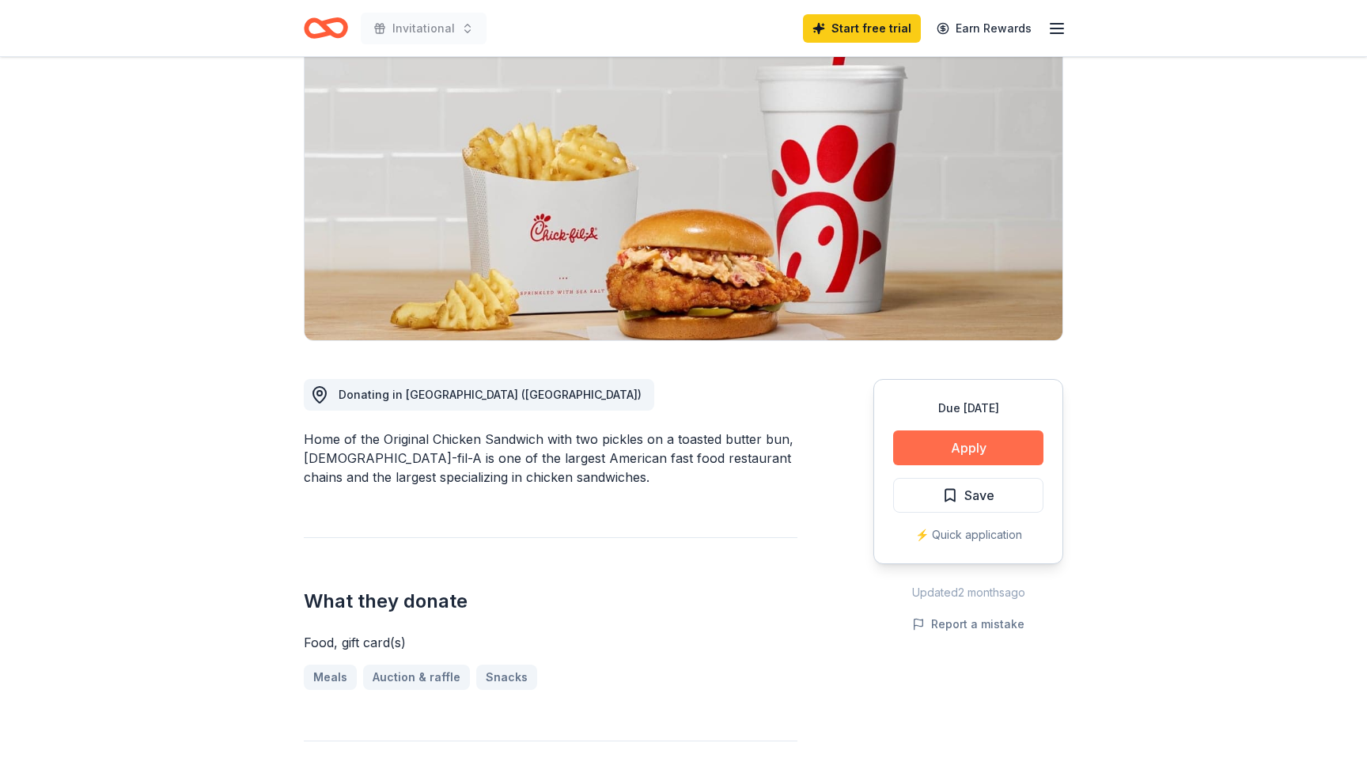
click at [966, 430] on button "Apply" at bounding box center [968, 447] width 150 height 35
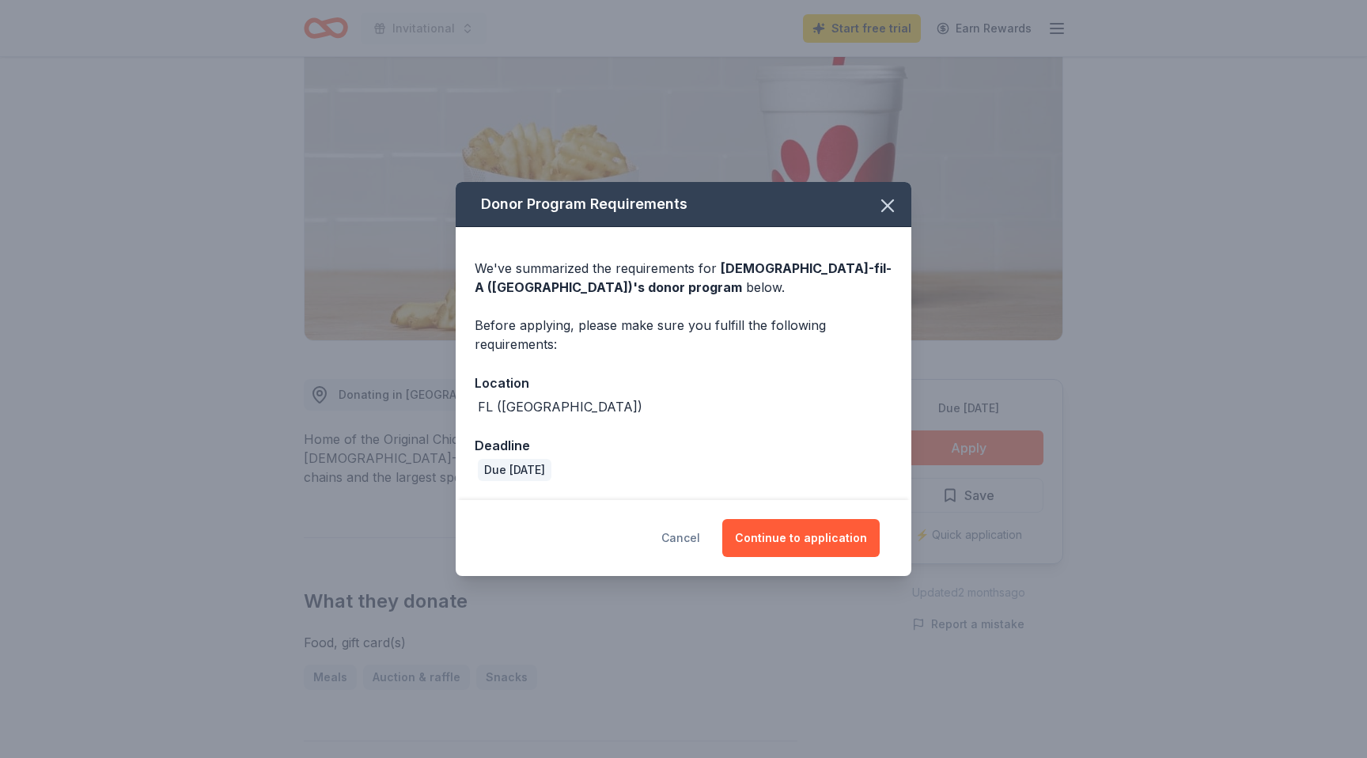
click at [682, 535] on button "Cancel" at bounding box center [681, 538] width 39 height 38
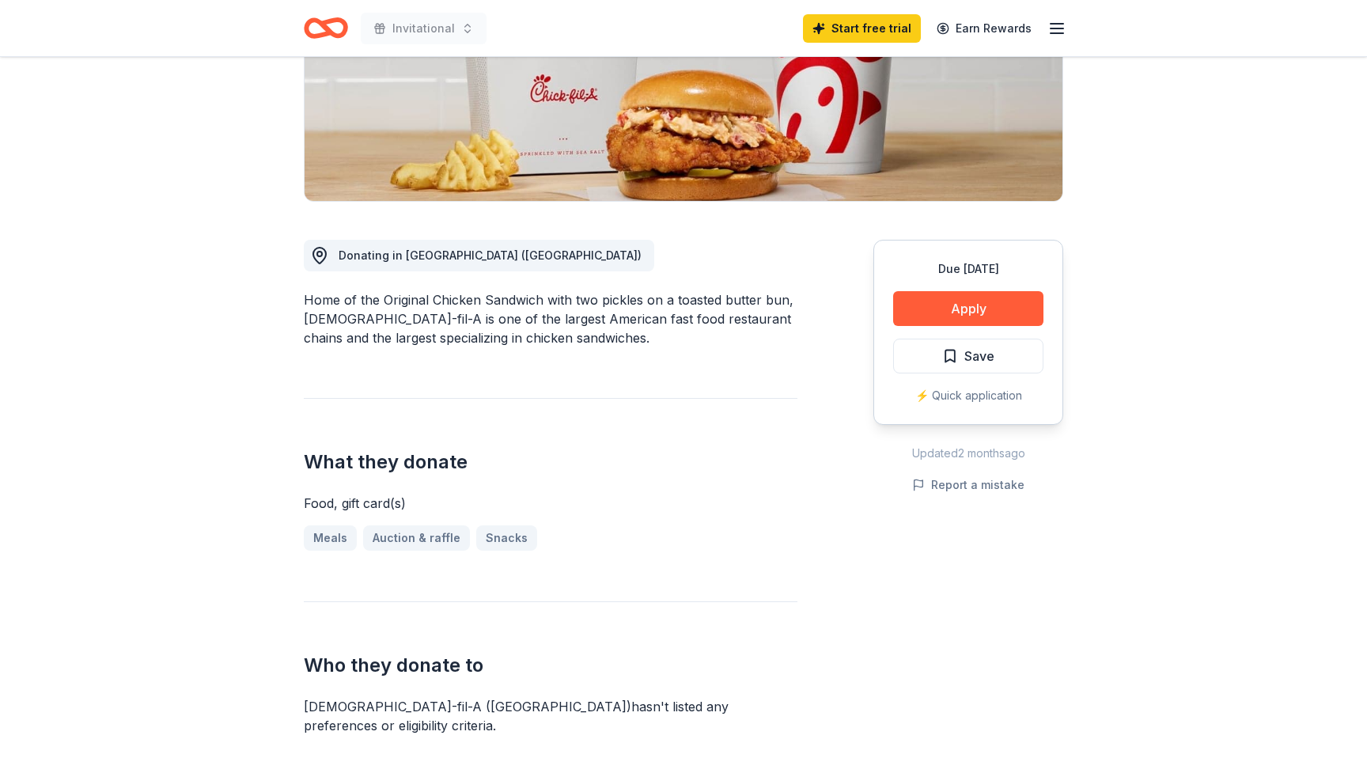
scroll to position [320, 0]
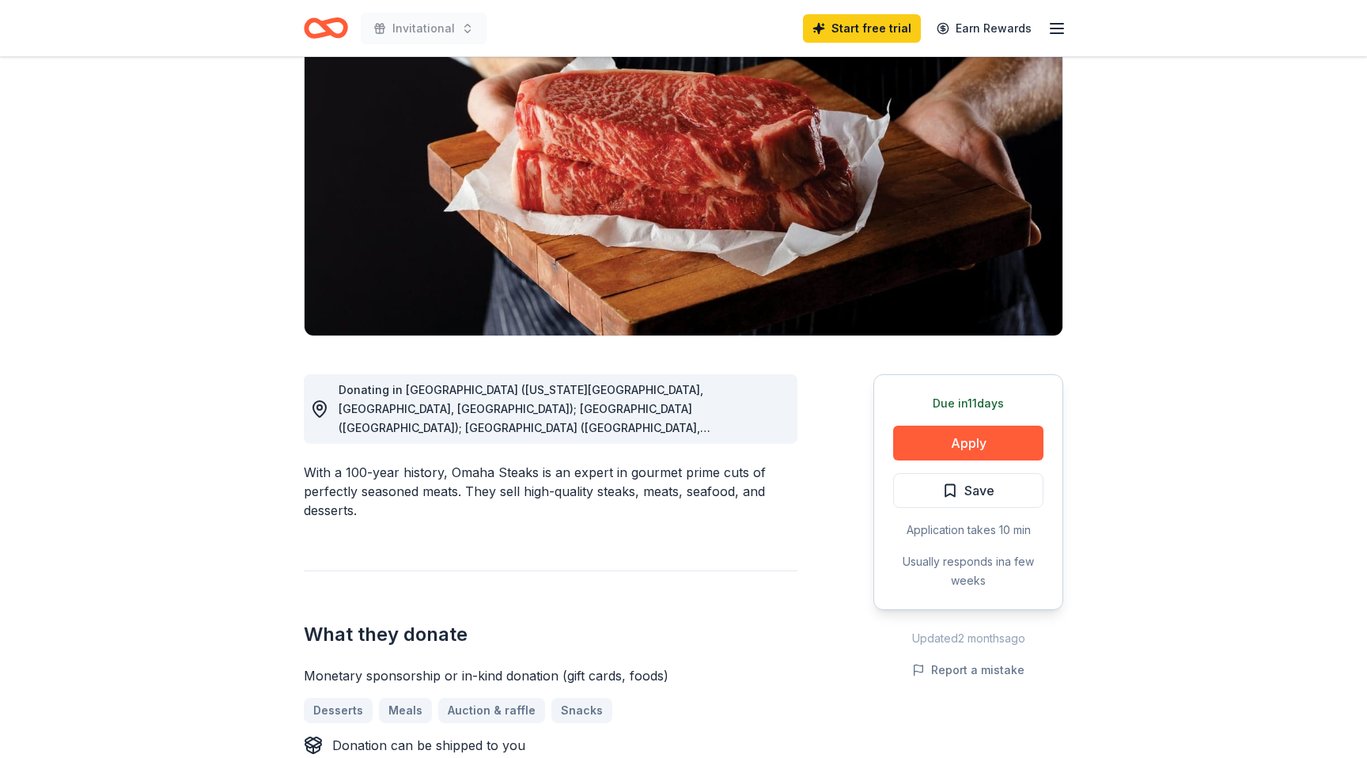
scroll to position [146, 0]
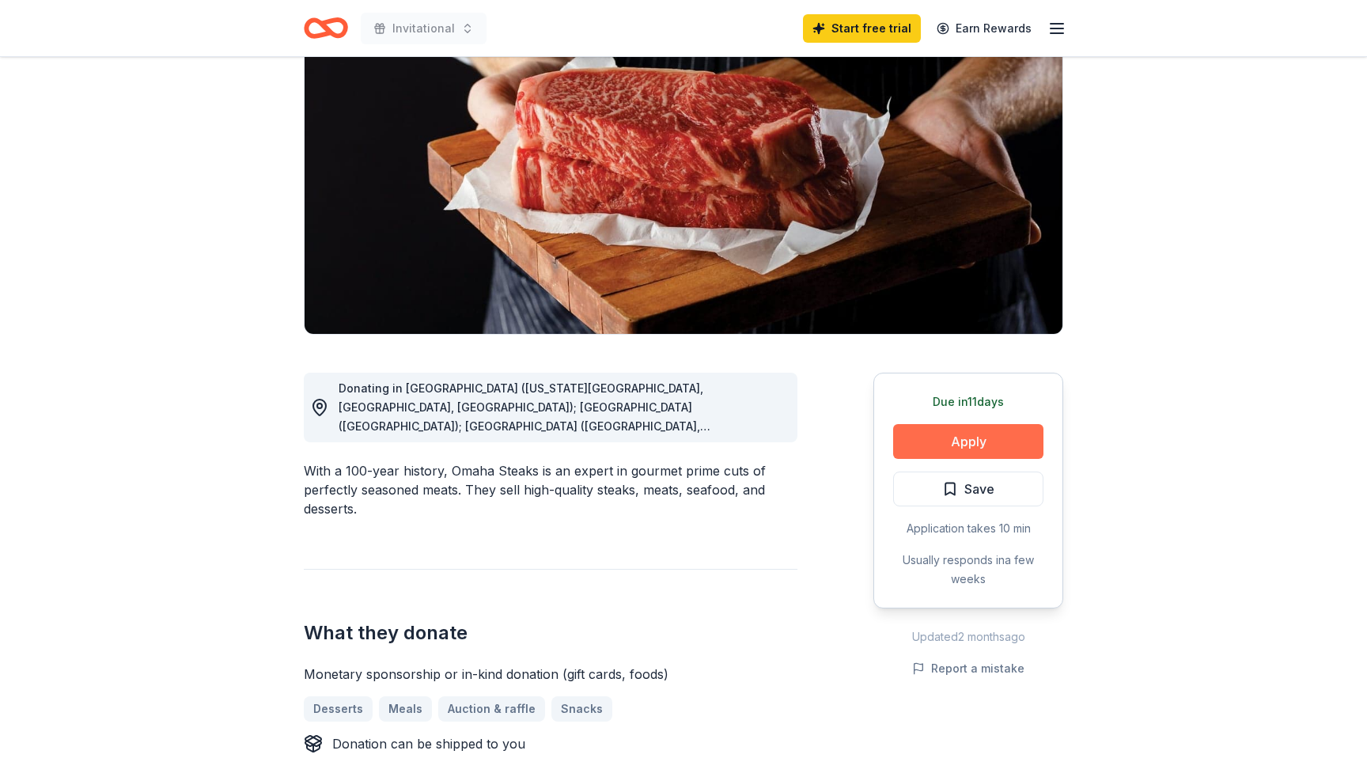
click at [939, 426] on button "Apply" at bounding box center [968, 441] width 150 height 35
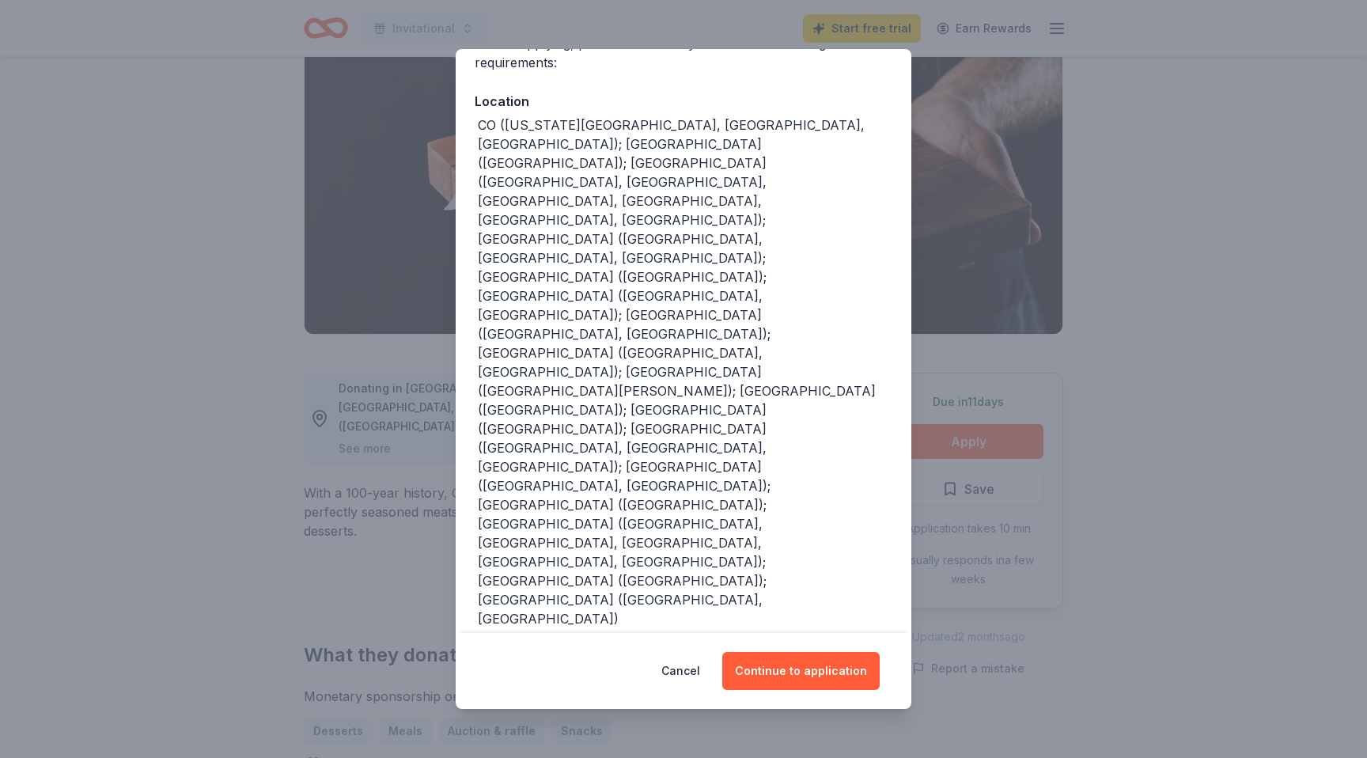
scroll to position [173, 0]
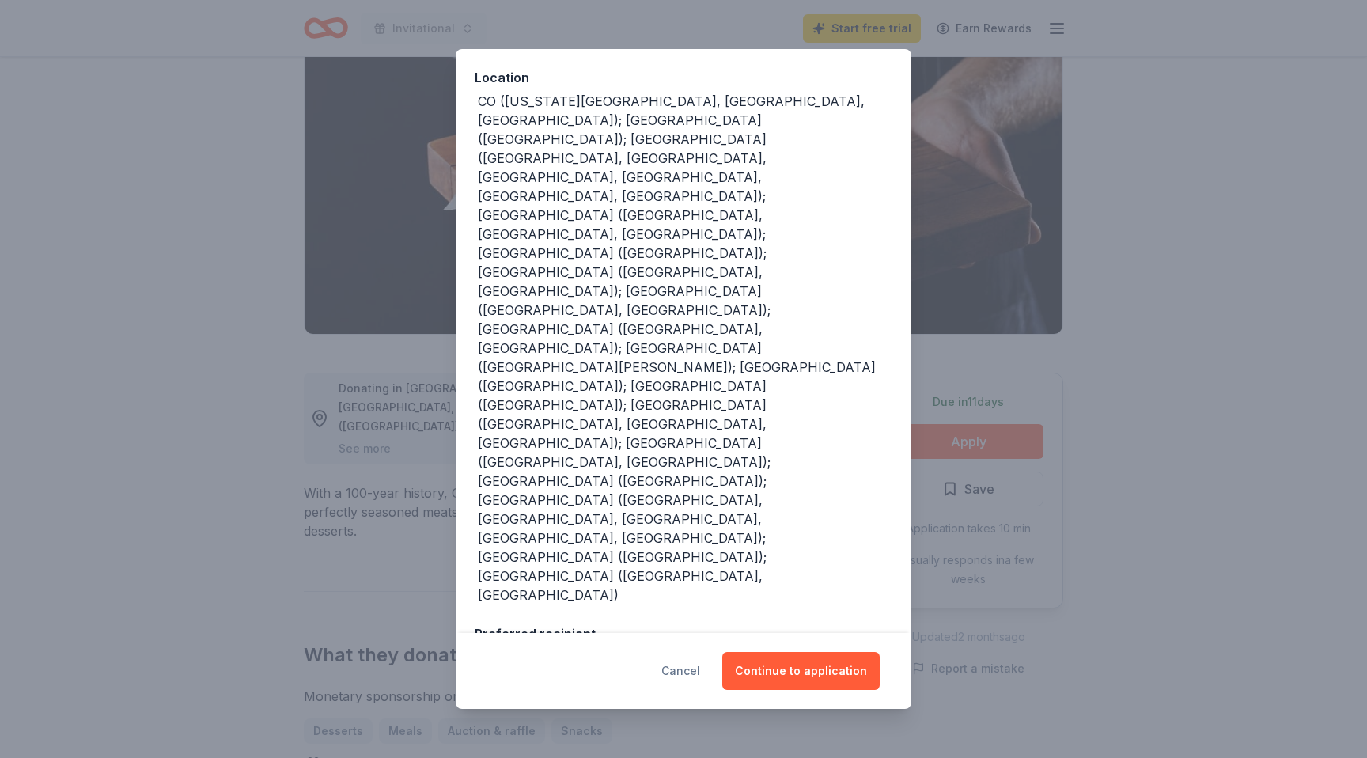
click at [688, 669] on button "Cancel" at bounding box center [681, 671] width 39 height 38
